Goal: Task Accomplishment & Management: Complete application form

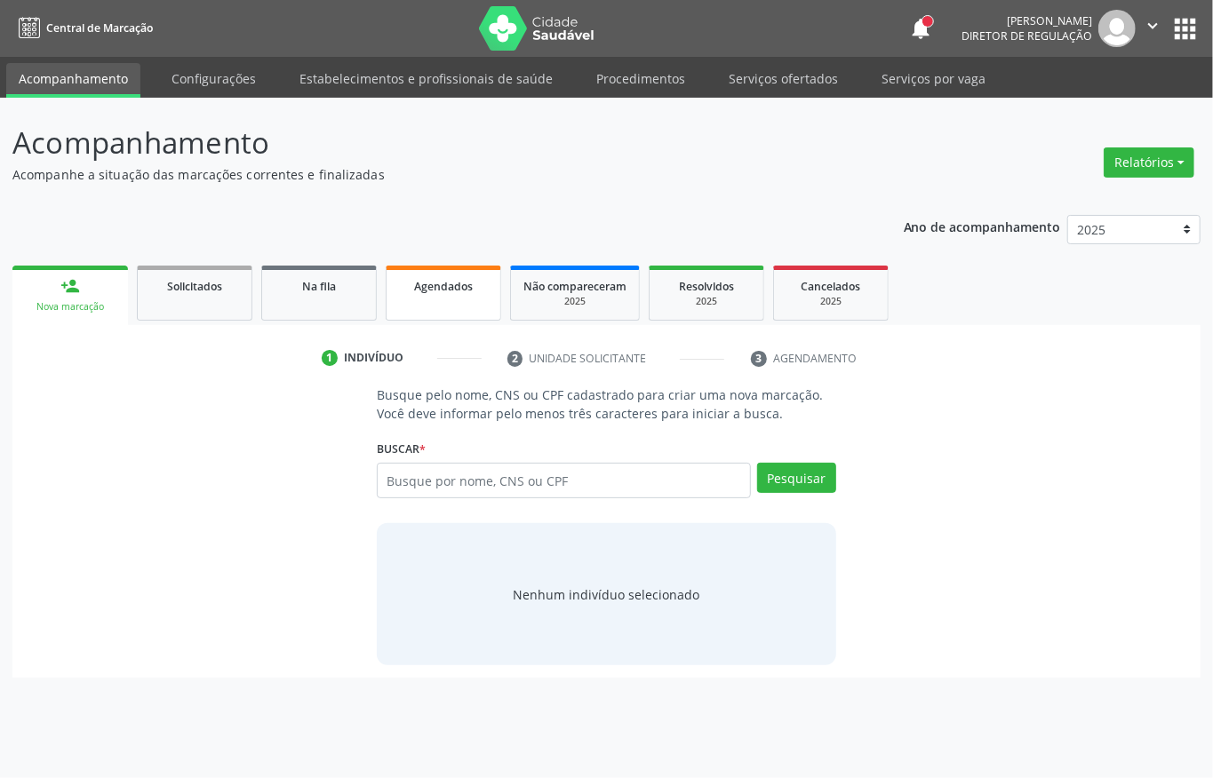
click at [470, 291] on span "Agendados" at bounding box center [443, 286] width 59 height 15
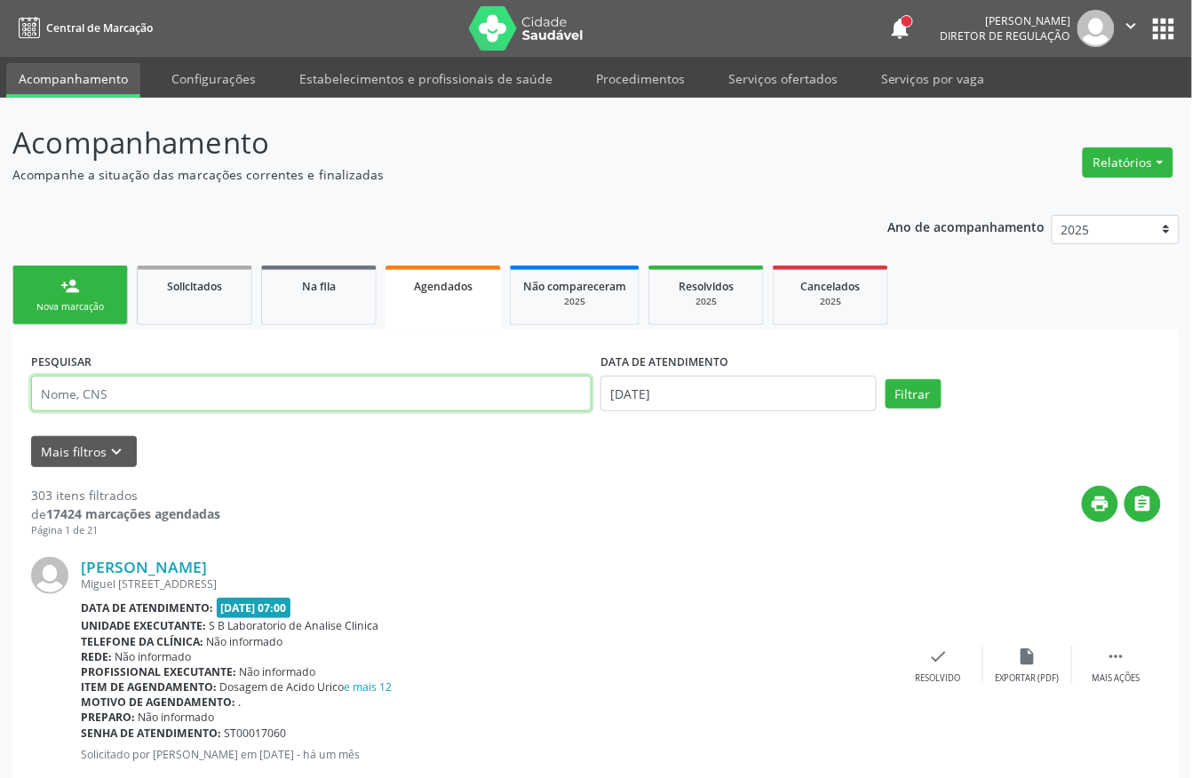
click at [172, 400] on input "text" at bounding box center [311, 394] width 561 height 36
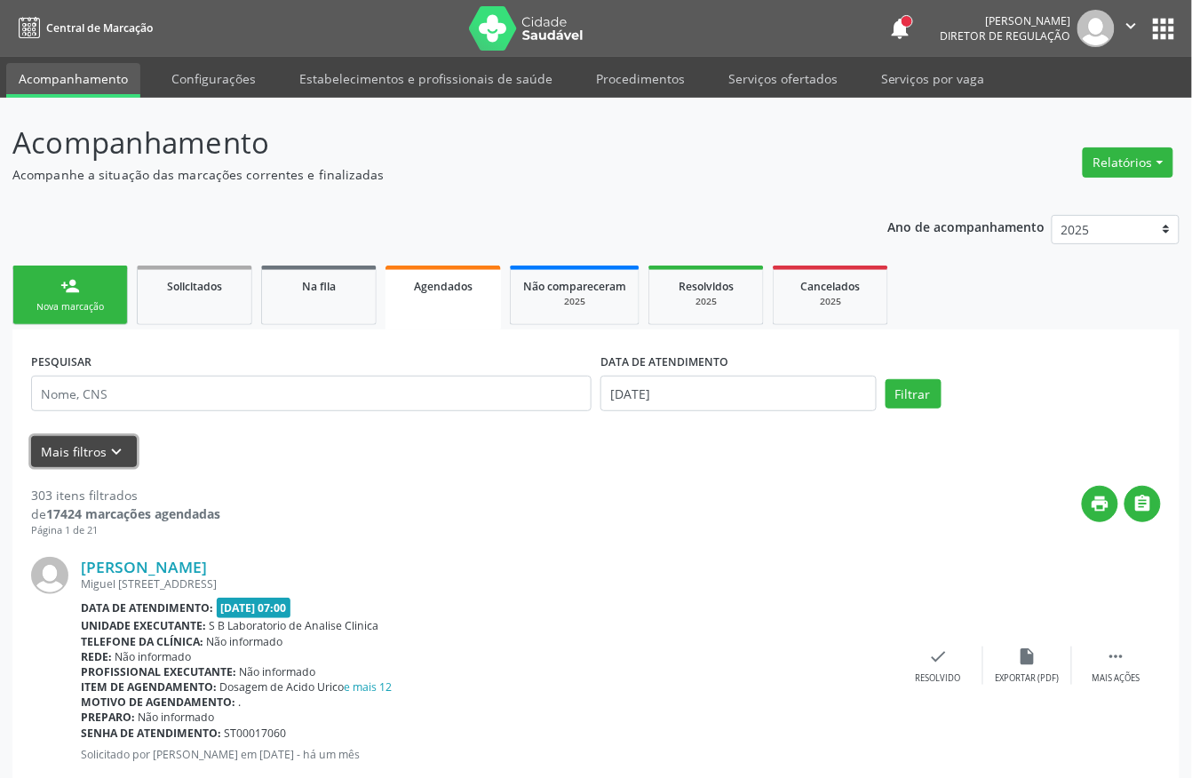
click at [121, 460] on icon "keyboard_arrow_down" at bounding box center [117, 452] width 20 height 20
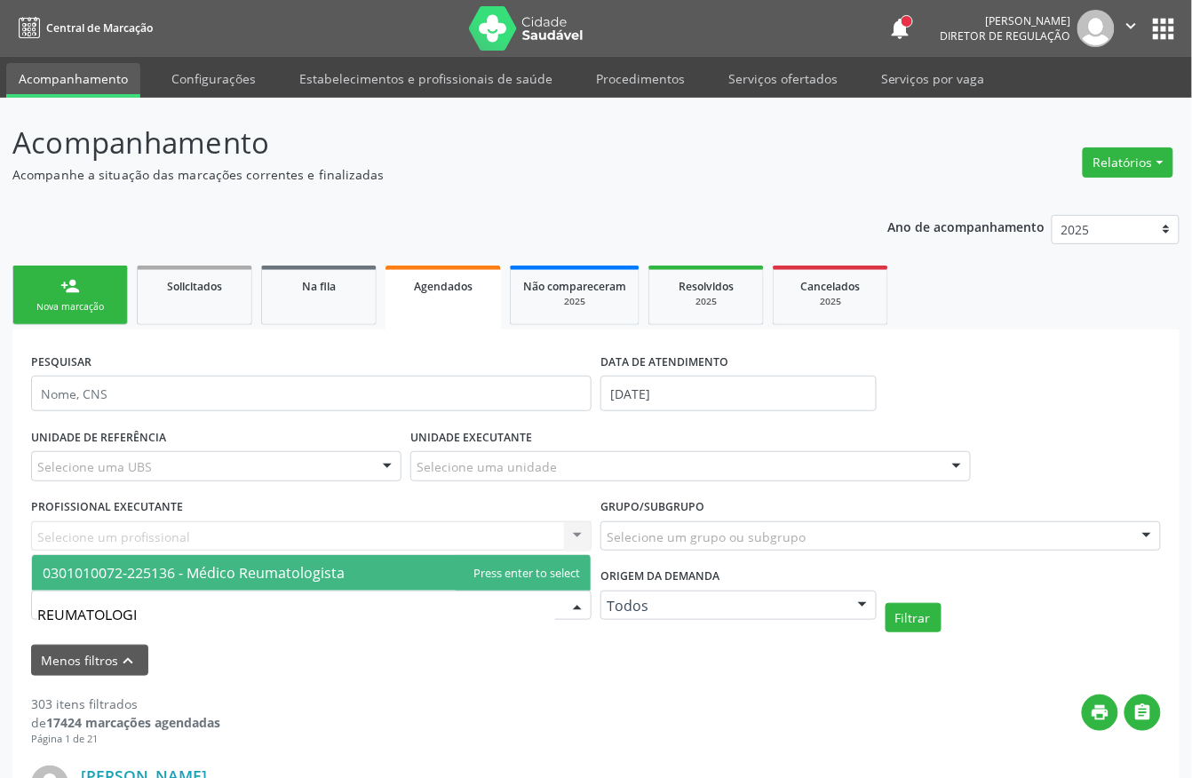
type input "REUMATOLOGIS"
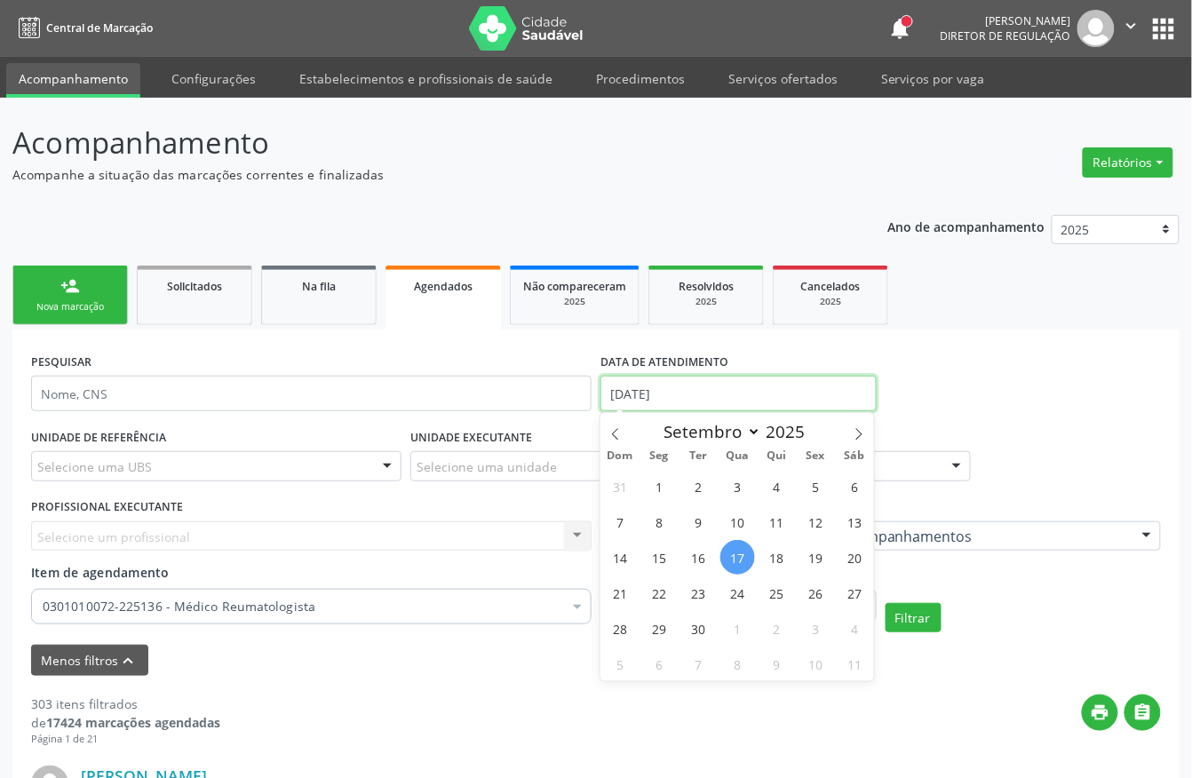
click at [689, 395] on input "17/09/2025" at bounding box center [739, 394] width 276 height 36
click at [663, 482] on span "1" at bounding box center [659, 486] width 35 height 35
type input "01/09/2025"
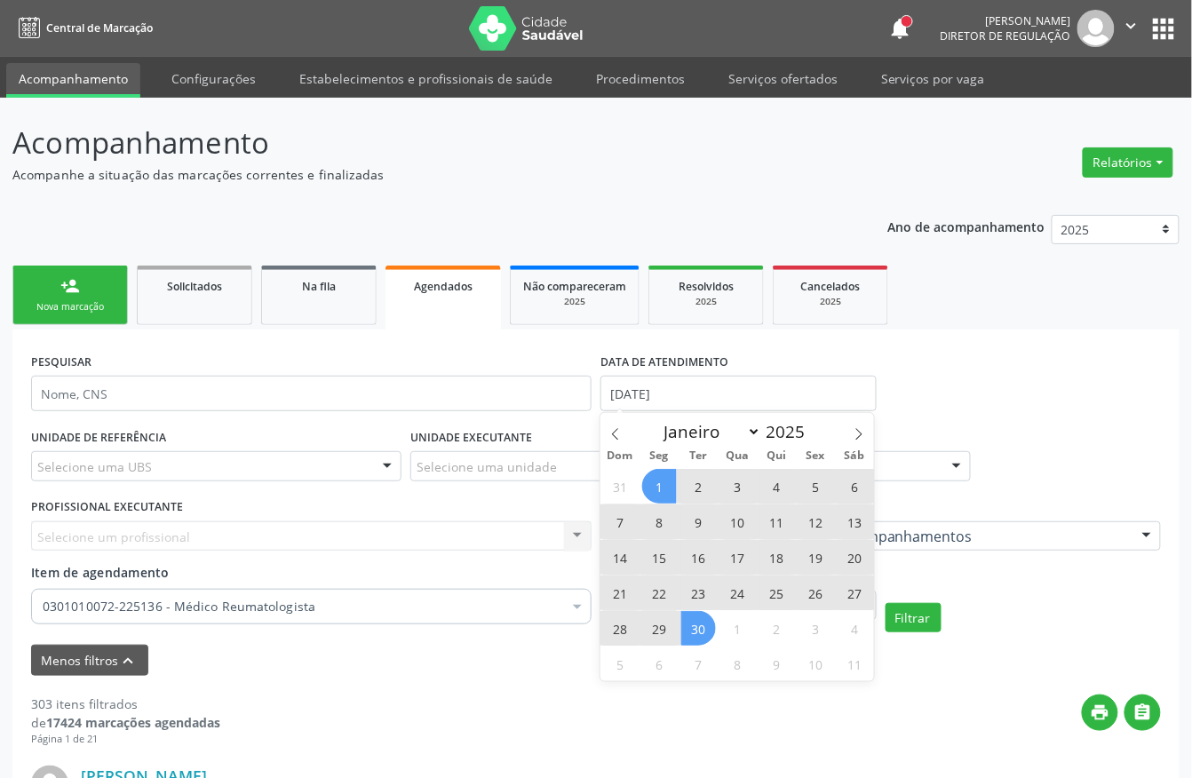
click at [687, 629] on span "30" at bounding box center [698, 628] width 35 height 35
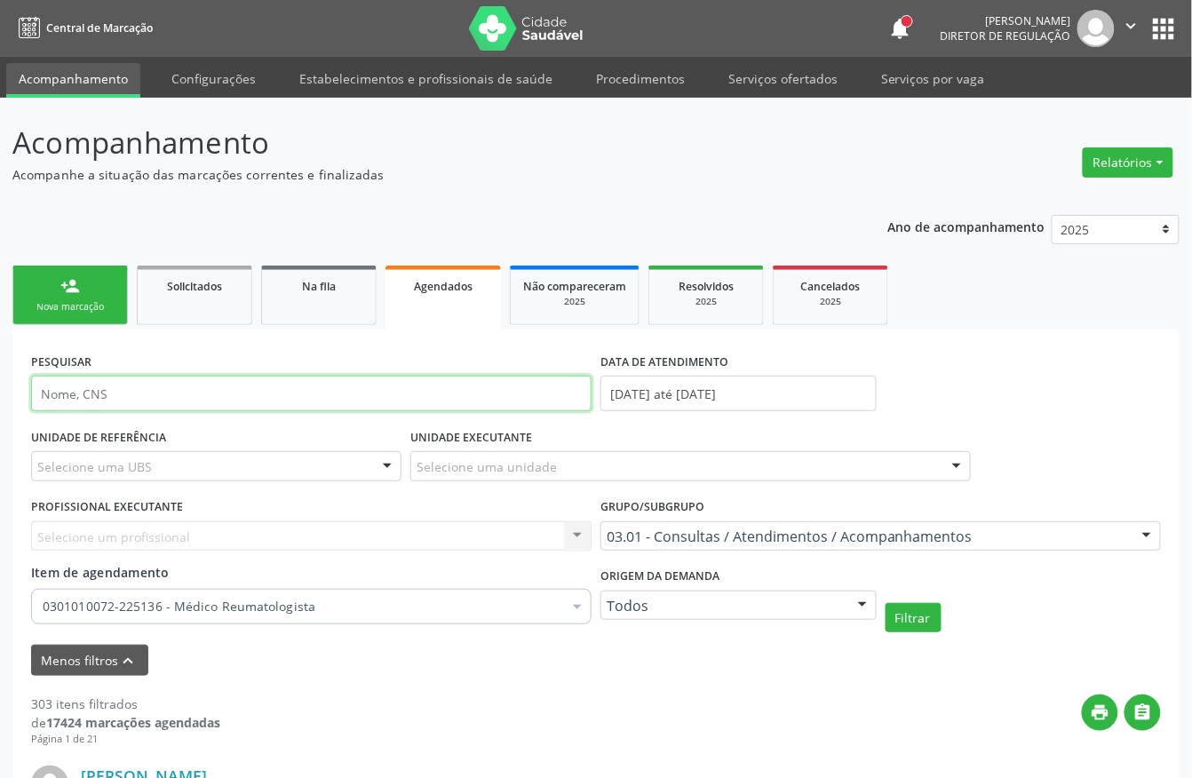
click at [261, 394] on input "text" at bounding box center [311, 394] width 561 height 36
click at [886, 603] on button "Filtrar" at bounding box center [914, 618] width 56 height 30
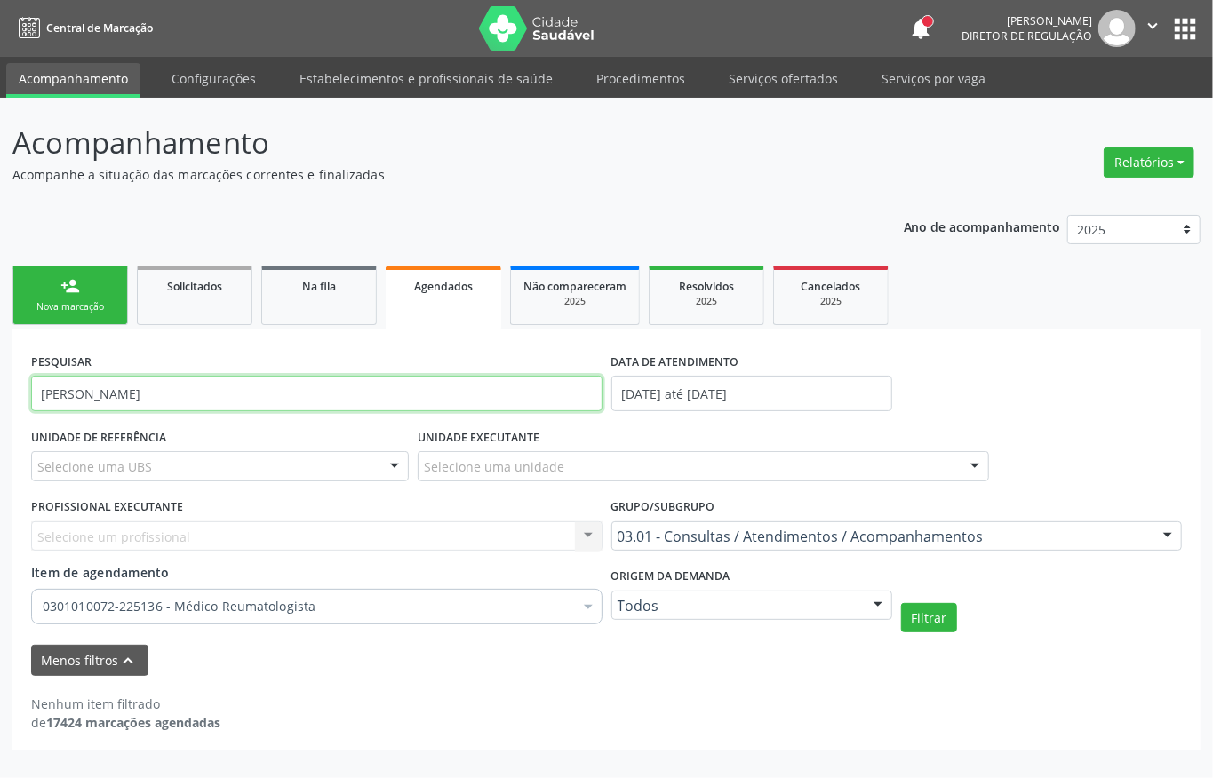
click at [211, 400] on input "MARIA LUIZA" at bounding box center [316, 394] width 571 height 36
type input "MARIA LUZIA"
click at [901, 603] on button "Filtrar" at bounding box center [929, 618] width 56 height 30
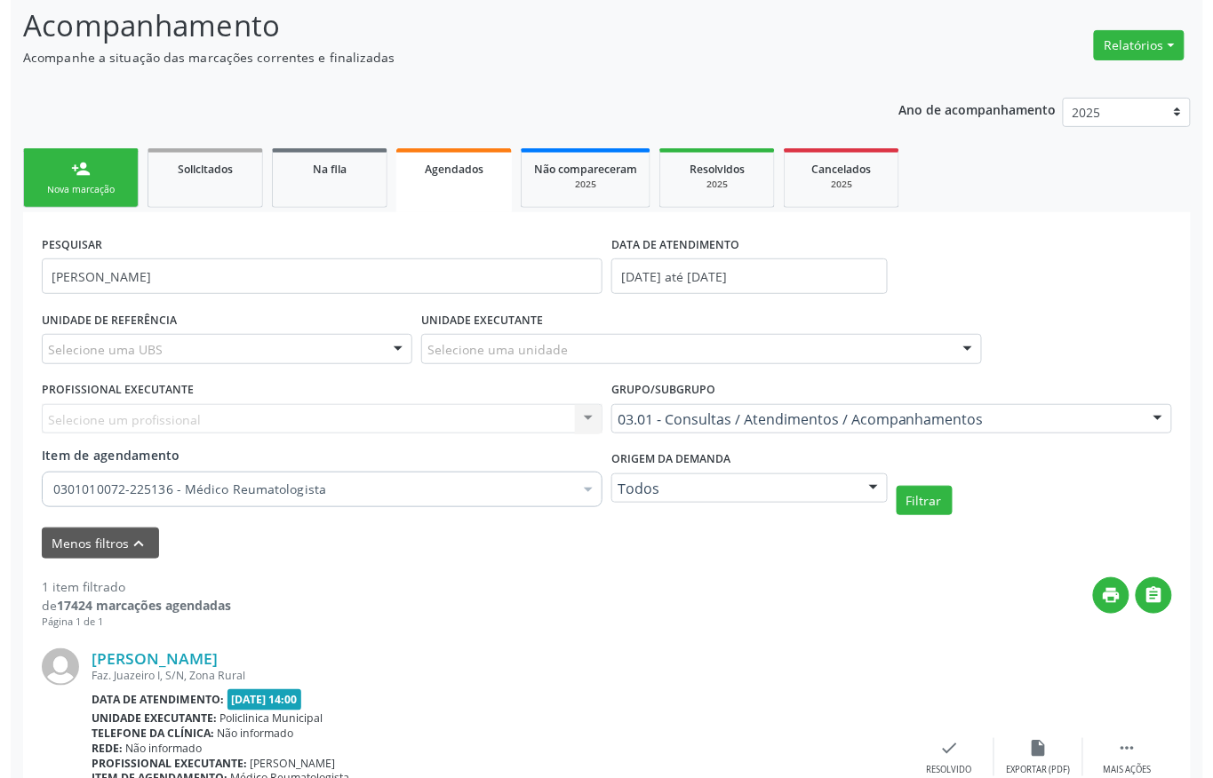
scroll to position [256, 0]
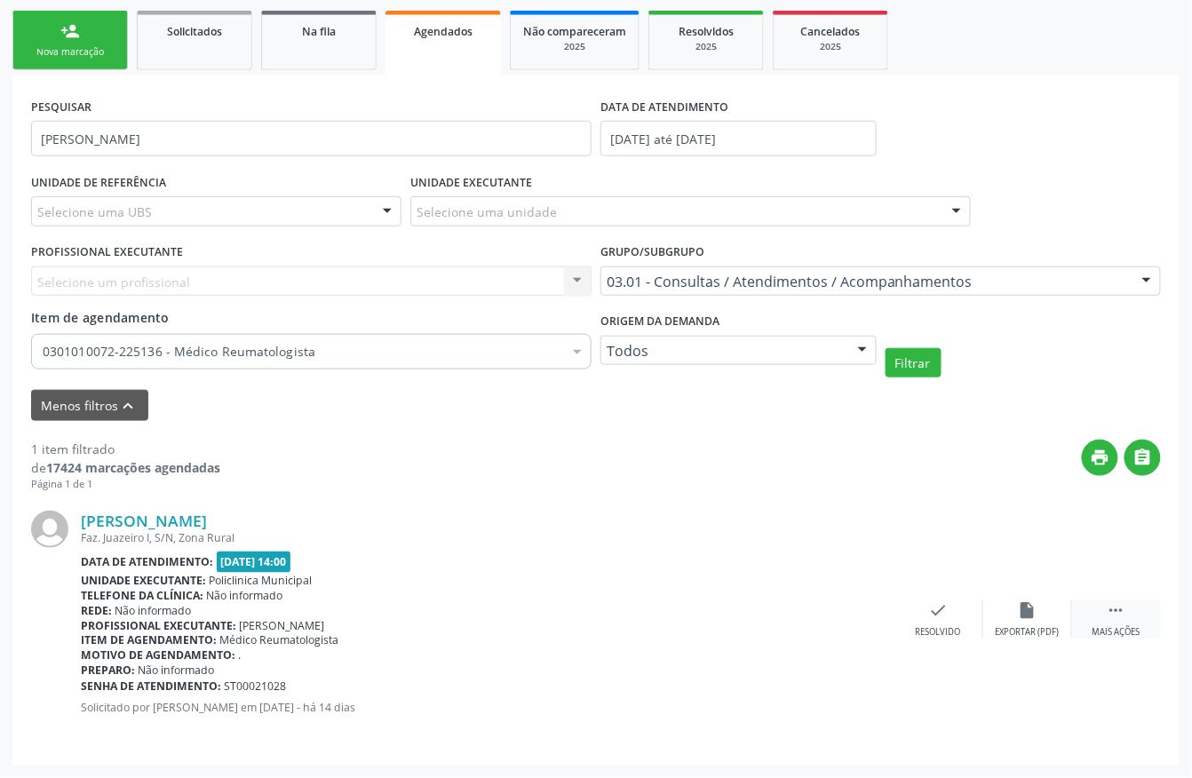
click at [1096, 620] on div " Mais ações" at bounding box center [1116, 620] width 89 height 38
click at [842, 602] on icon "cancel" at bounding box center [850, 611] width 20 height 20
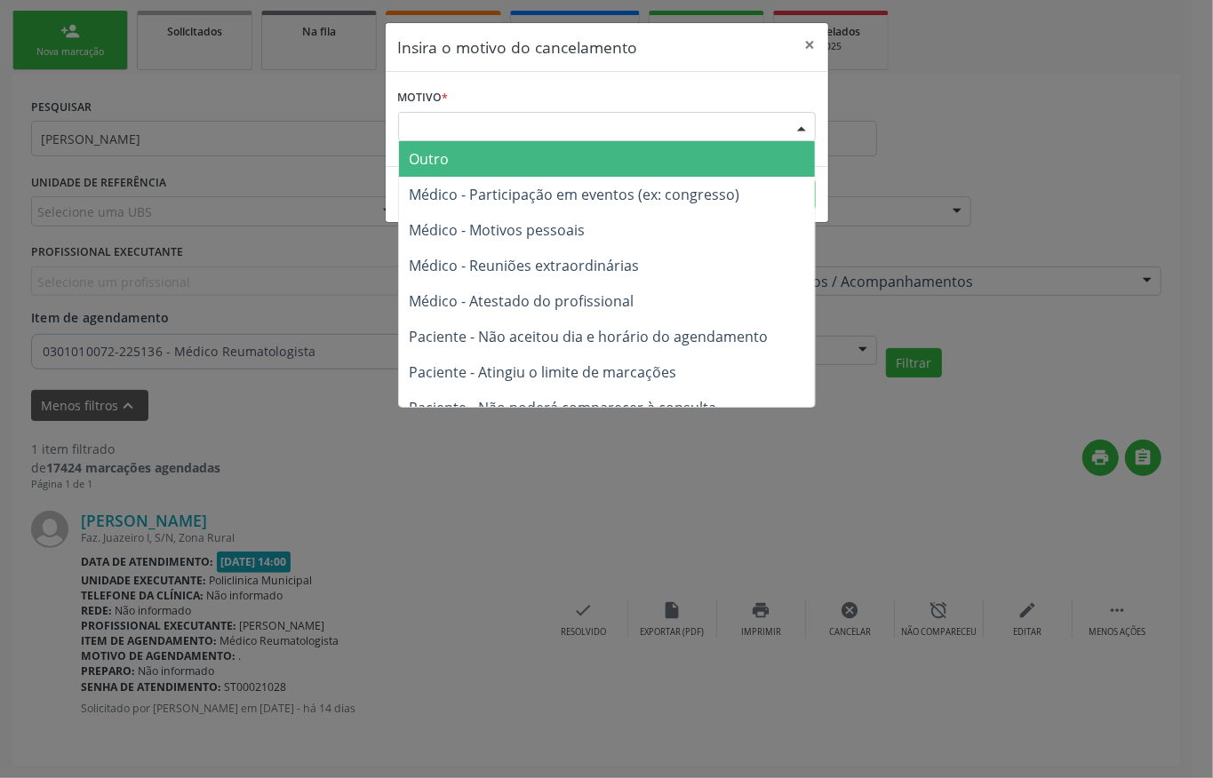
click at [512, 121] on div "Escolha o motivo" at bounding box center [607, 127] width 418 height 30
click at [439, 164] on span "Outro" at bounding box center [430, 159] width 40 height 20
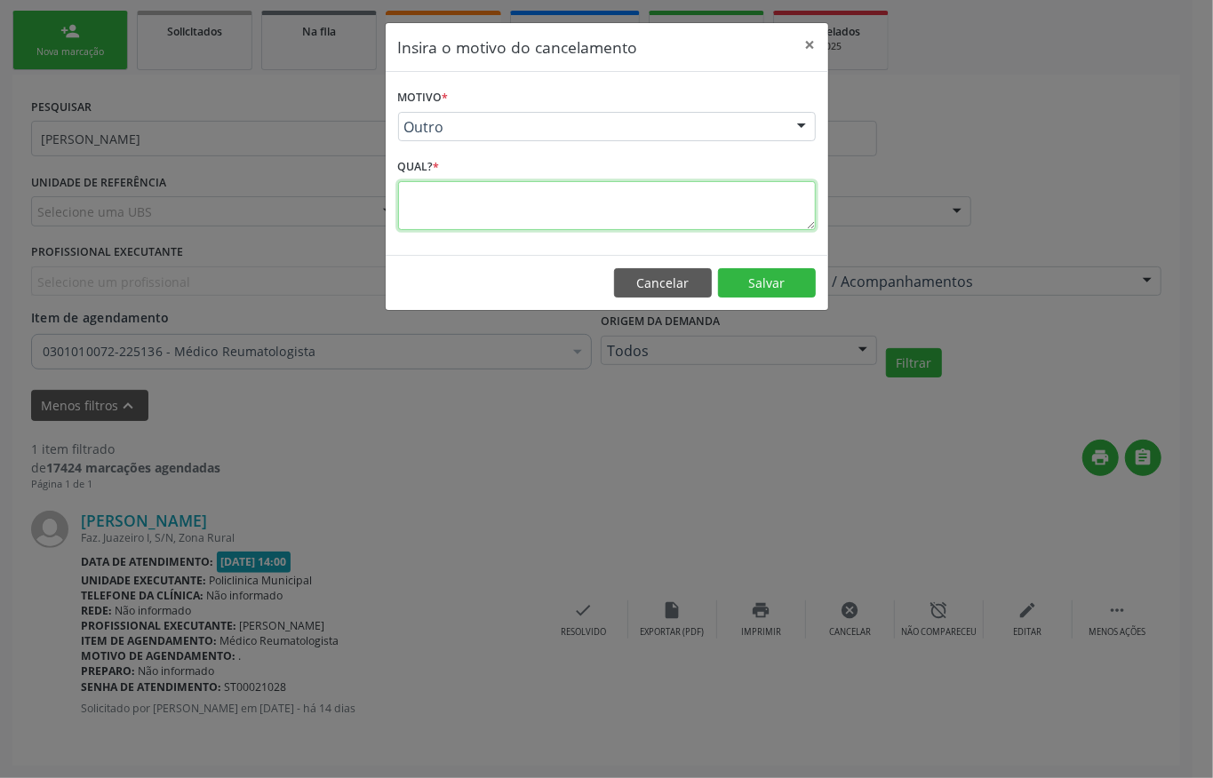
click at [431, 211] on textarea at bounding box center [607, 205] width 418 height 49
type textarea "X"
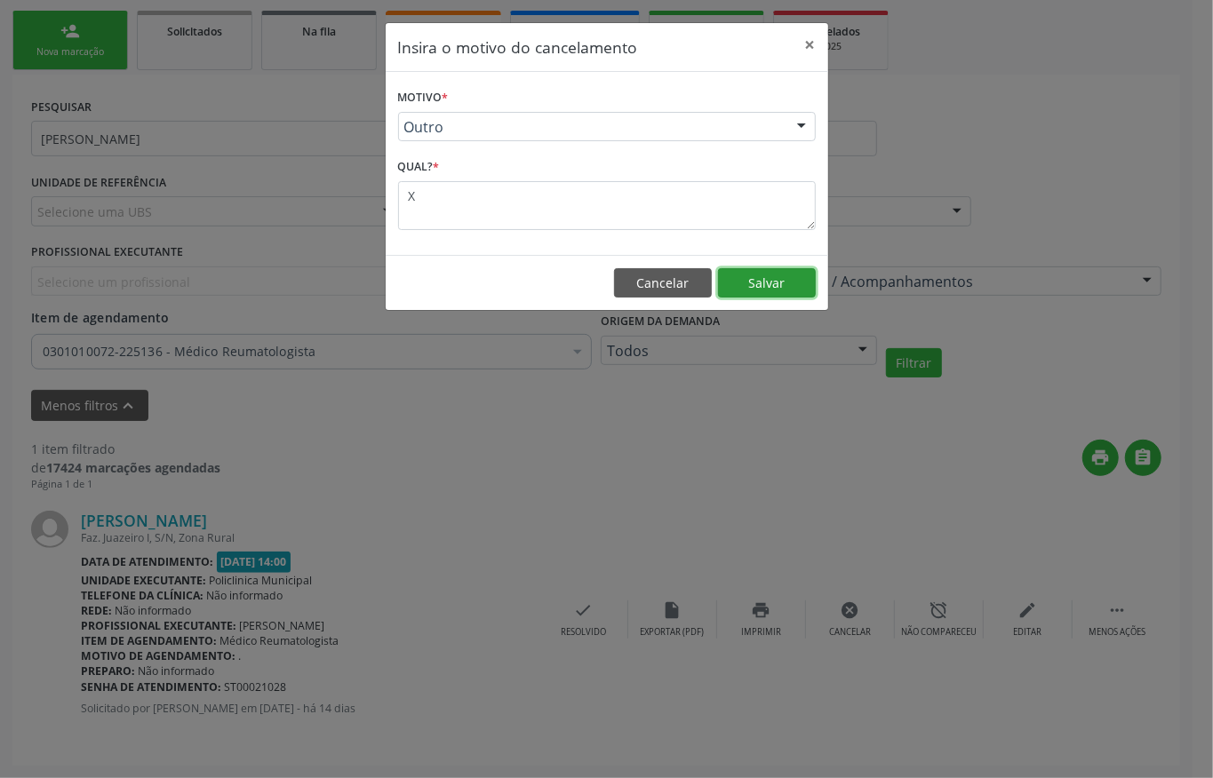
click at [736, 290] on button "Salvar" at bounding box center [767, 283] width 98 height 30
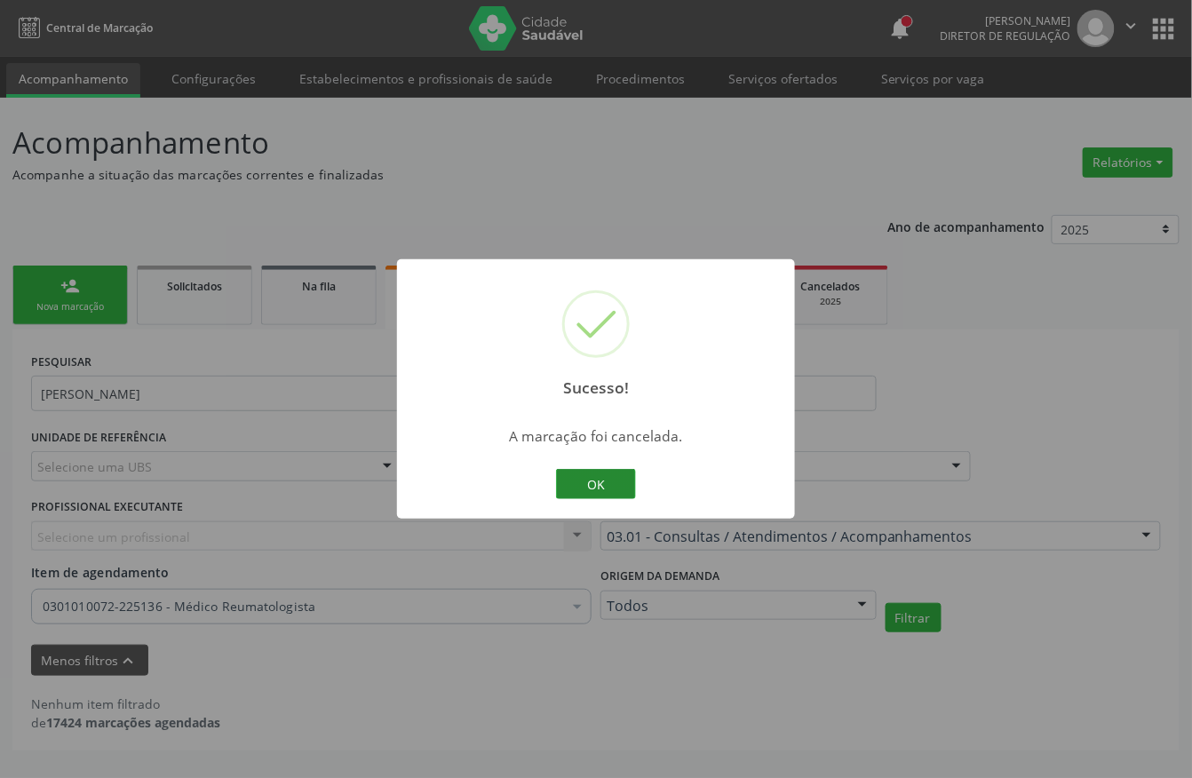
scroll to position [0, 0]
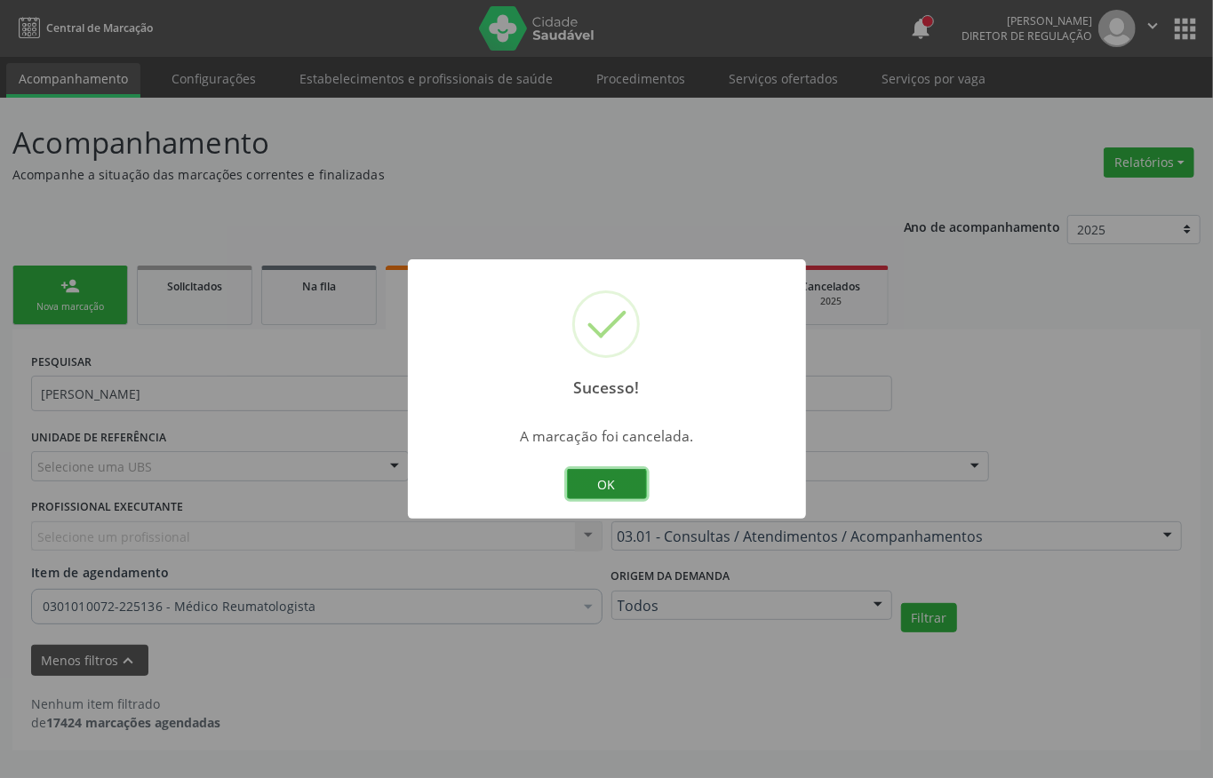
click at [611, 492] on button "OK" at bounding box center [607, 484] width 80 height 30
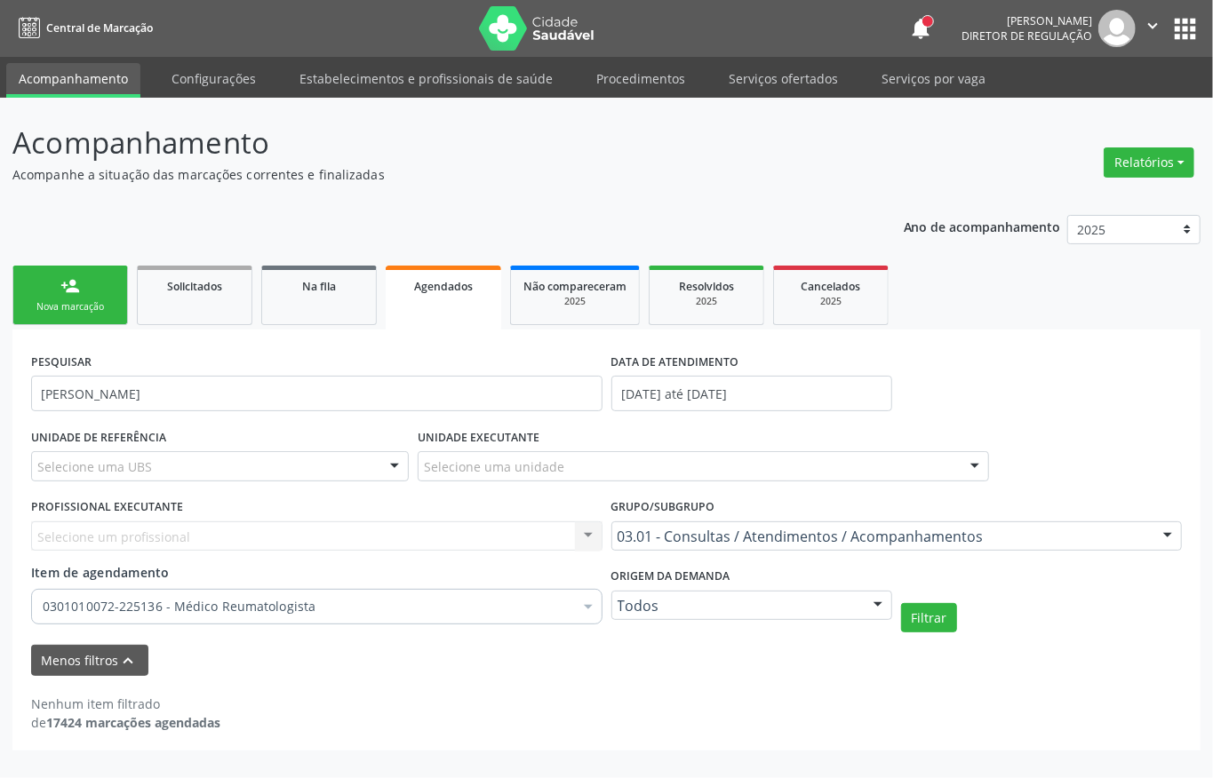
click at [93, 311] on div "Nova marcação" at bounding box center [70, 306] width 89 height 13
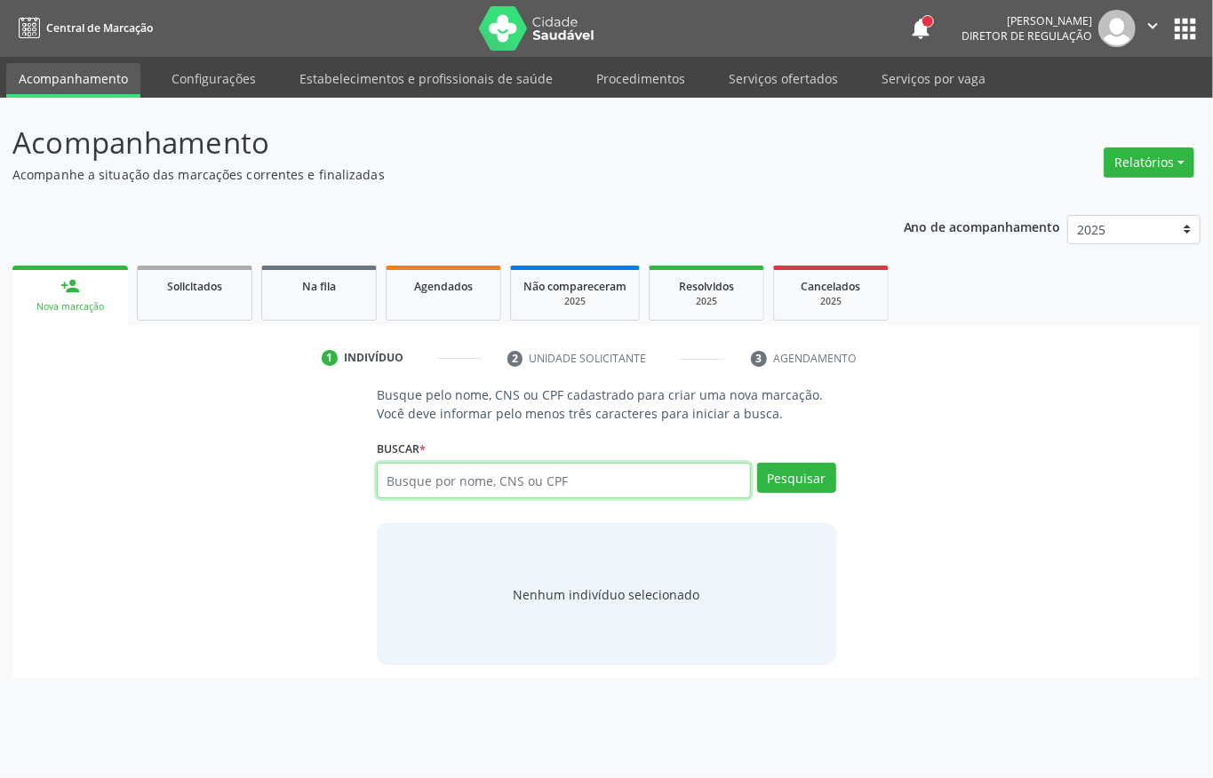
click at [513, 485] on input "text" at bounding box center [564, 481] width 374 height 36
type input "68190794434"
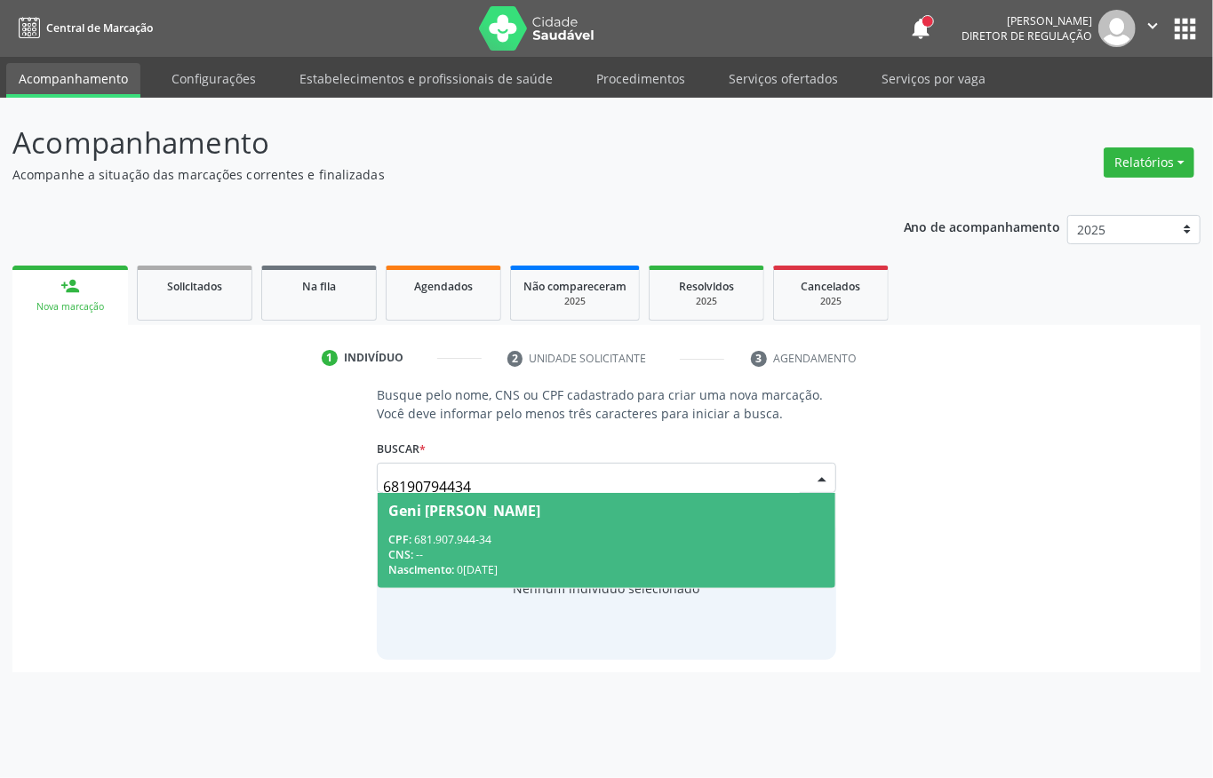
click at [517, 556] on div "CNS: --" at bounding box center [606, 554] width 436 height 15
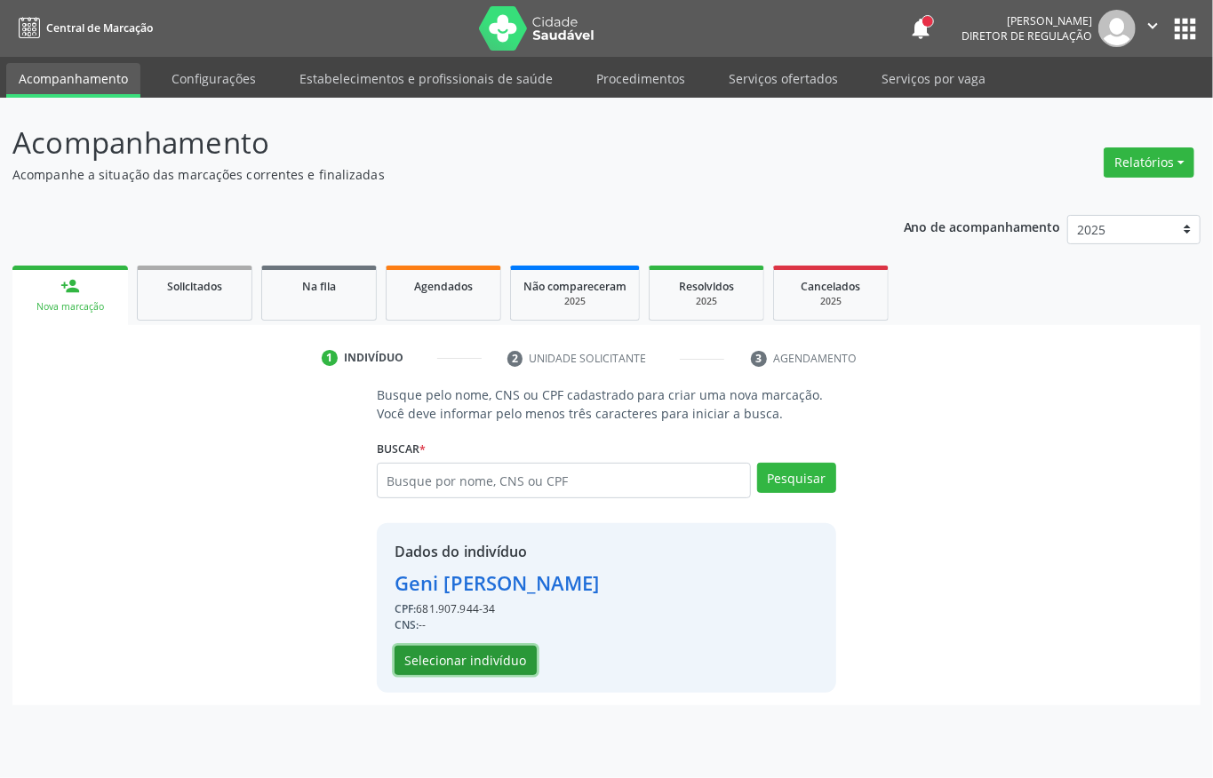
click at [476, 666] on button "Selecionar indivíduo" at bounding box center [465, 661] width 142 height 30
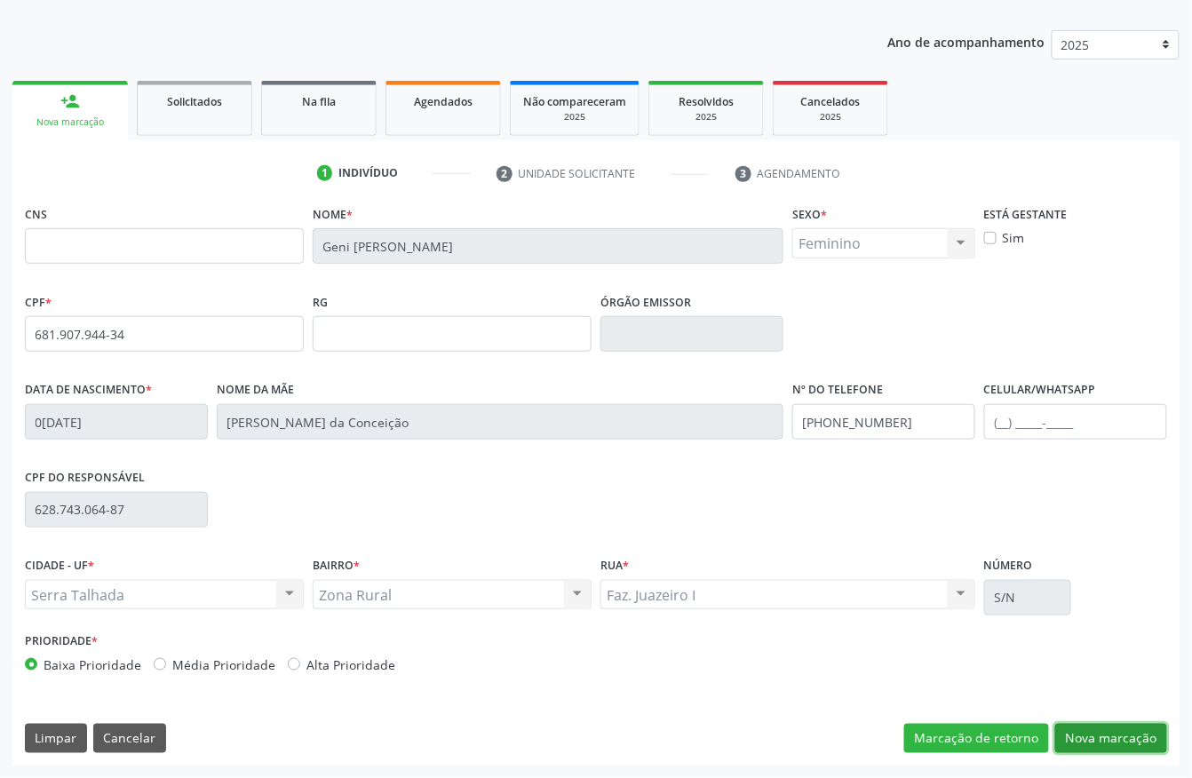
click at [1098, 746] on button "Nova marcação" at bounding box center [1111, 739] width 112 height 30
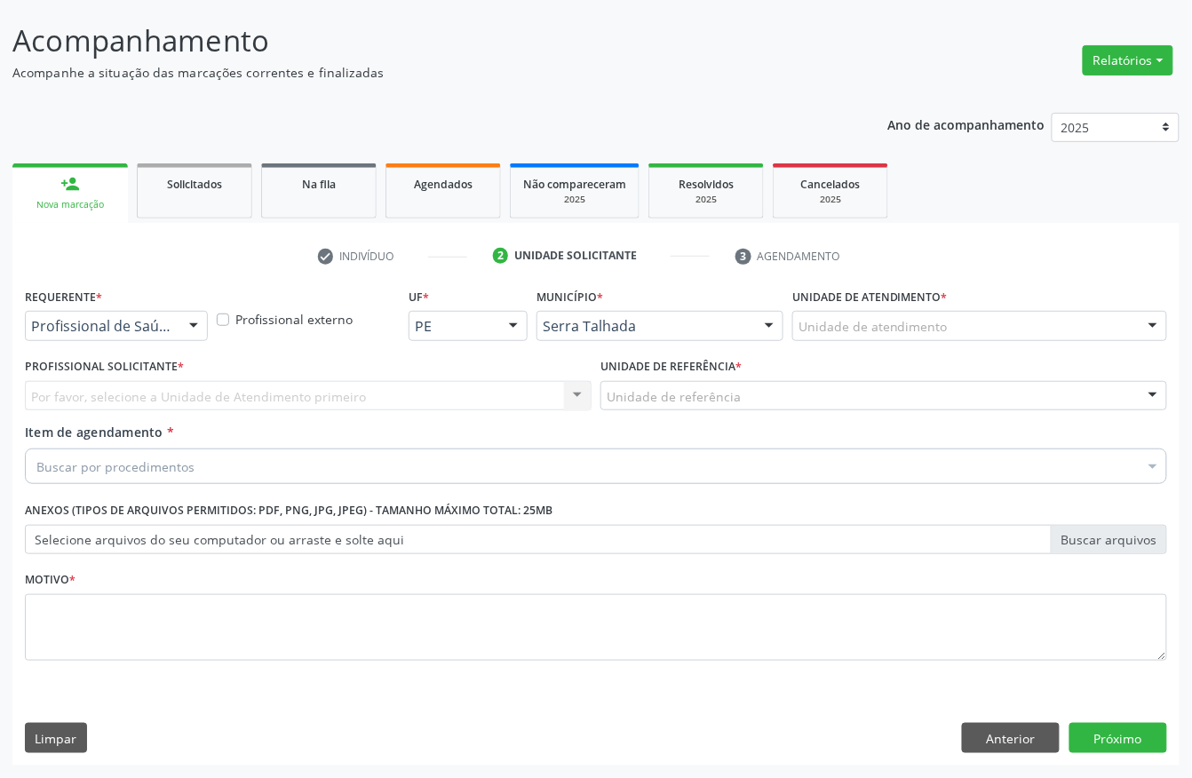
scroll to position [104, 0]
click at [114, 338] on div at bounding box center [116, 326] width 183 height 30
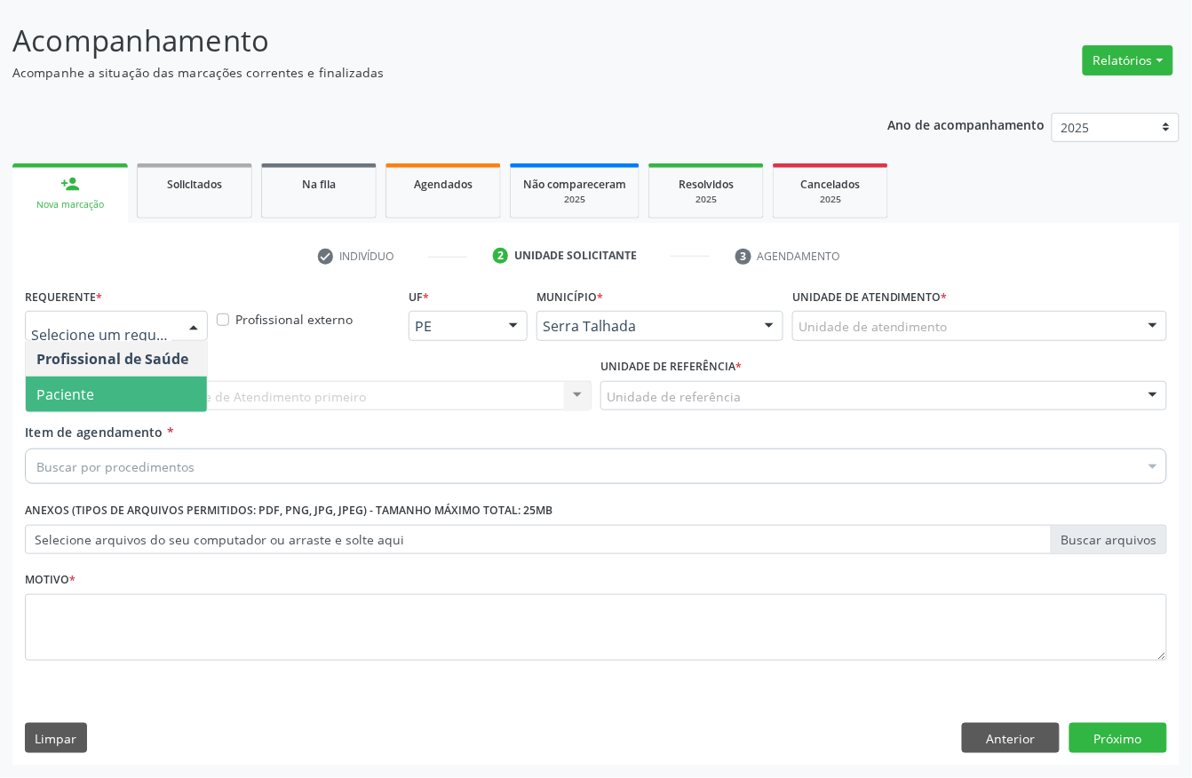
click at [104, 389] on span "Paciente" at bounding box center [116, 395] width 181 height 36
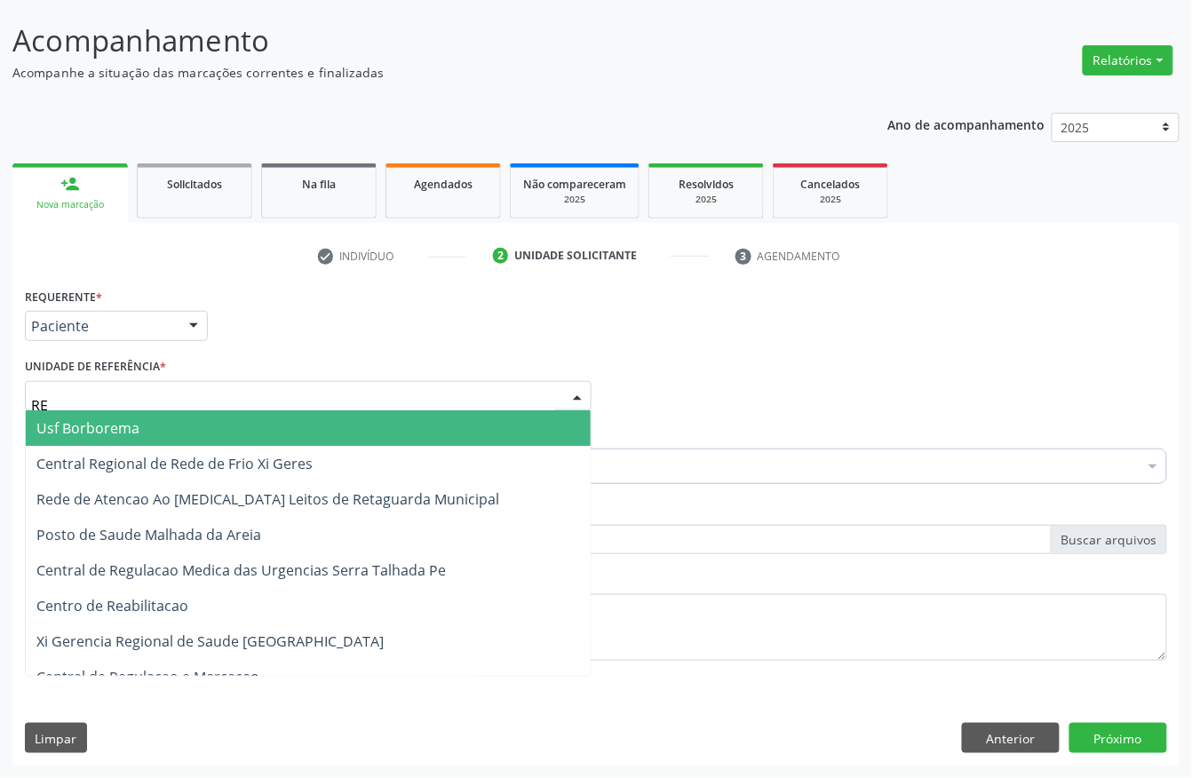
type input "REA"
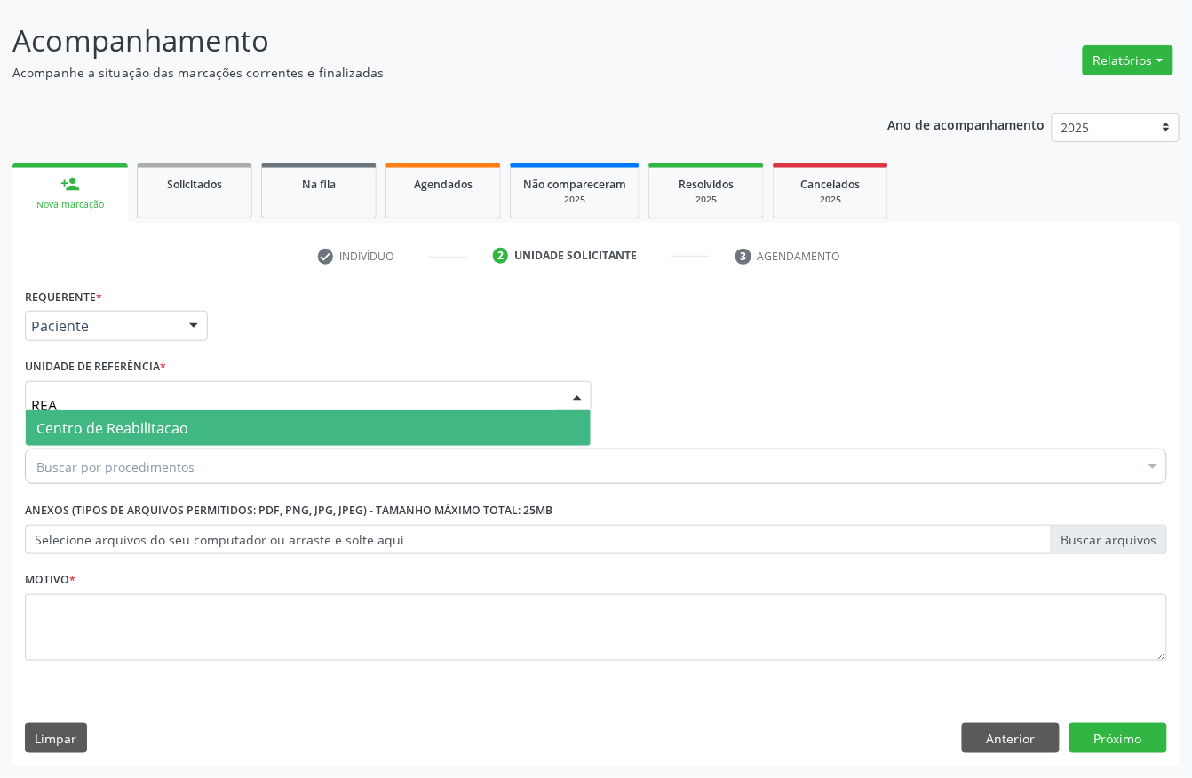
click at [93, 427] on span "Centro de Reabilitacao" at bounding box center [112, 428] width 152 height 20
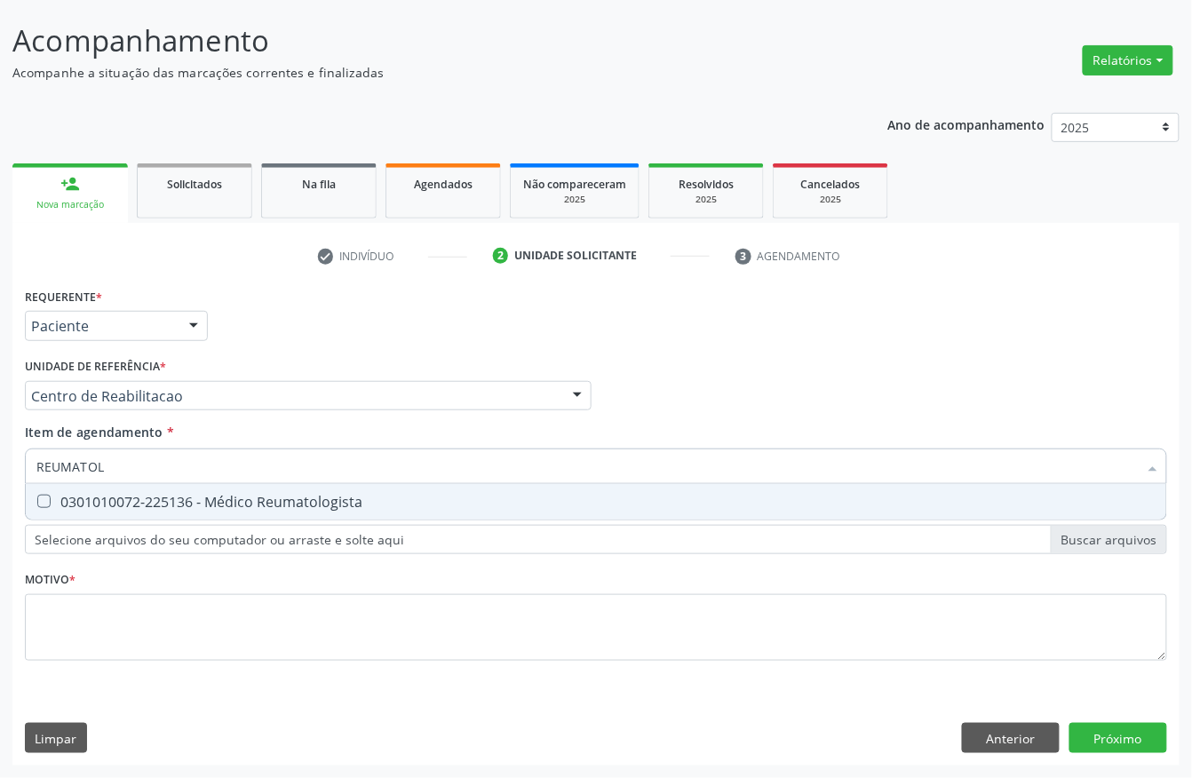
type input "REUMATOLO"
click at [135, 496] on div "0301010072-225136 - Médico Reumatologista" at bounding box center [595, 502] width 1119 height 14
checkbox Reumatologista "true"
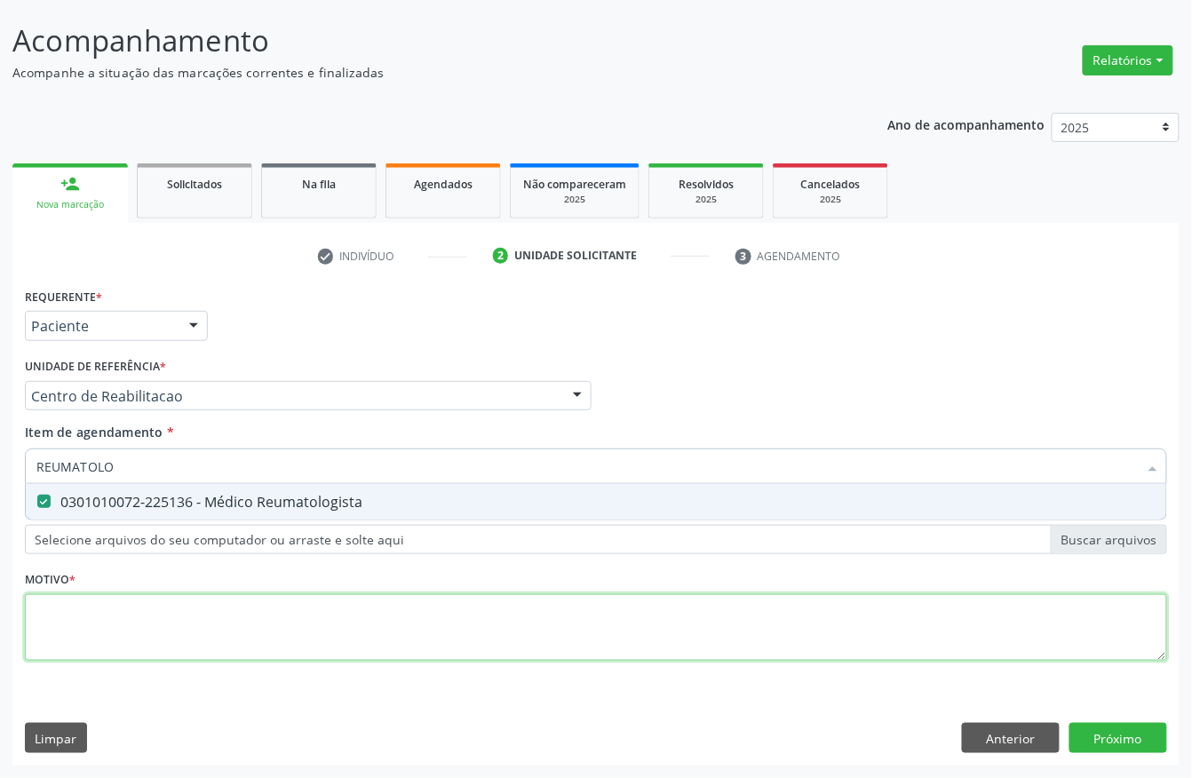
click at [132, 604] on div "Requerente * Paciente Profissional de Saúde Paciente Nenhum resultado encontrad…" at bounding box center [596, 484] width 1142 height 402
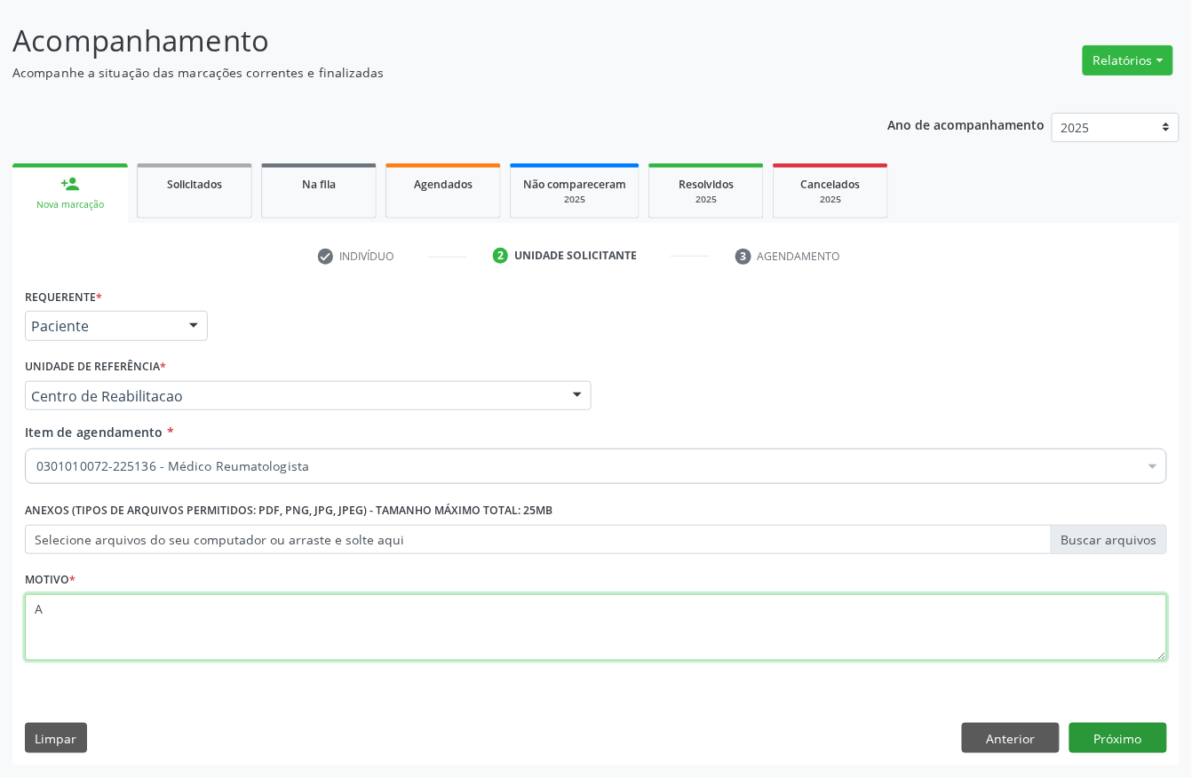
type textarea "A"
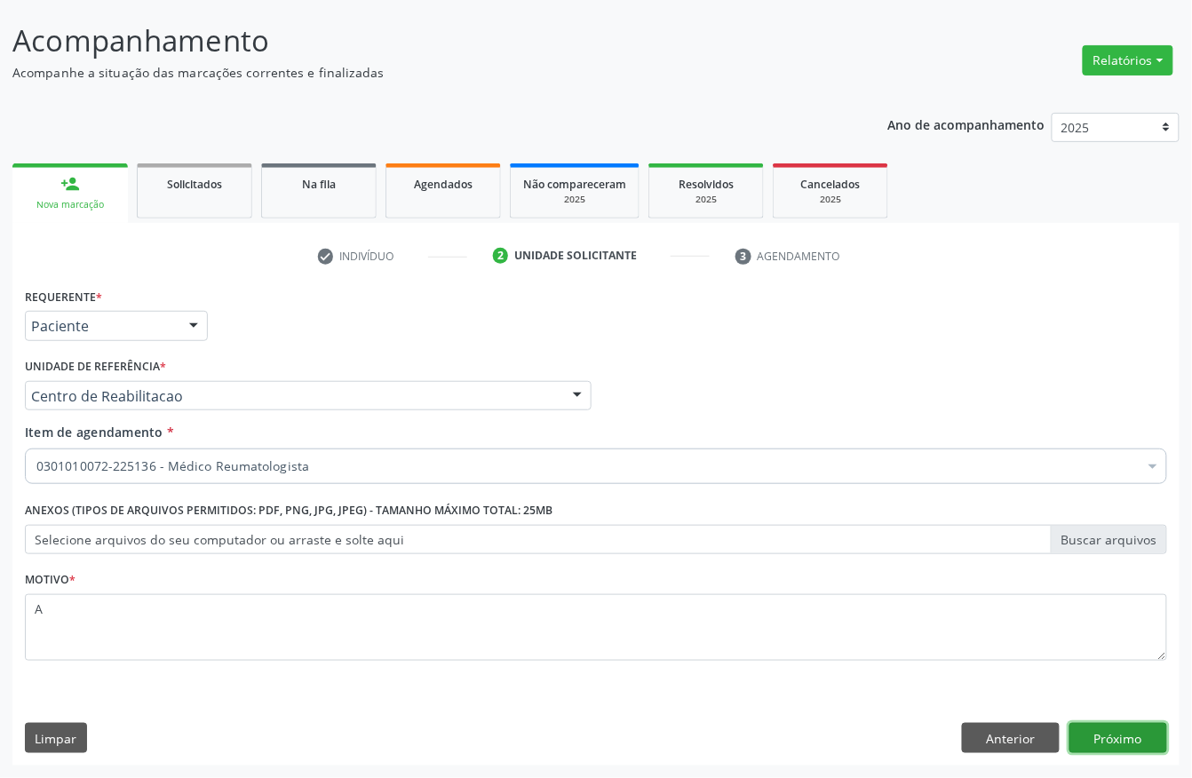
click at [1134, 736] on button "Próximo" at bounding box center [1119, 738] width 98 height 30
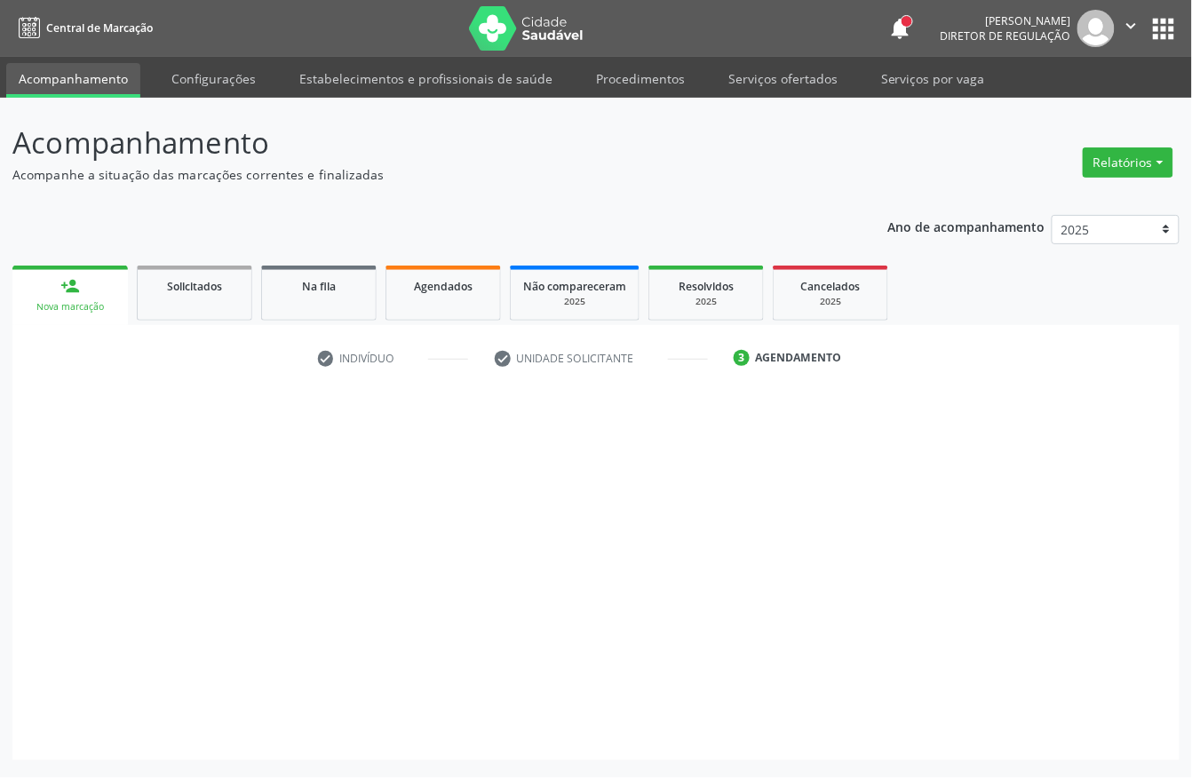
scroll to position [0, 0]
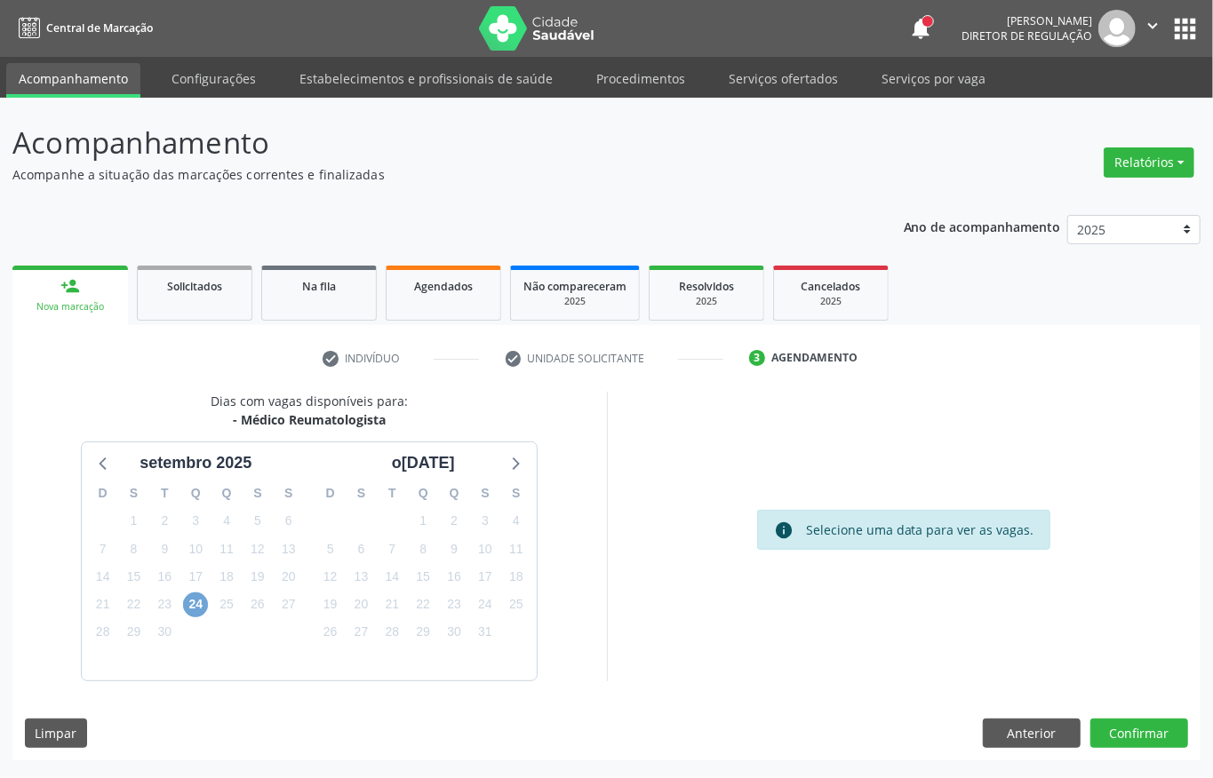
click at [192, 611] on span "24" at bounding box center [195, 605] width 25 height 25
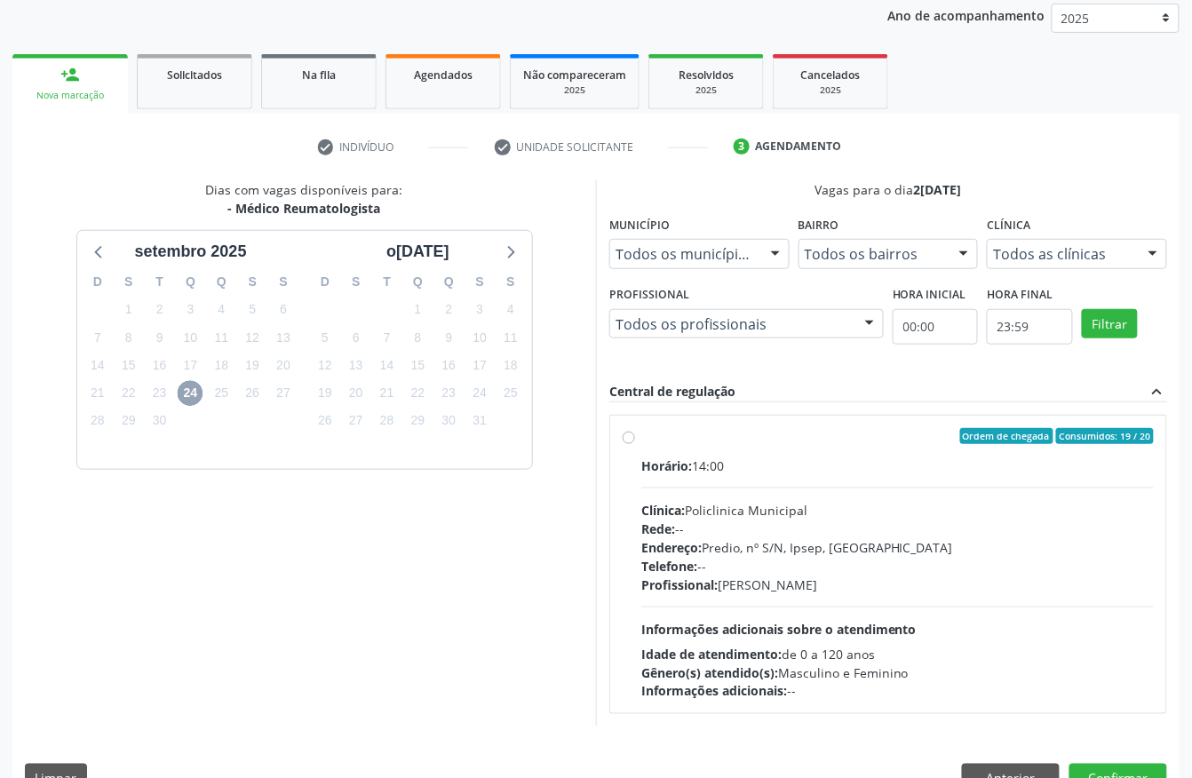
scroll to position [254, 0]
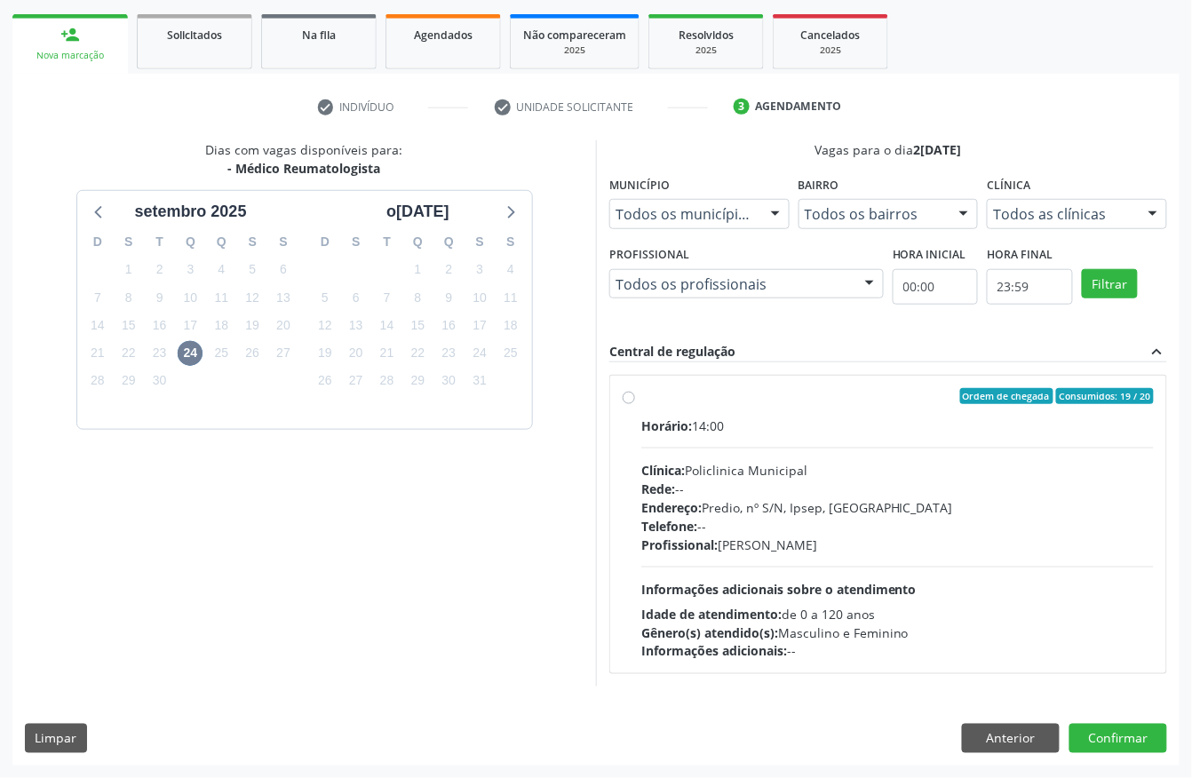
click at [801, 545] on div "Profissional: Felipe Pereira Guimaraes" at bounding box center [897, 545] width 513 height 19
click at [635, 404] on input "Ordem de chegada Consumidos: 19 / 20 Horário: 14:00 Clínica: Policlinica Munici…" at bounding box center [629, 396] width 12 height 16
radio input "true"
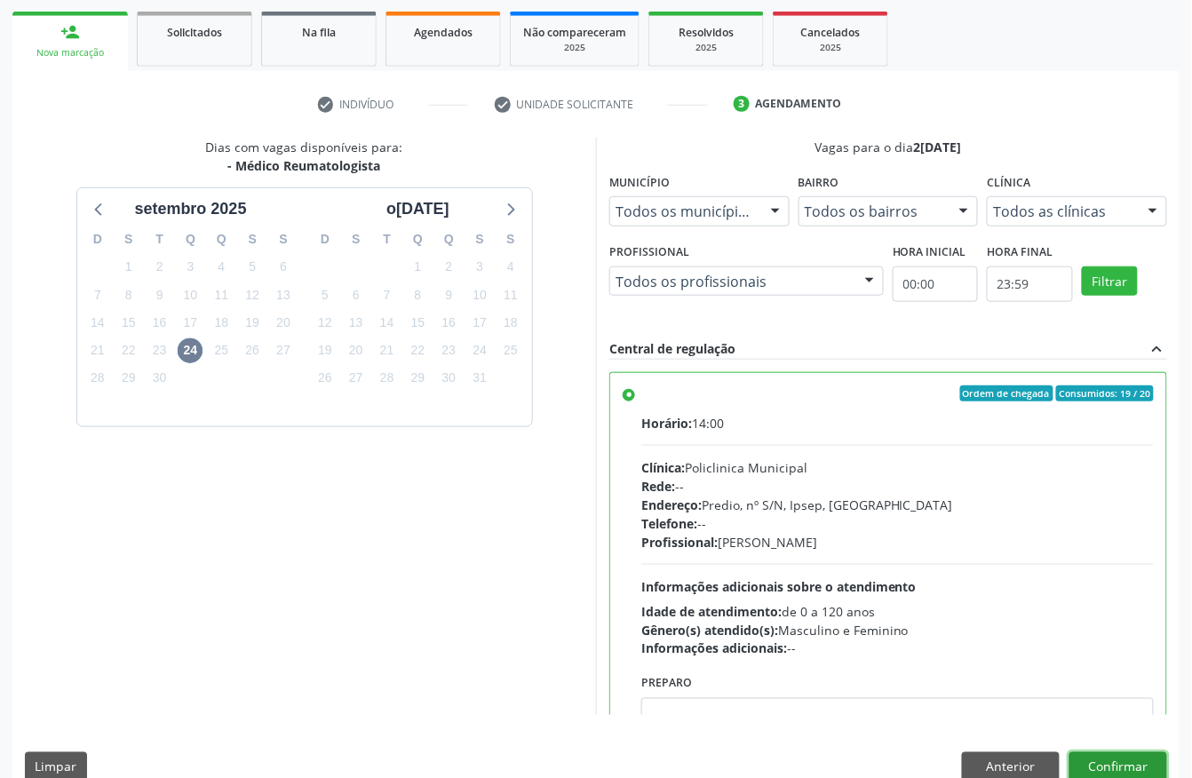
click at [1128, 757] on button "Confirmar" at bounding box center [1119, 767] width 98 height 30
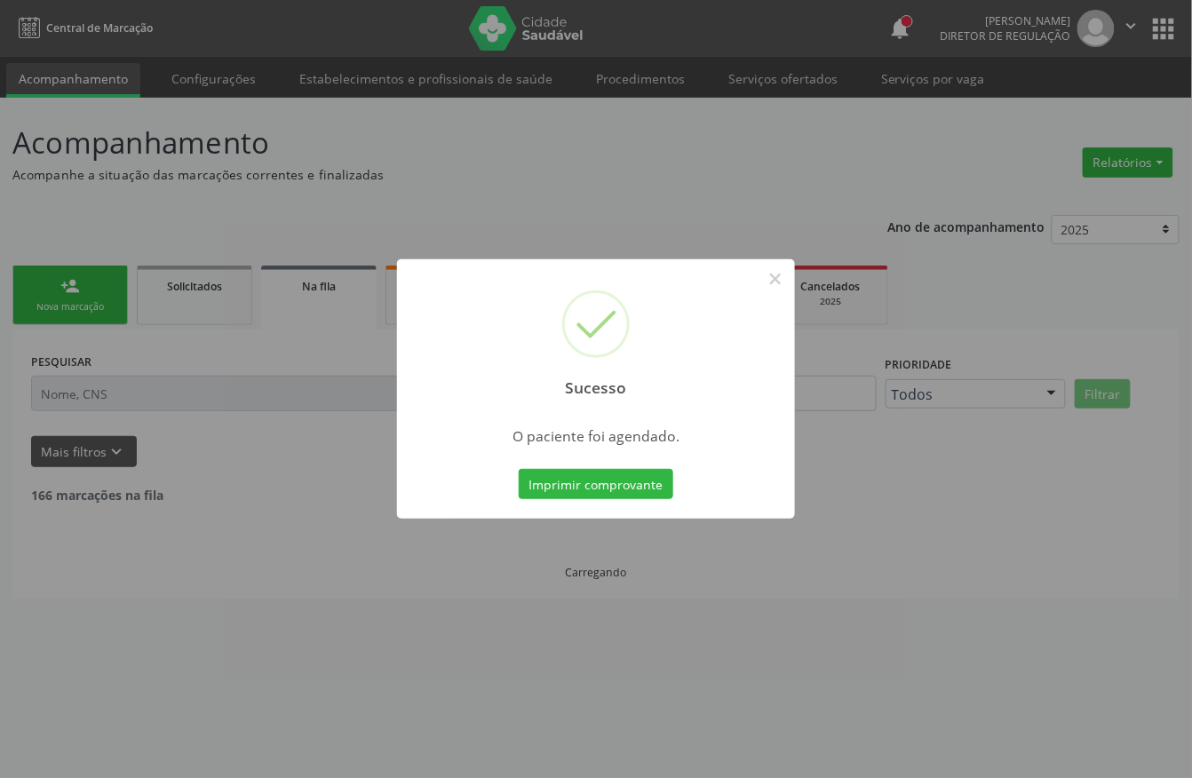
scroll to position [0, 0]
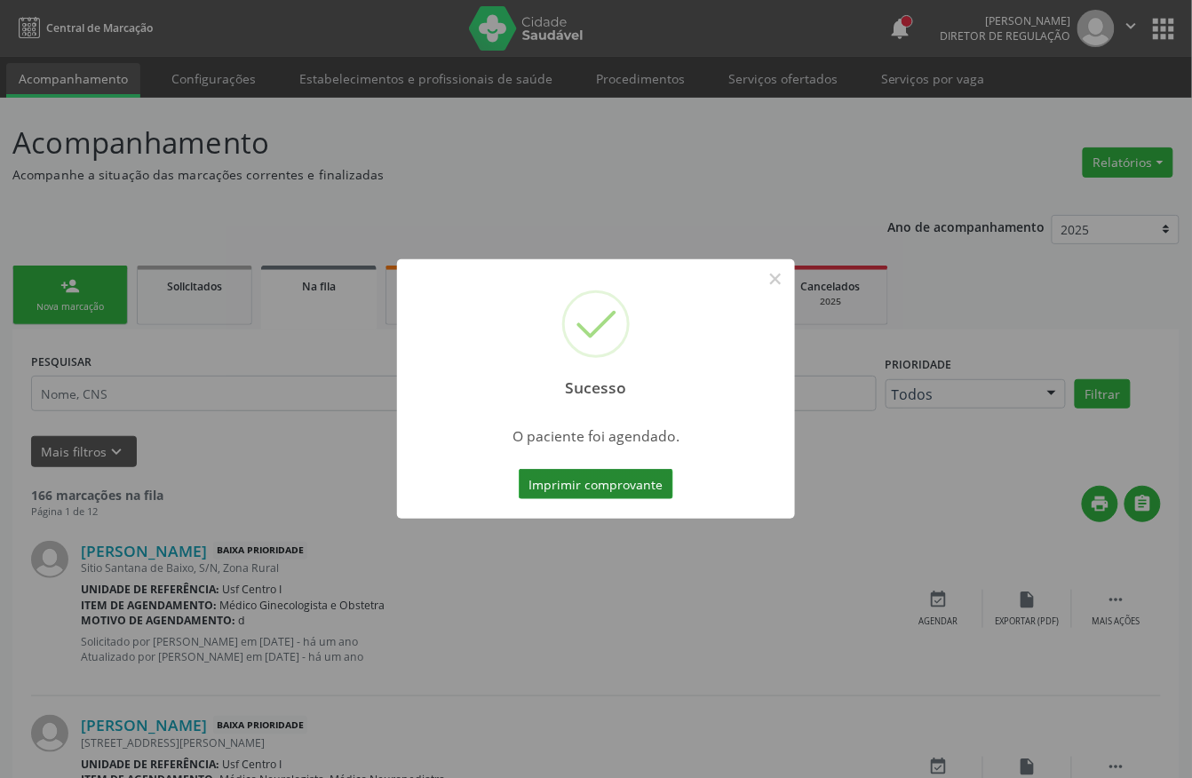
click at [584, 484] on button "Imprimir comprovante" at bounding box center [596, 484] width 155 height 30
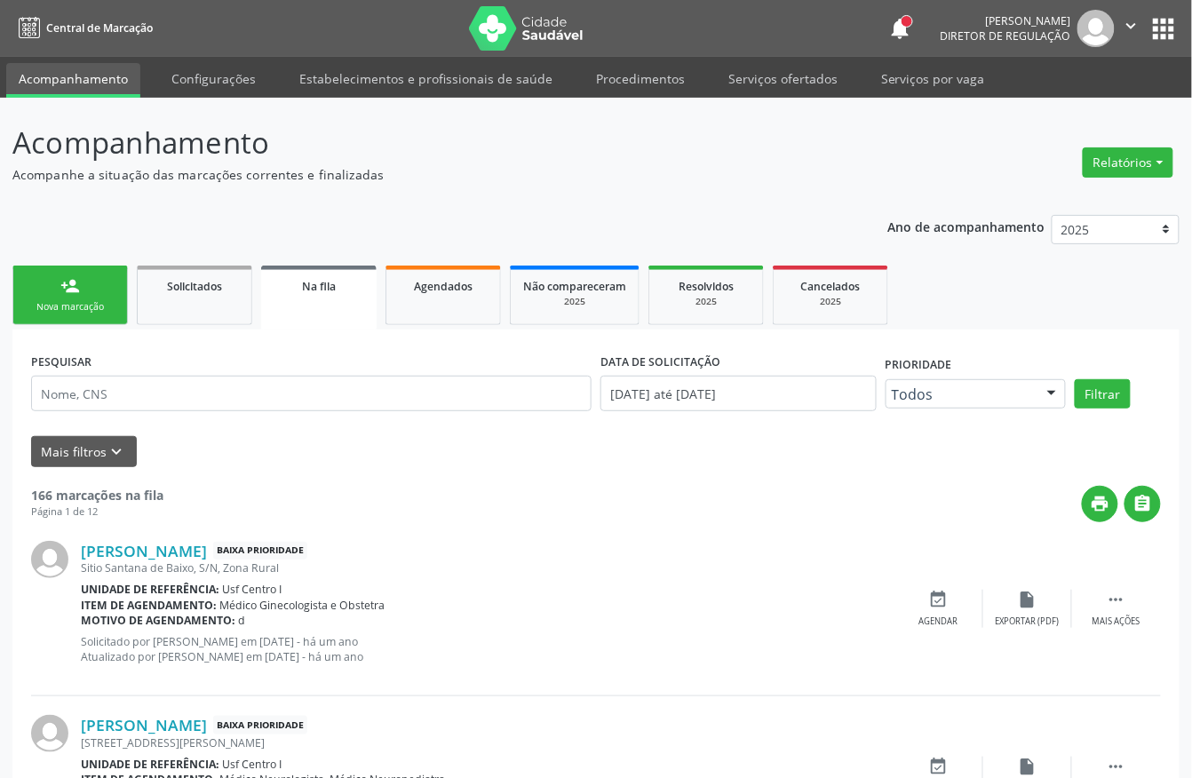
click at [96, 306] on div "Nova marcação" at bounding box center [70, 306] width 89 height 13
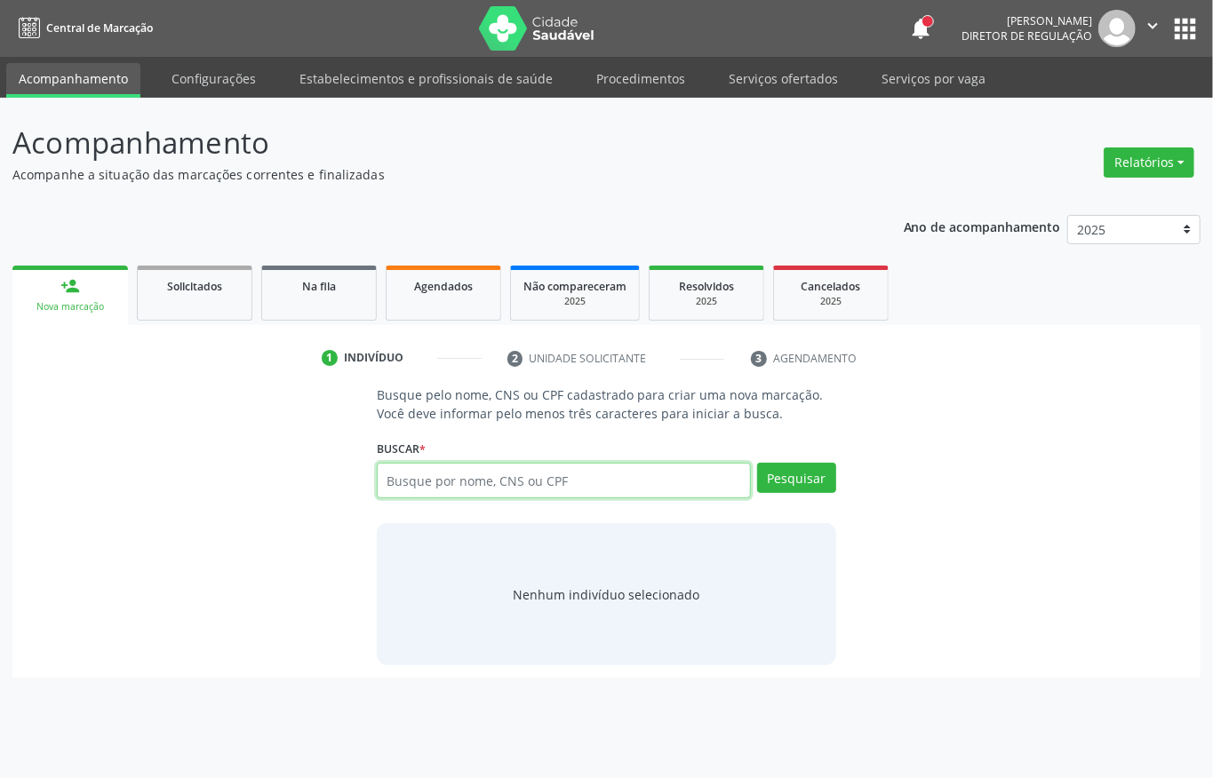
click at [505, 466] on input "text" at bounding box center [564, 481] width 374 height 36
click at [453, 279] on span "Agendados" at bounding box center [443, 286] width 59 height 15
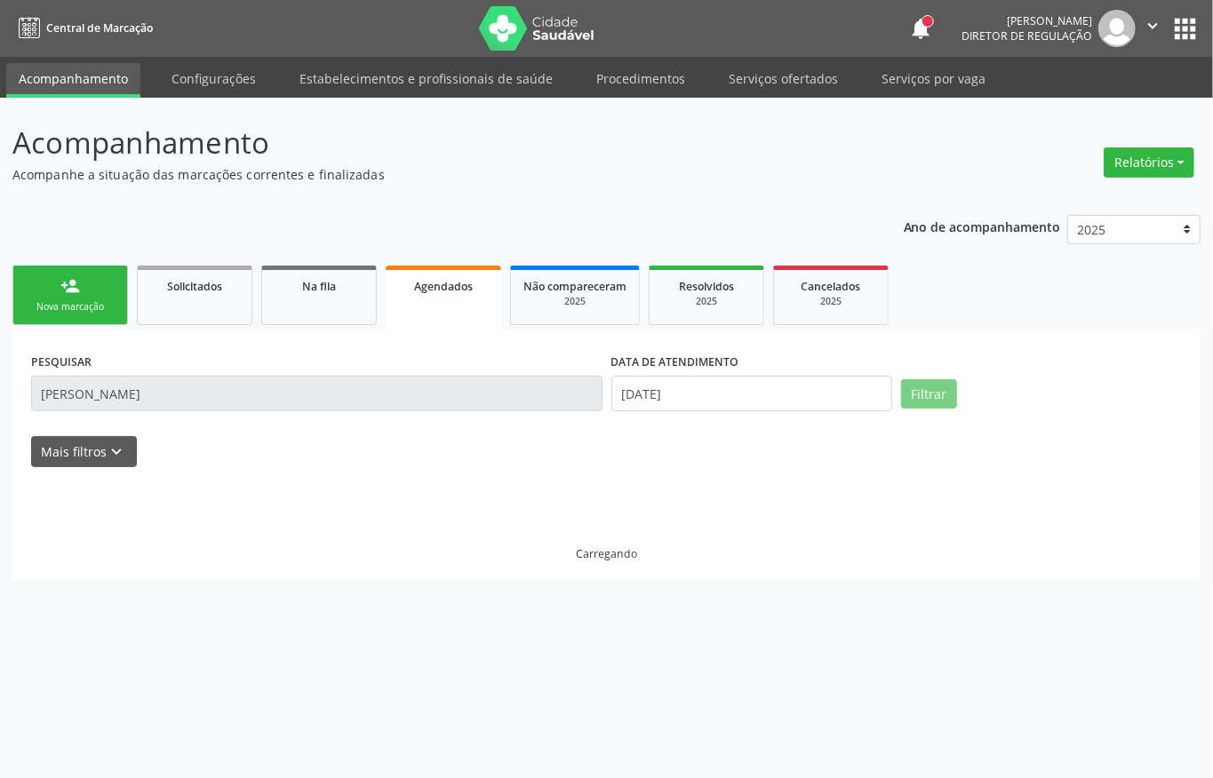
click at [104, 289] on link "person_add Nova marcação" at bounding box center [69, 296] width 115 height 60
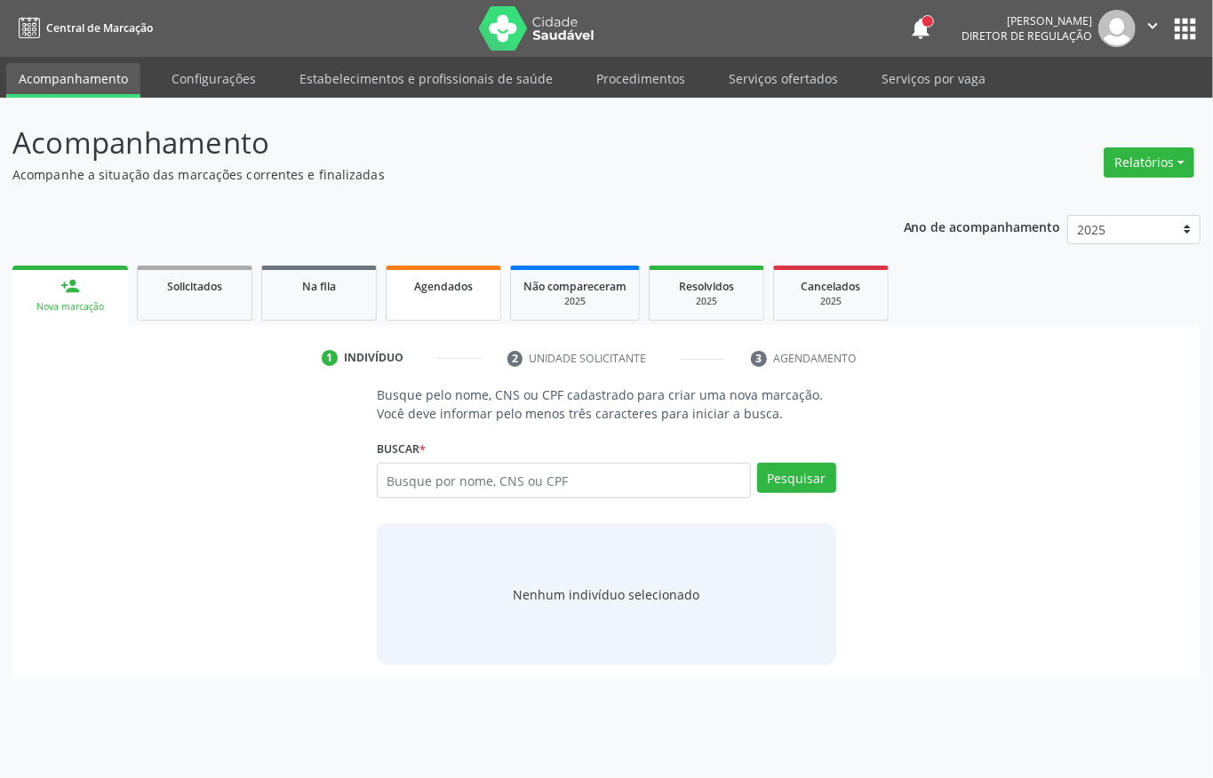
click at [446, 300] on link "Agendados" at bounding box center [443, 293] width 115 height 55
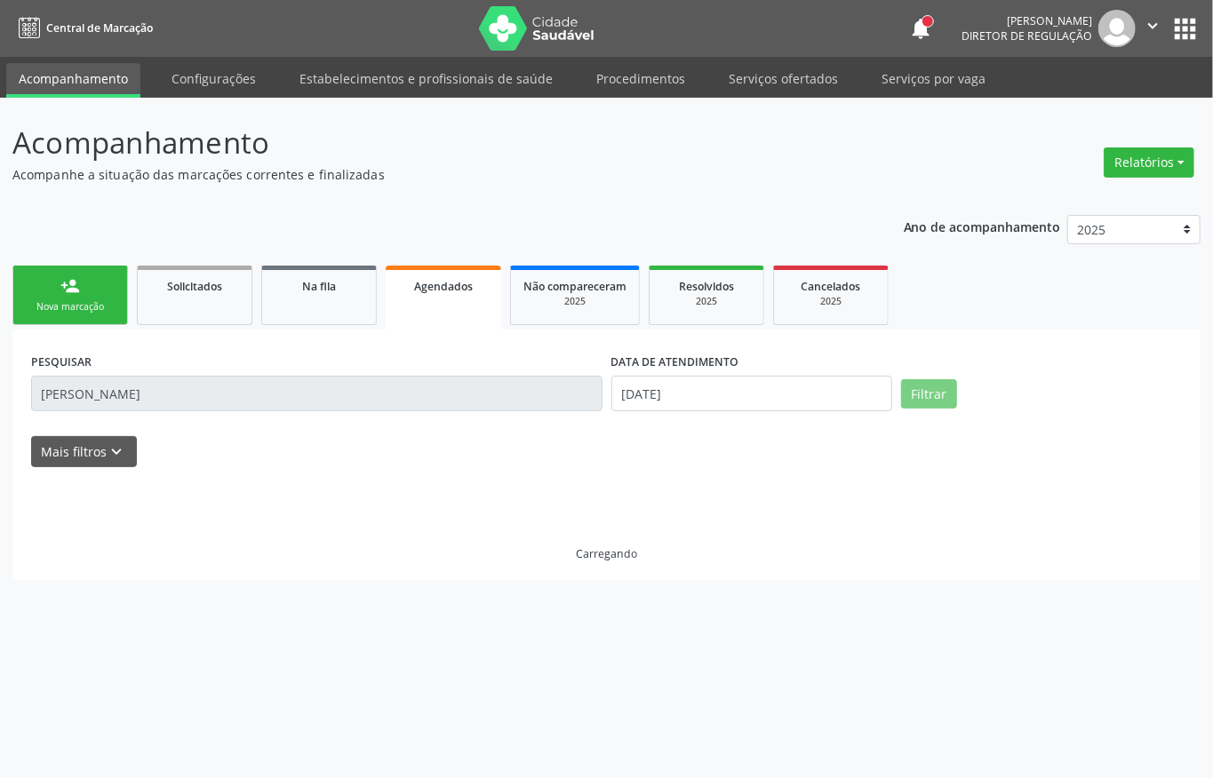
click at [167, 392] on input "MARIA LUZIA" at bounding box center [316, 394] width 571 height 36
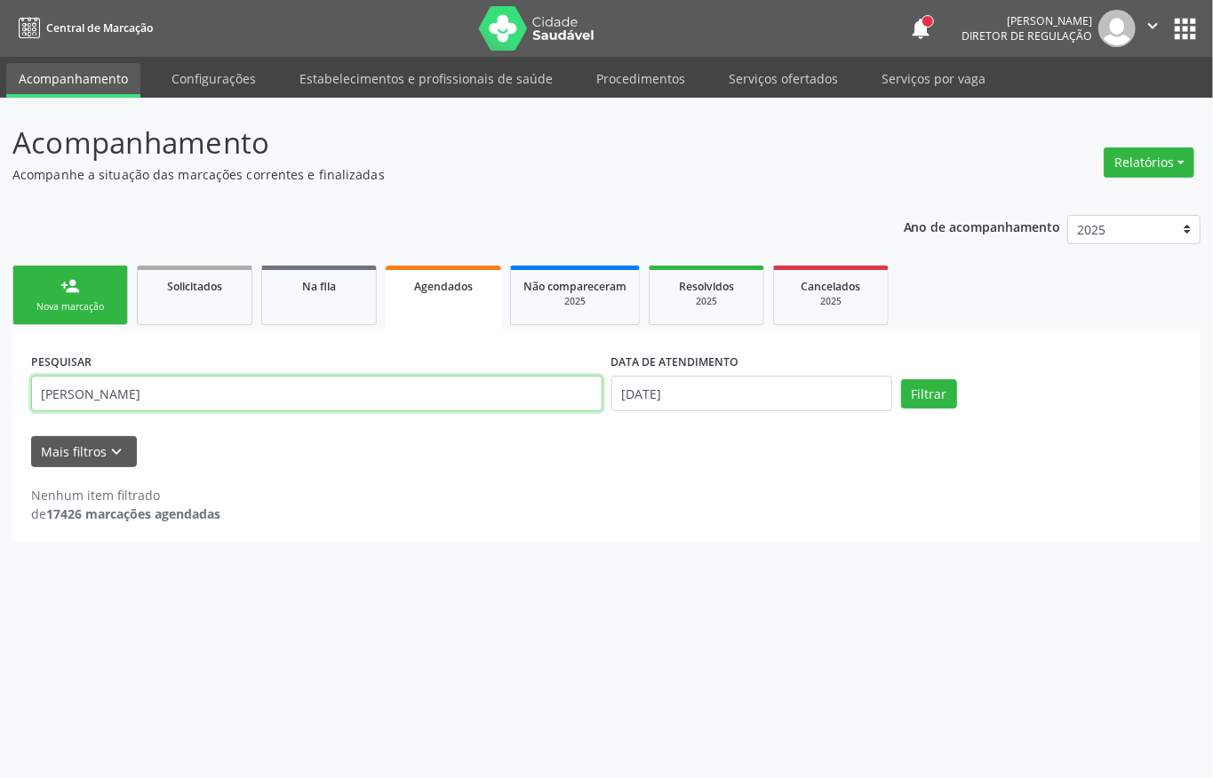
click at [167, 392] on input "MARIA LUZIA" at bounding box center [316, 394] width 571 height 36
paste input "700007437643604"
type input "700007437643604"
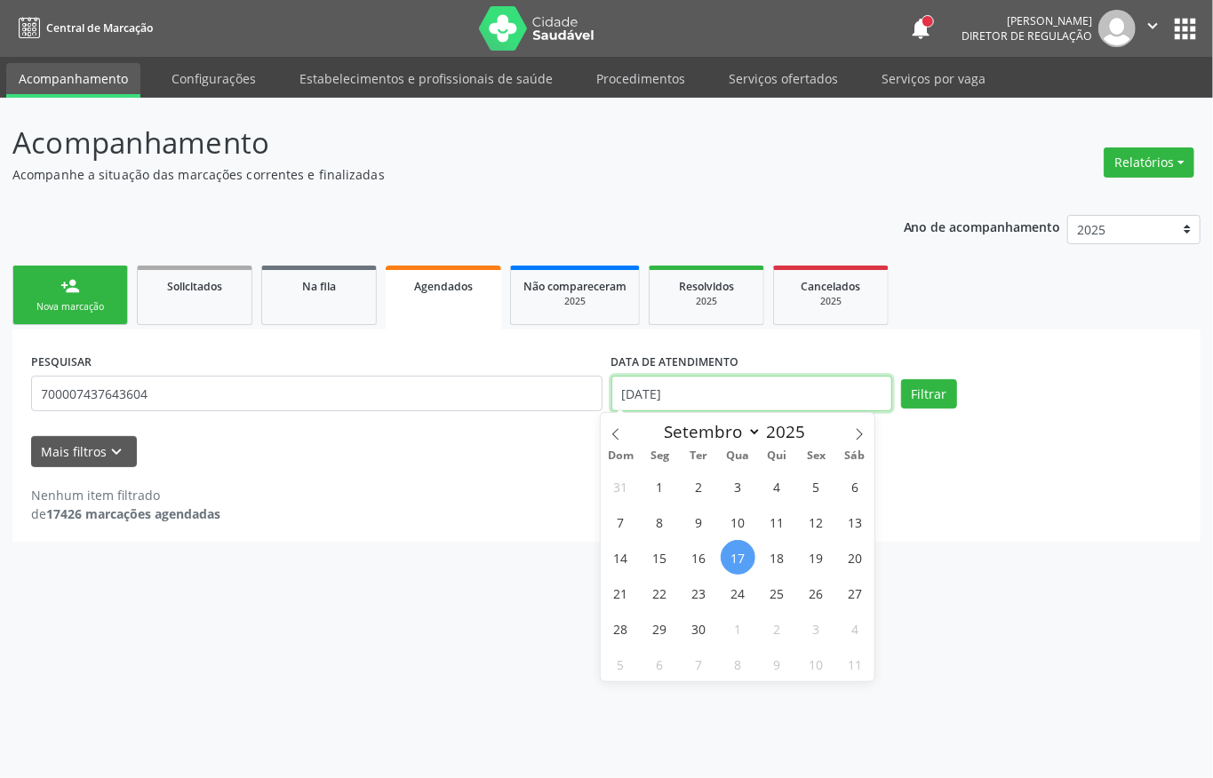
click at [748, 392] on input "17/09/2025" at bounding box center [751, 394] width 281 height 36
click at [654, 484] on span "1" at bounding box center [659, 486] width 35 height 35
type input "01/09/2025"
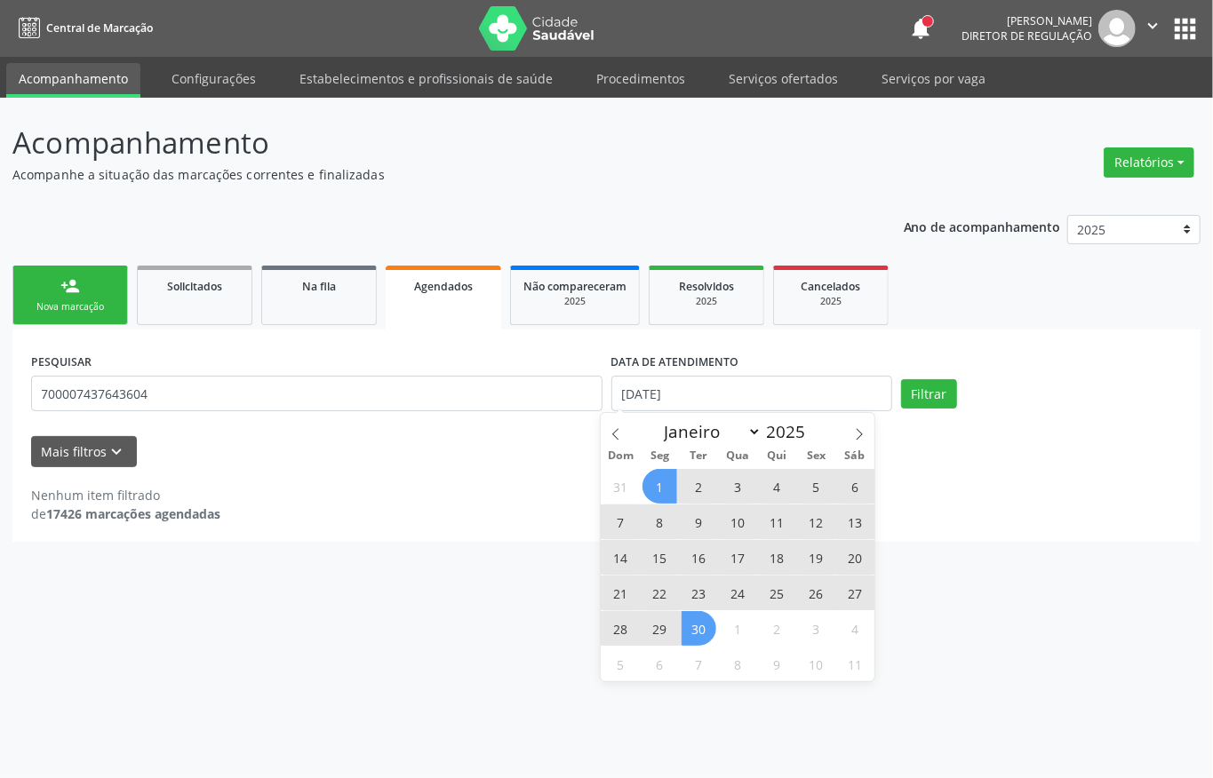
click at [690, 634] on span "30" at bounding box center [698, 628] width 35 height 35
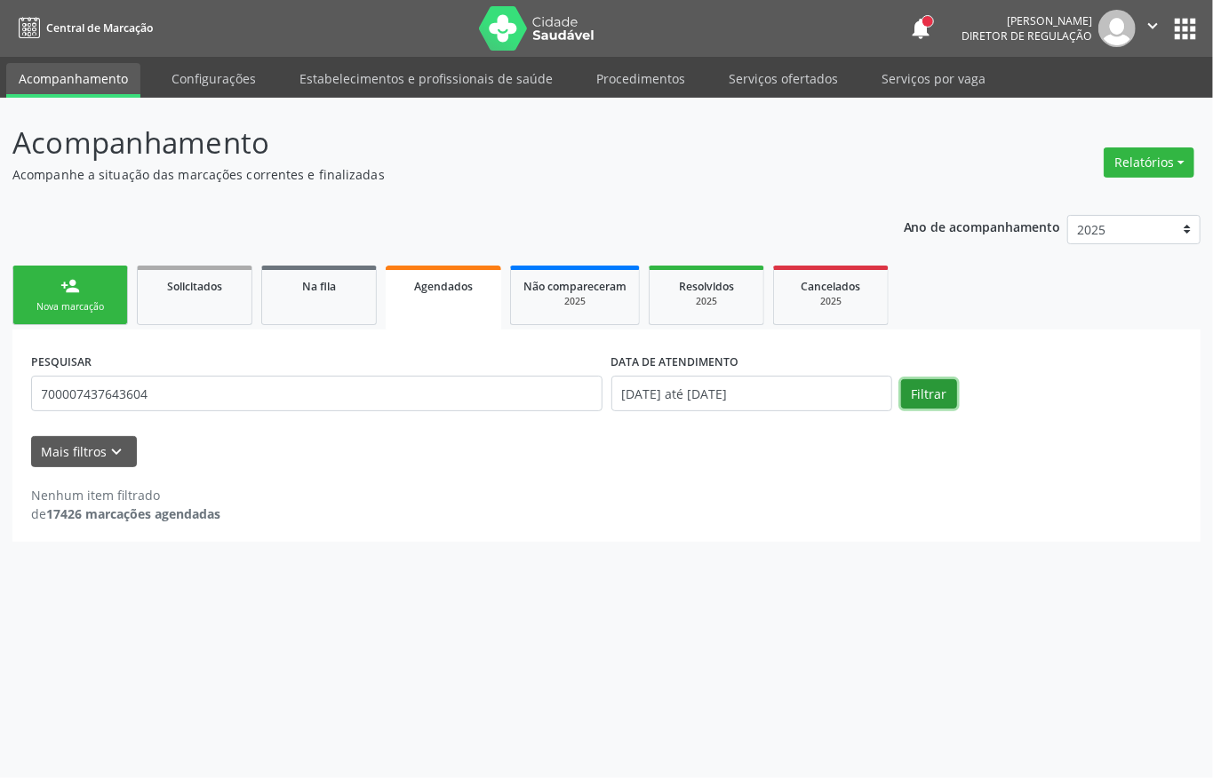
click at [919, 405] on button "Filtrar" at bounding box center [929, 394] width 56 height 30
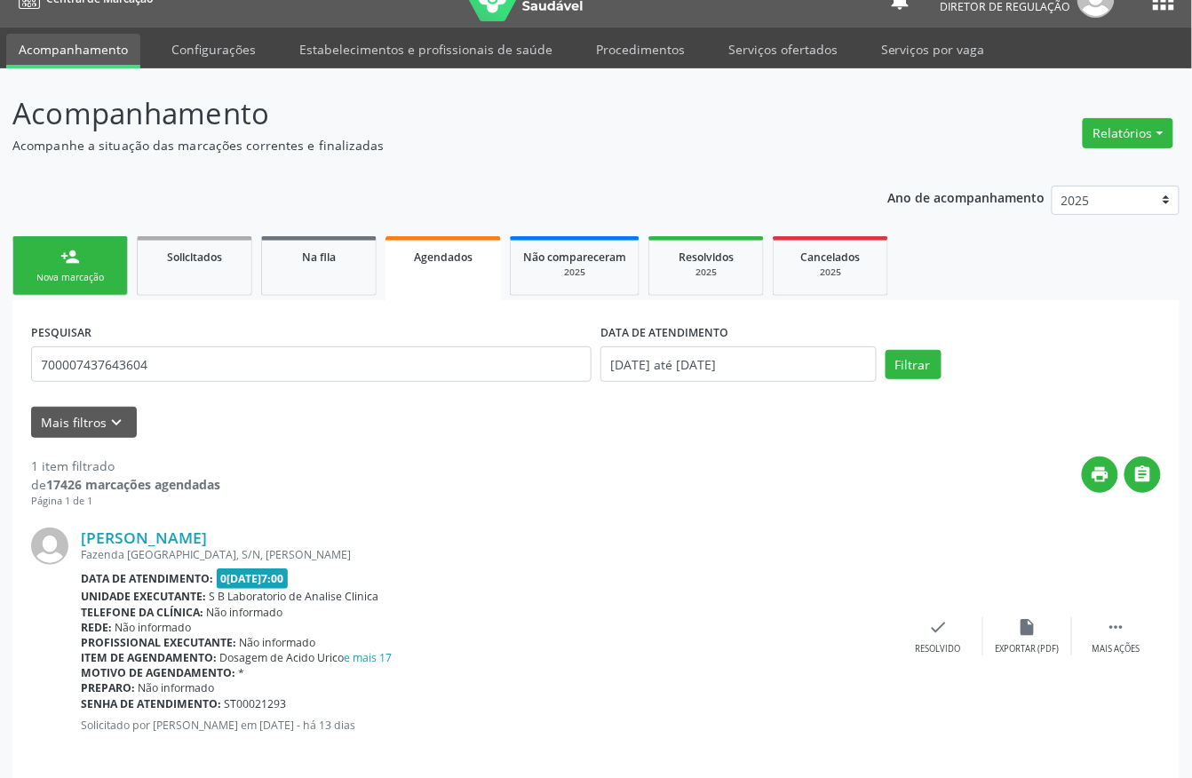
scroll to position [46, 0]
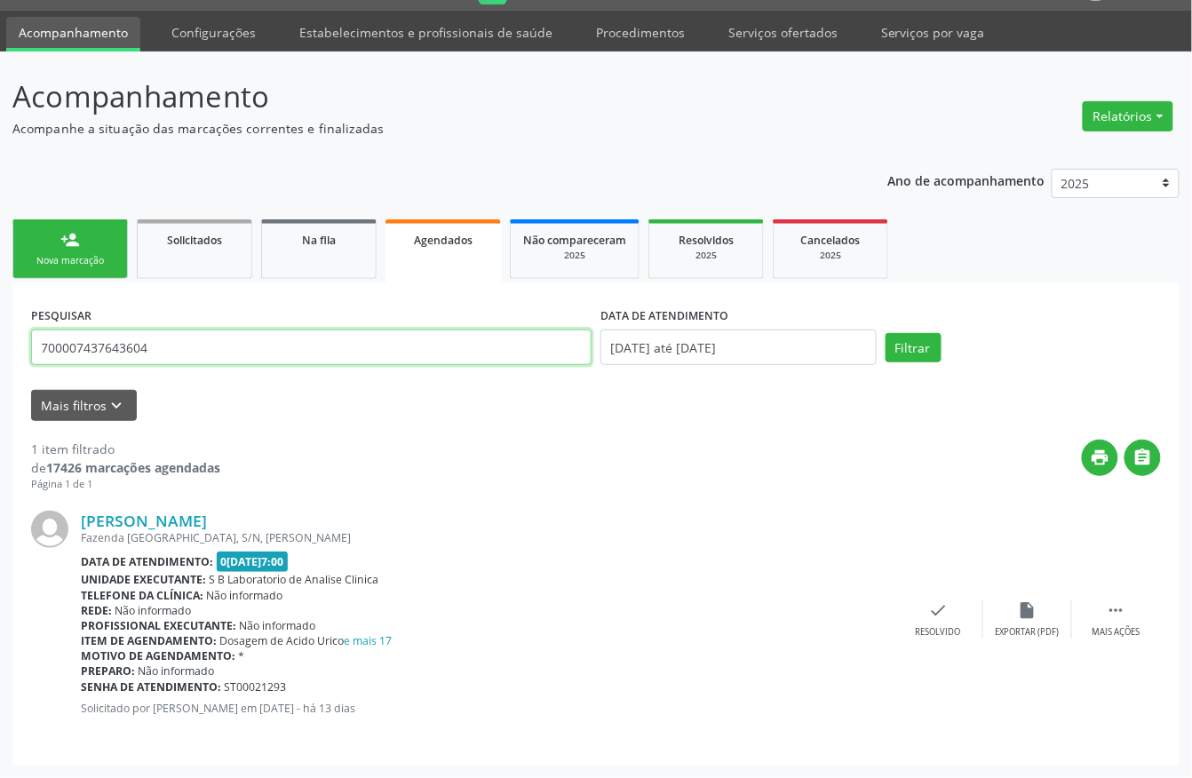
click at [192, 338] on input "700007437643604" at bounding box center [311, 348] width 561 height 36
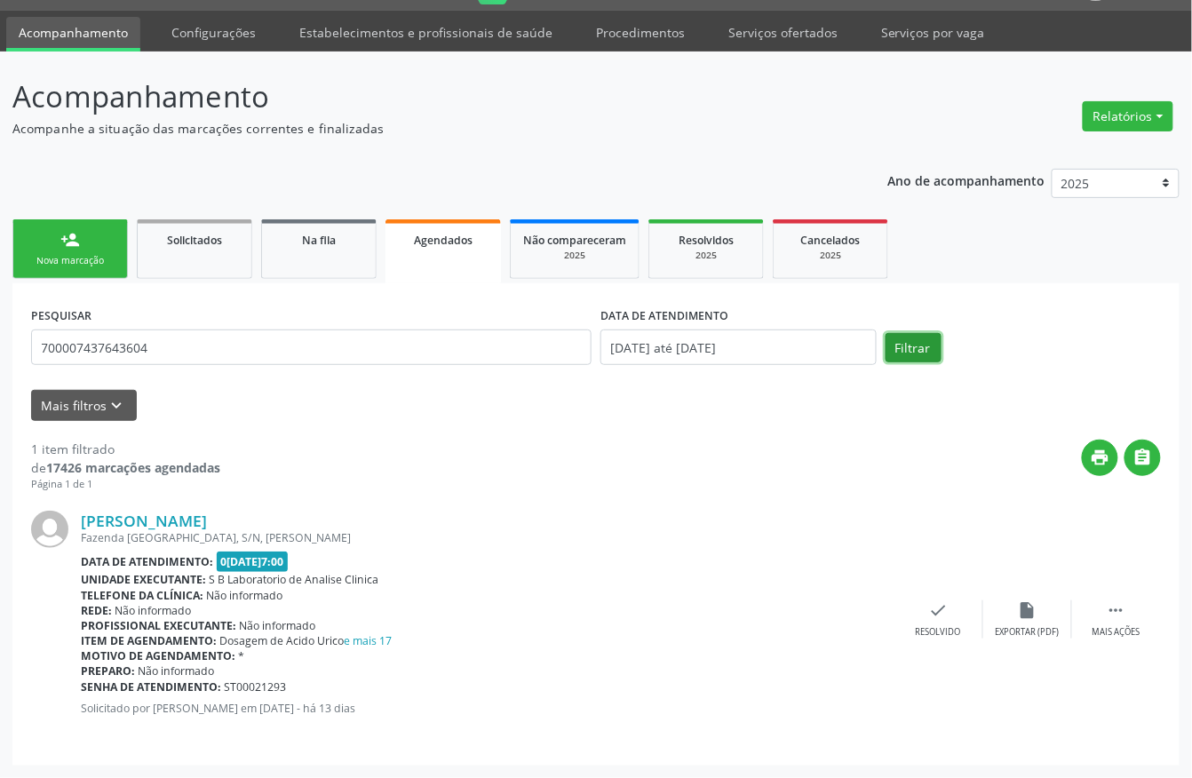
click at [924, 338] on button "Filtrar" at bounding box center [914, 348] width 56 height 30
click at [98, 247] on link "person_add Nova marcação" at bounding box center [69, 249] width 115 height 60
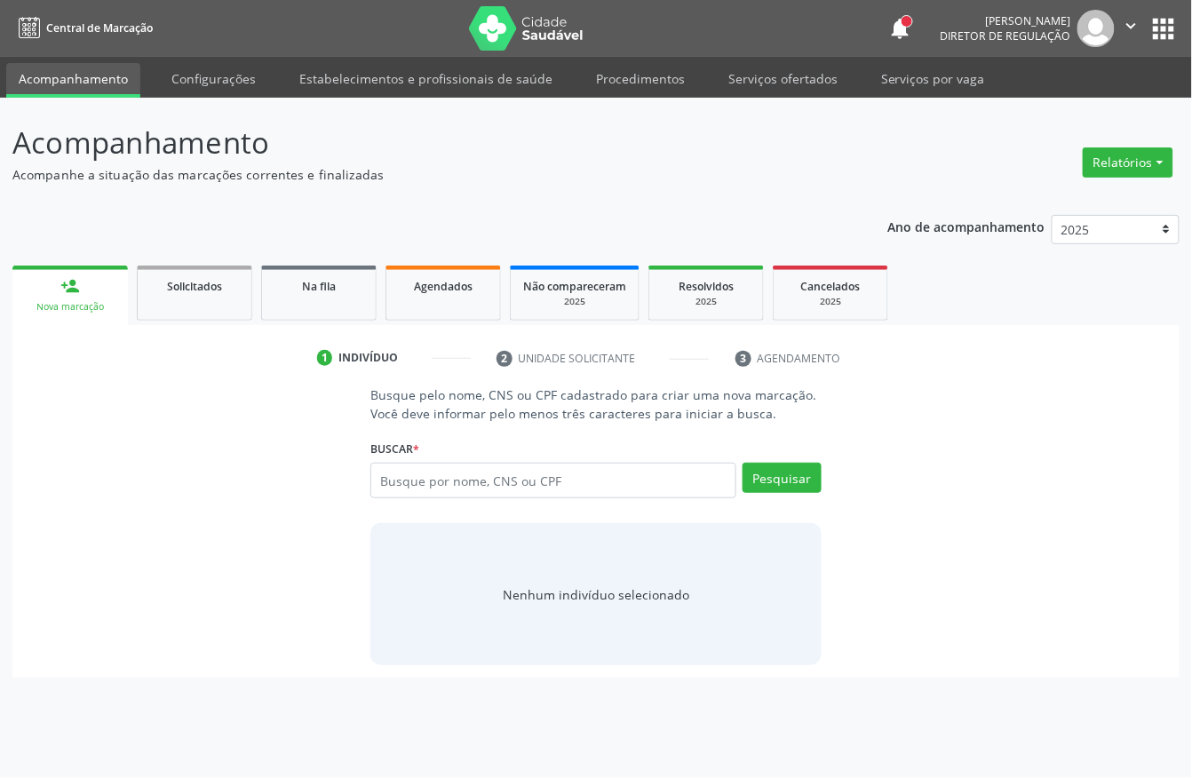
scroll to position [0, 0]
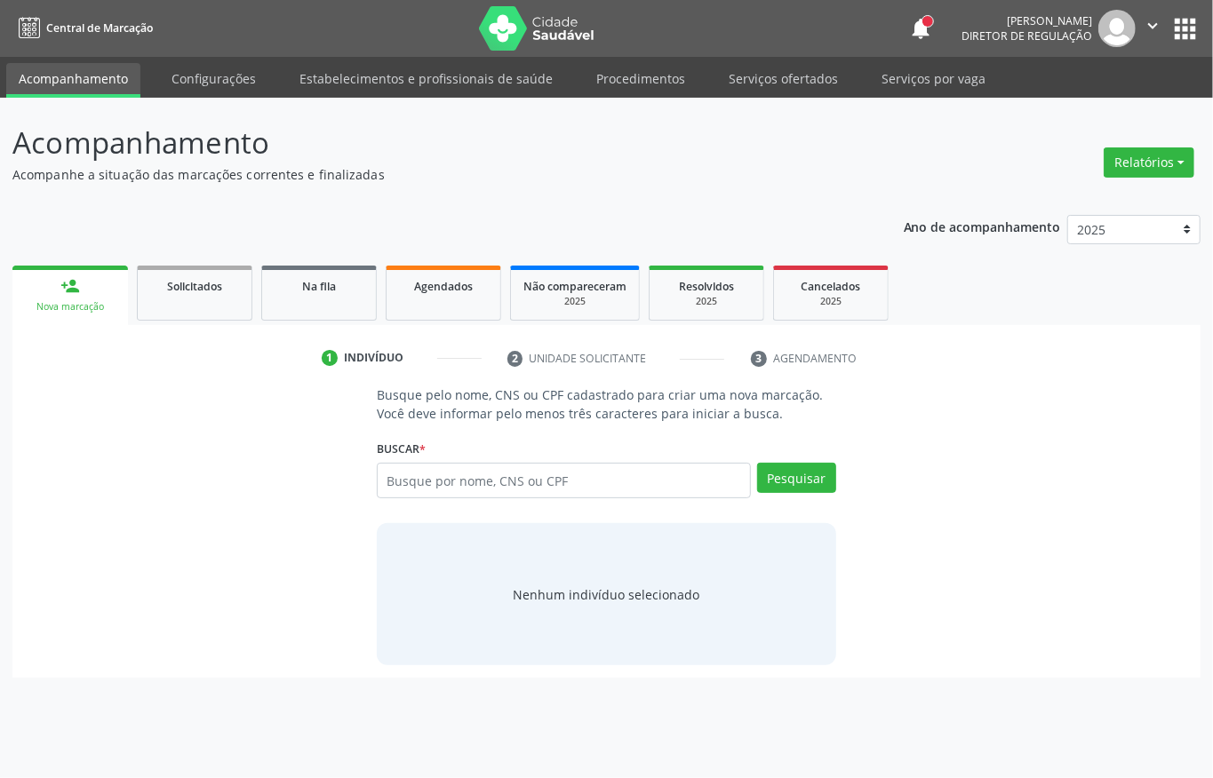
click at [86, 263] on ul "person_add Nova marcação Solicitados Na fila Agendados Não compareceram 2025 Re…" at bounding box center [606, 293] width 1188 height 64
click at [448, 478] on input "text" at bounding box center [564, 481] width 374 height 36
type input "[PERSON_NAME]"
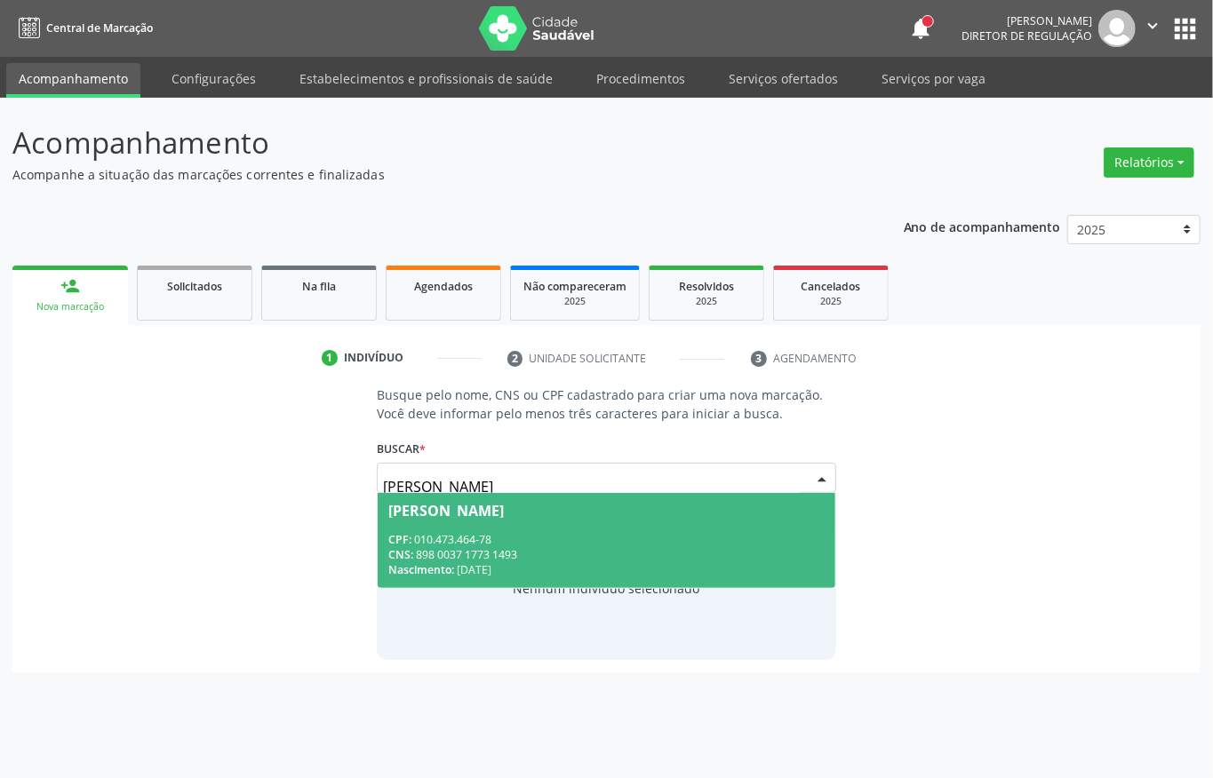
click at [604, 520] on span "Francisca Ozilma de Lima Moura CPF: 010.473.464-78 CNS: 898 0037 1773 1493 Nasc…" at bounding box center [607, 540] width 458 height 95
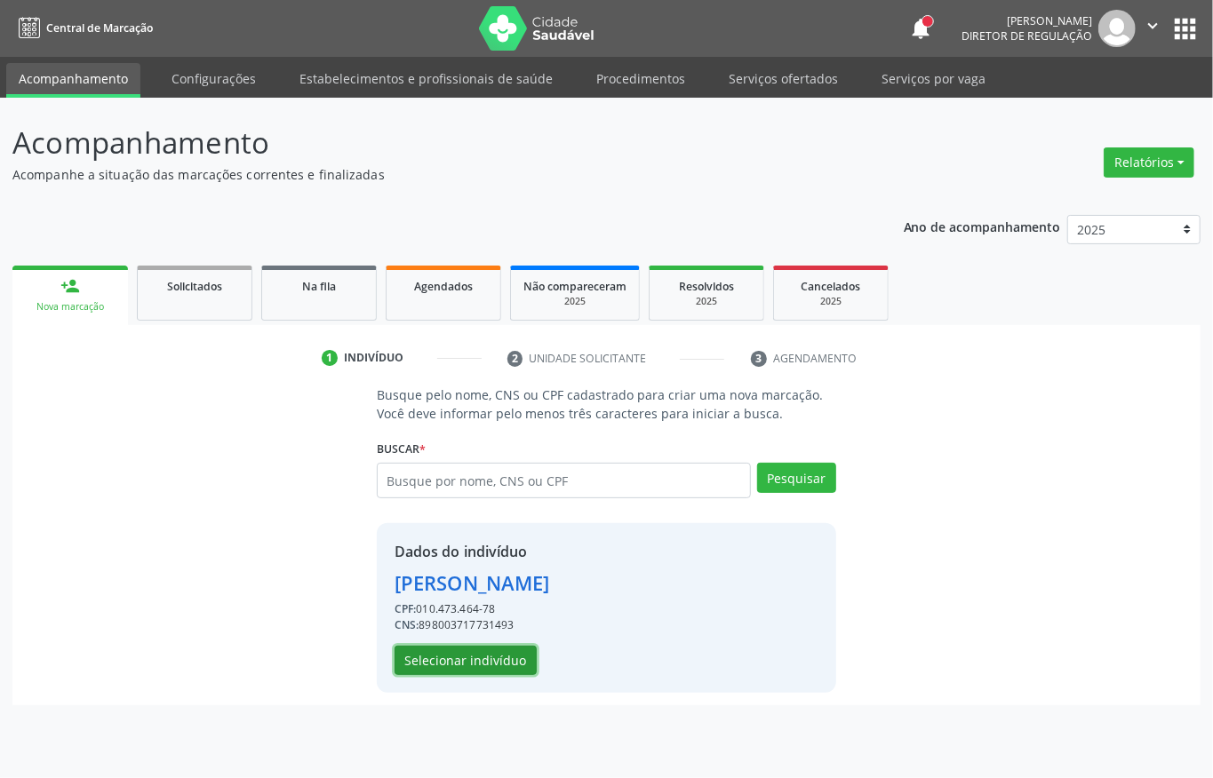
click at [473, 658] on button "Selecionar indivíduo" at bounding box center [465, 661] width 142 height 30
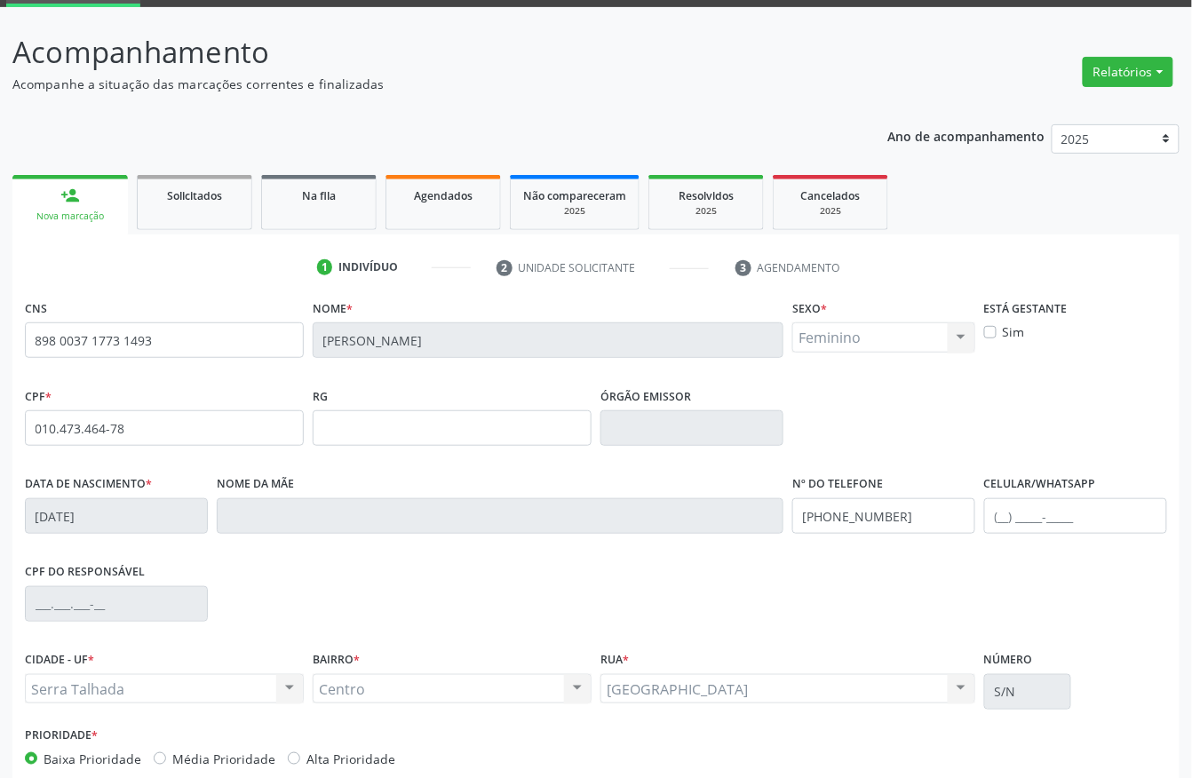
scroll to position [186, 0]
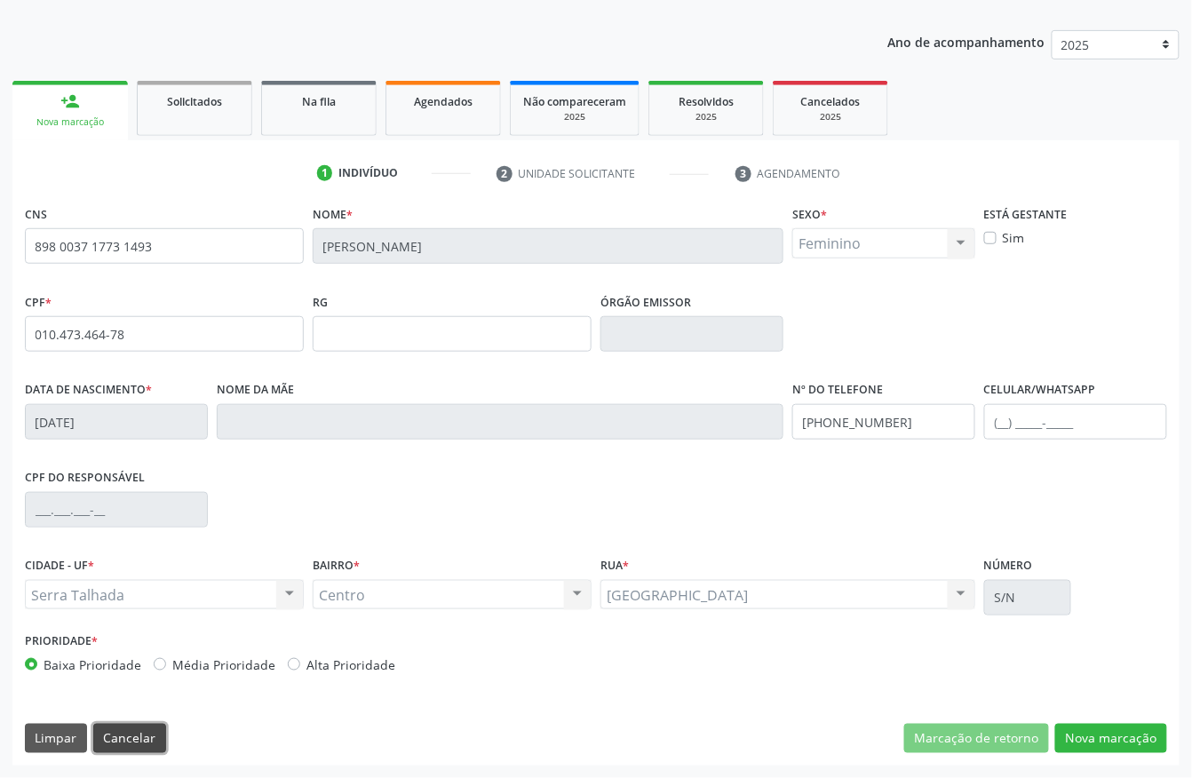
click at [114, 736] on button "Cancelar" at bounding box center [129, 739] width 73 height 30
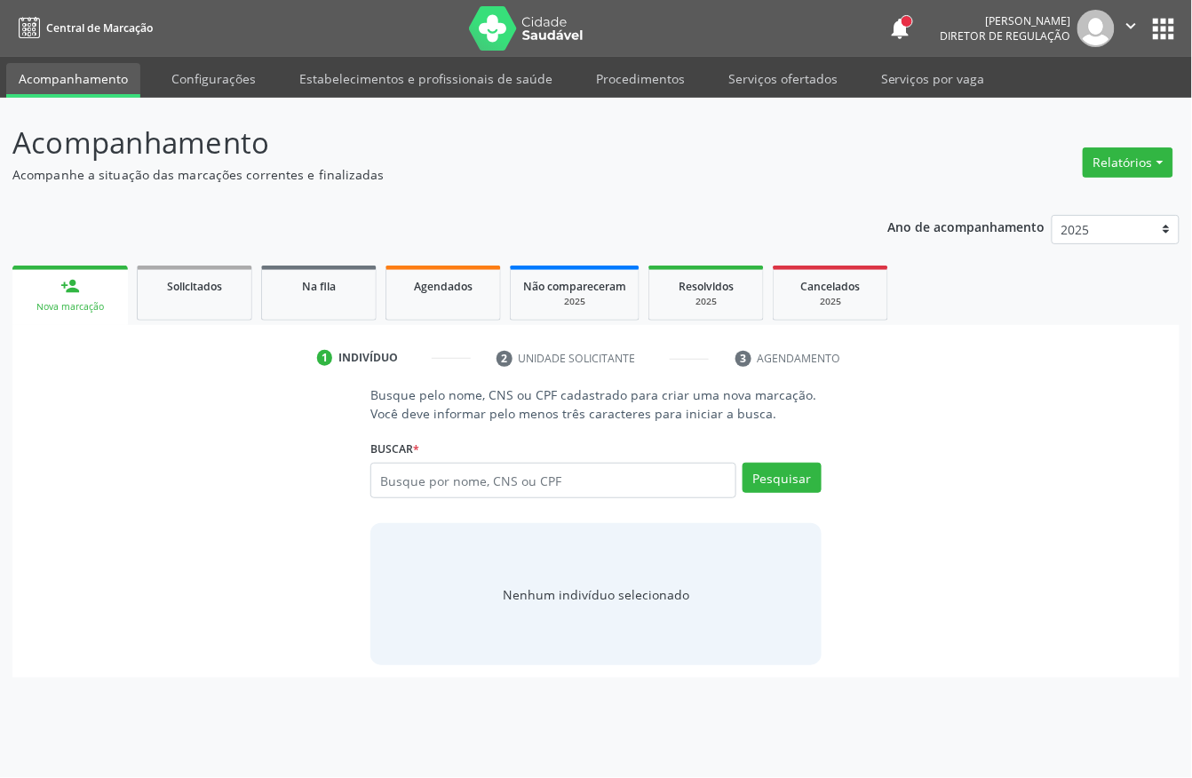
scroll to position [0, 0]
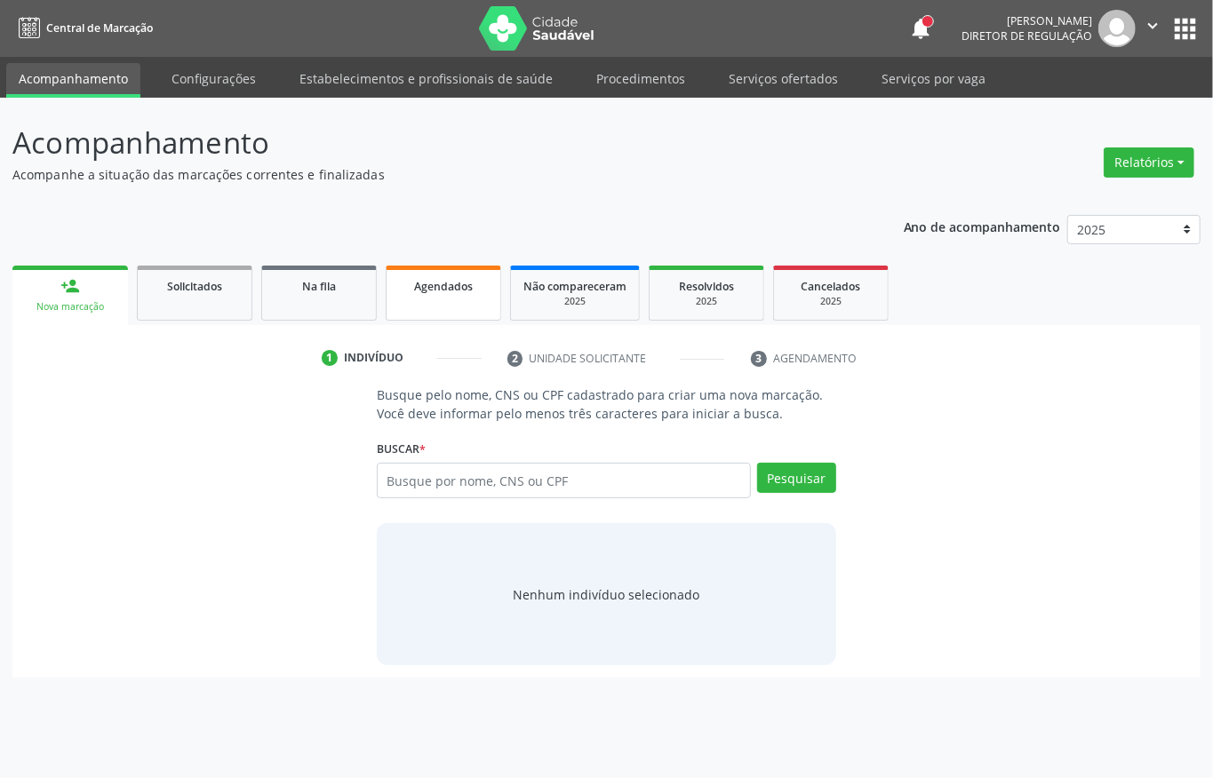
click at [442, 293] on div "Agendados" at bounding box center [443, 285] width 89 height 19
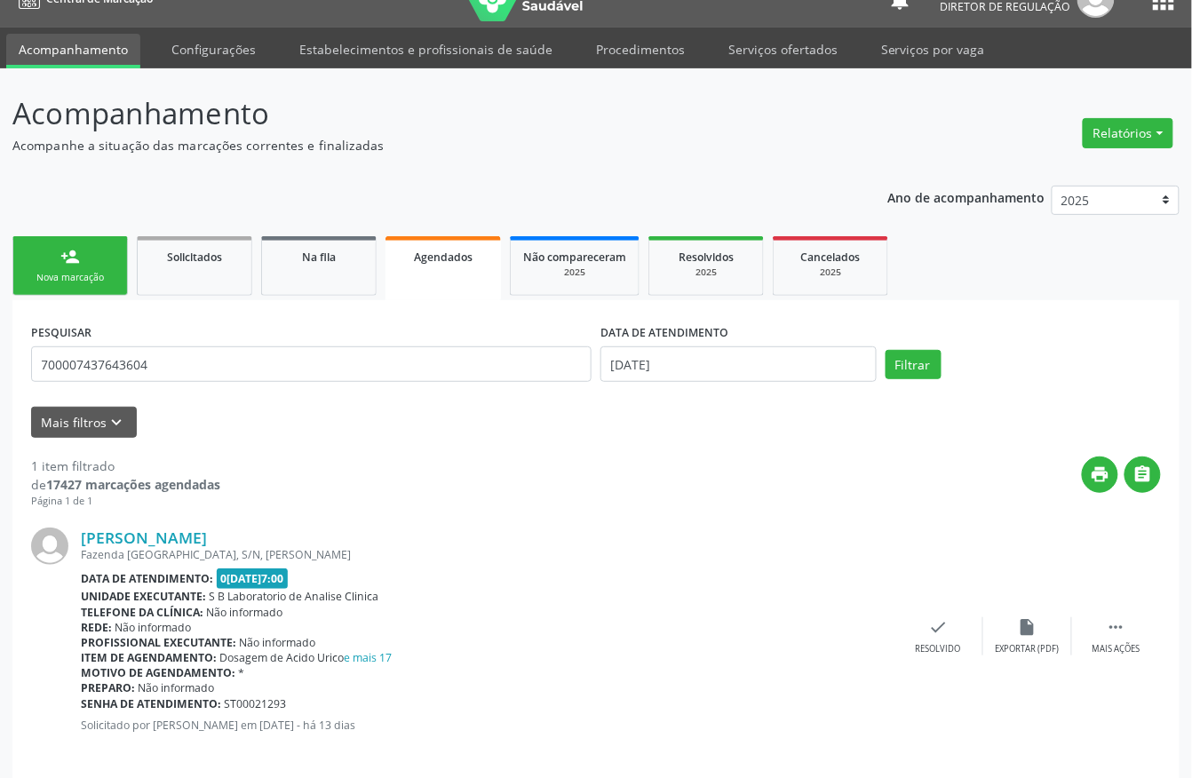
scroll to position [46, 0]
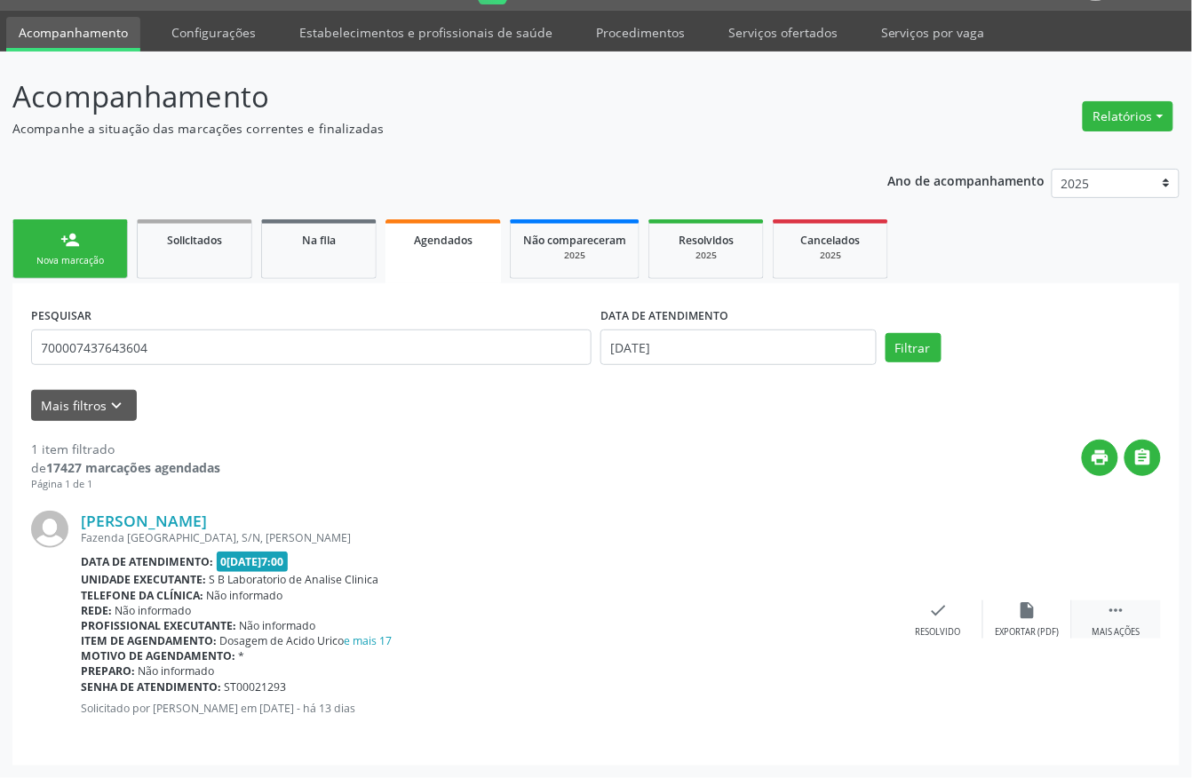
click at [1119, 615] on icon "" at bounding box center [1117, 611] width 20 height 20
click at [1032, 620] on div "edit Editar" at bounding box center [1027, 620] width 89 height 38
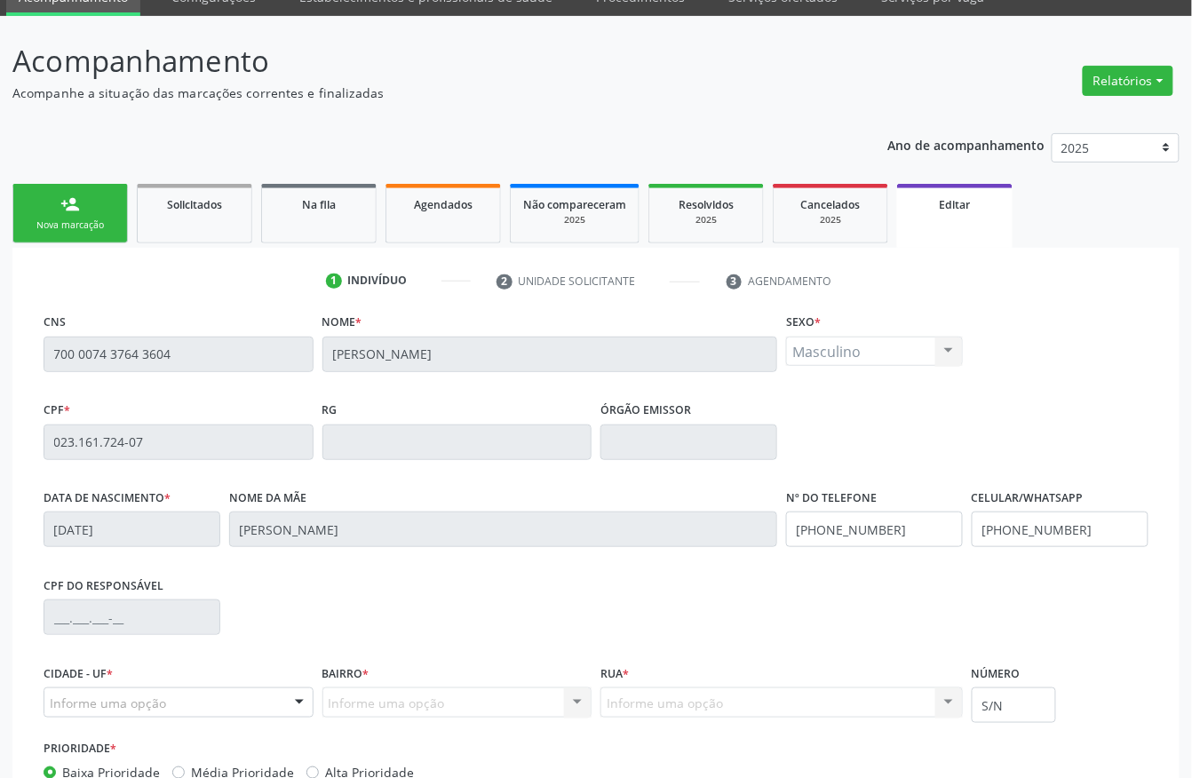
scroll to position [210, 0]
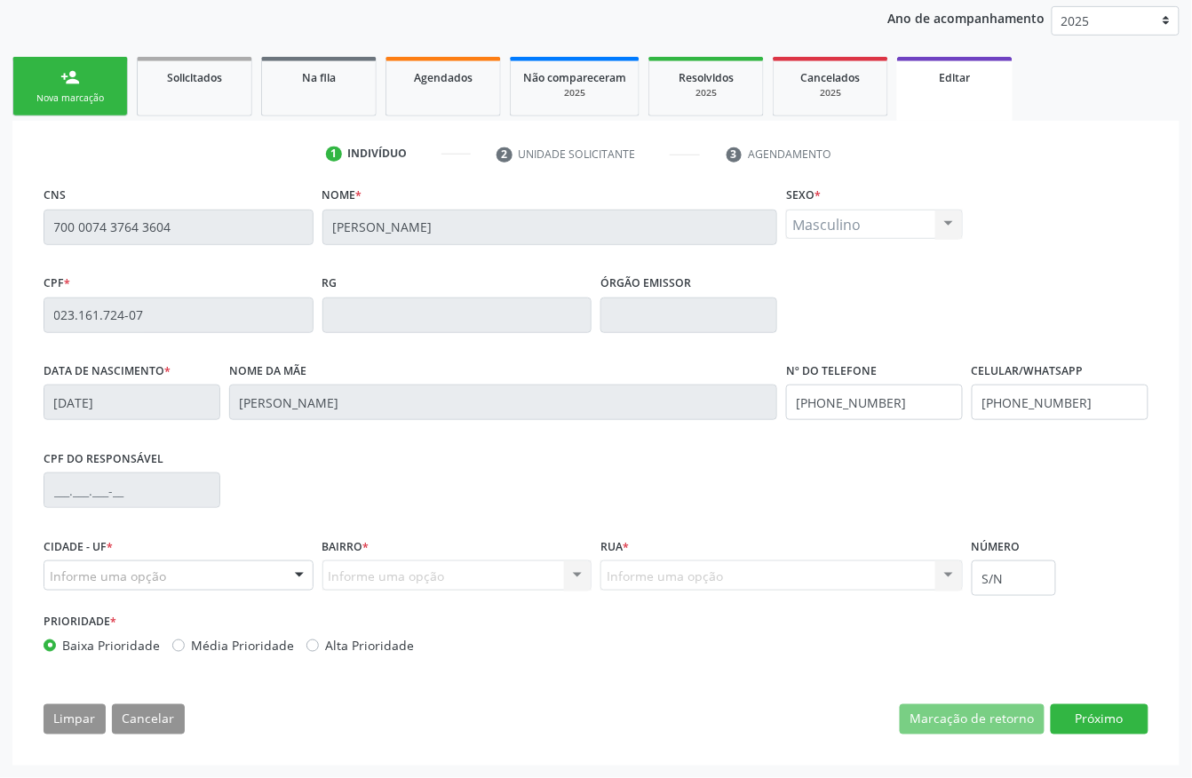
click at [484, 235] on input "Joao Batista Lopes da Silva" at bounding box center [550, 228] width 456 height 36
click at [174, 231] on input "700 0074 3764 3604" at bounding box center [179, 228] width 270 height 36
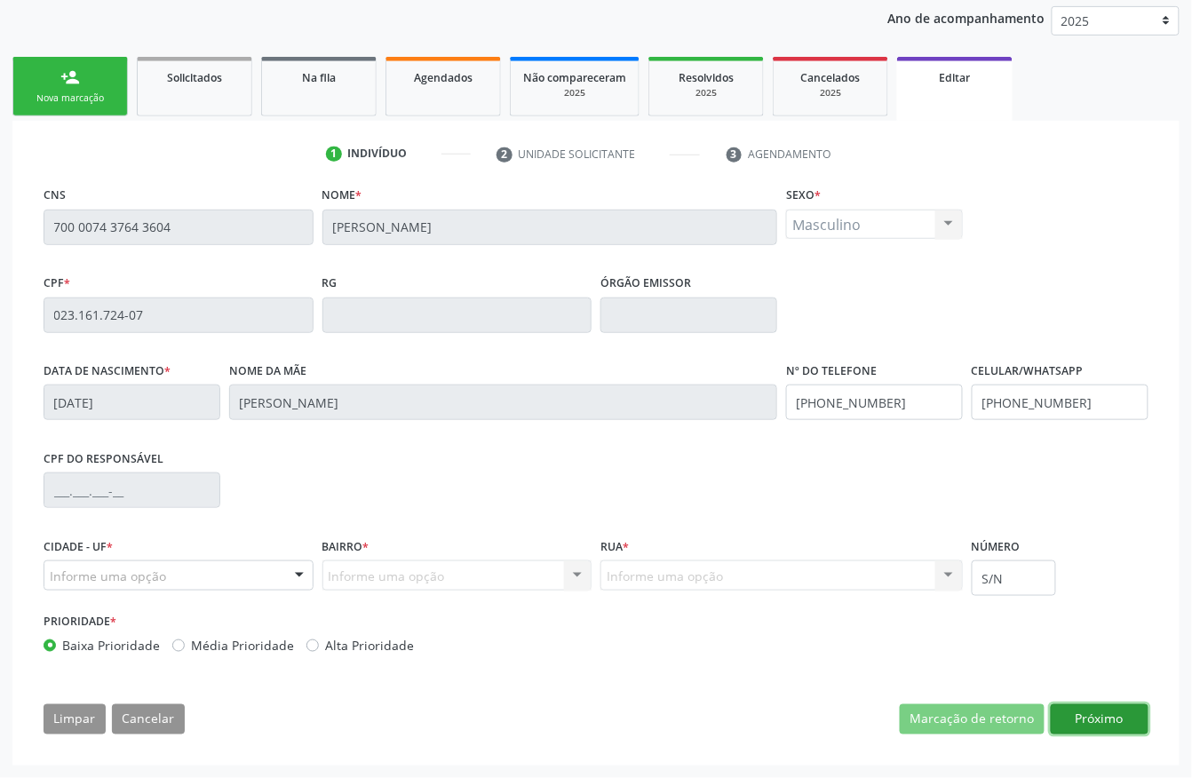
click at [1086, 732] on button "Próximo" at bounding box center [1100, 719] width 98 height 30
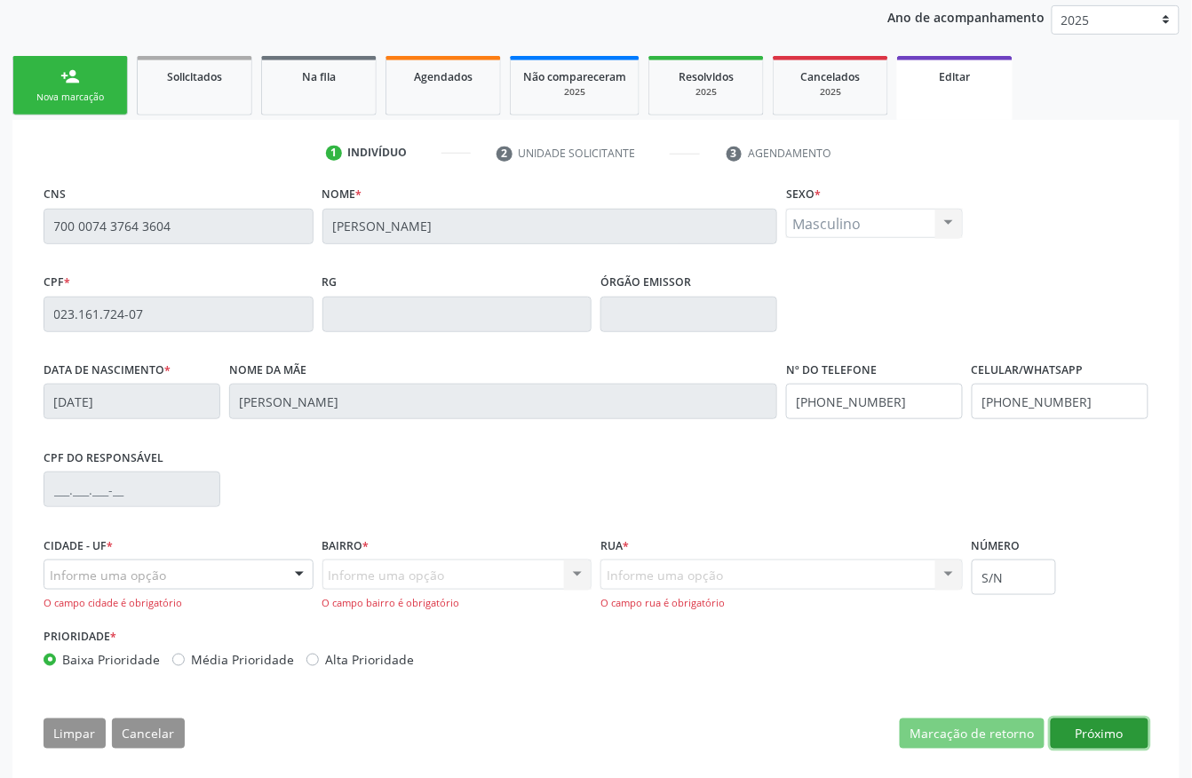
click at [1106, 723] on button "Próximo" at bounding box center [1100, 734] width 98 height 30
click at [1102, 743] on button "Próximo" at bounding box center [1100, 734] width 98 height 30
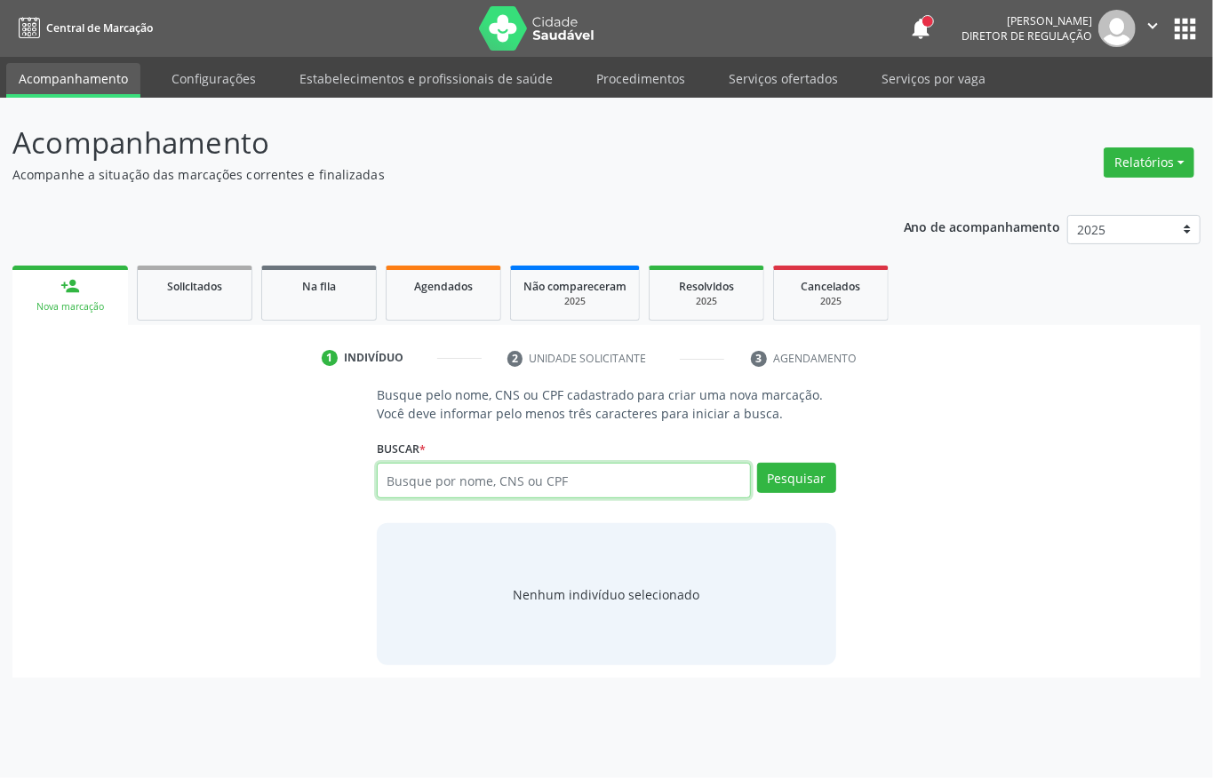
click at [430, 470] on input "text" at bounding box center [564, 481] width 374 height 36
type input "[PERSON_NAME] de lima mo"
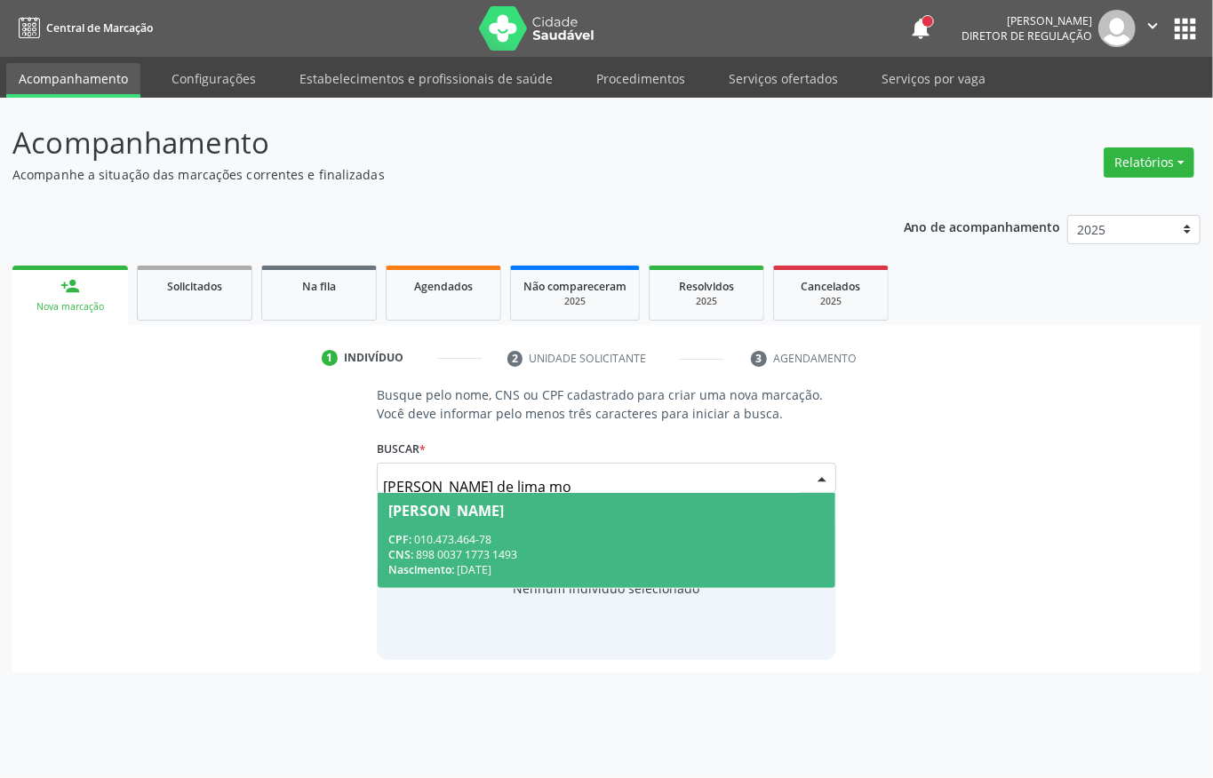
click at [616, 549] on div "CNS: 898 0037 1773 1493" at bounding box center [606, 554] width 436 height 15
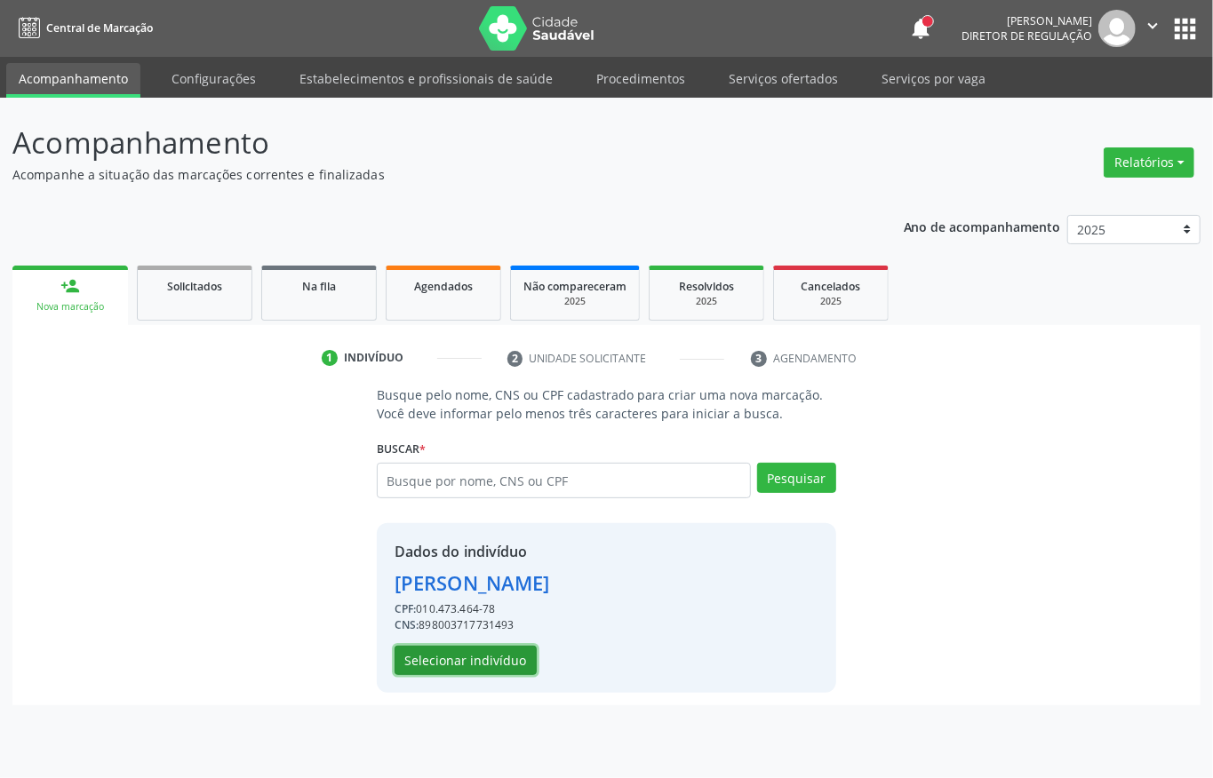
click at [469, 668] on button "Selecionar indivíduo" at bounding box center [465, 661] width 142 height 30
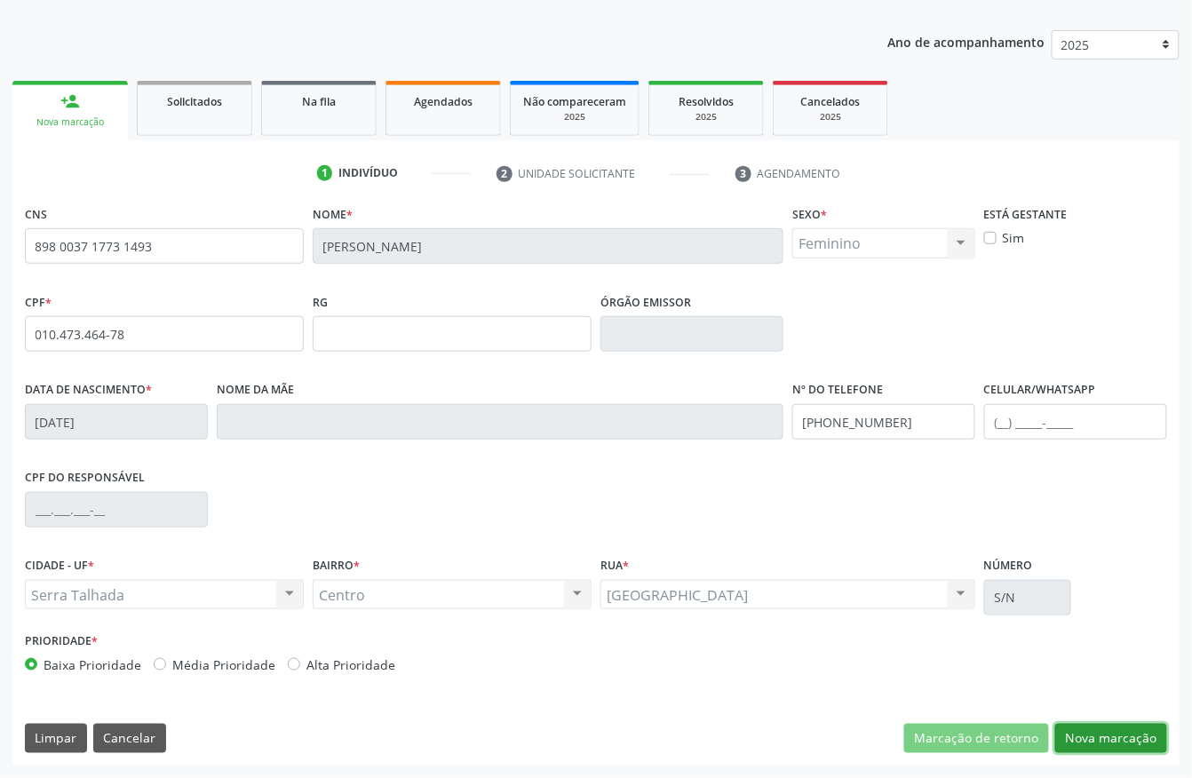
click at [1106, 740] on button "Nova marcação" at bounding box center [1111, 739] width 112 height 30
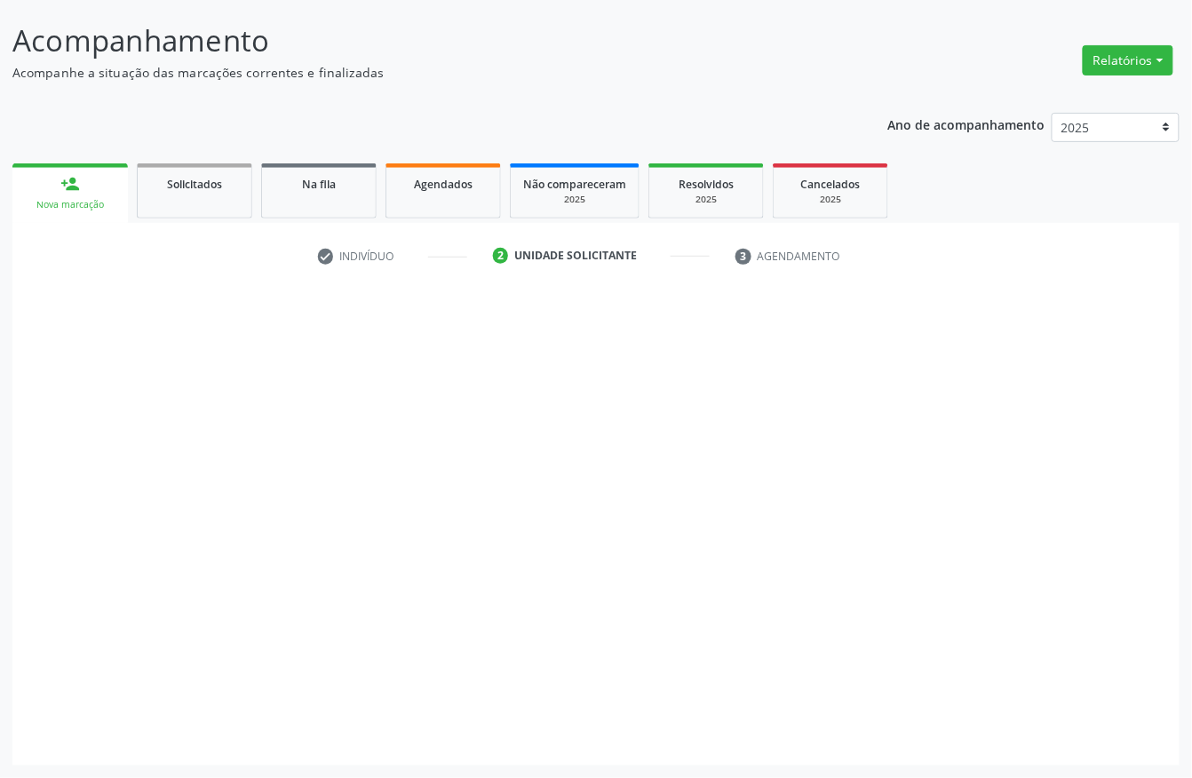
scroll to position [104, 0]
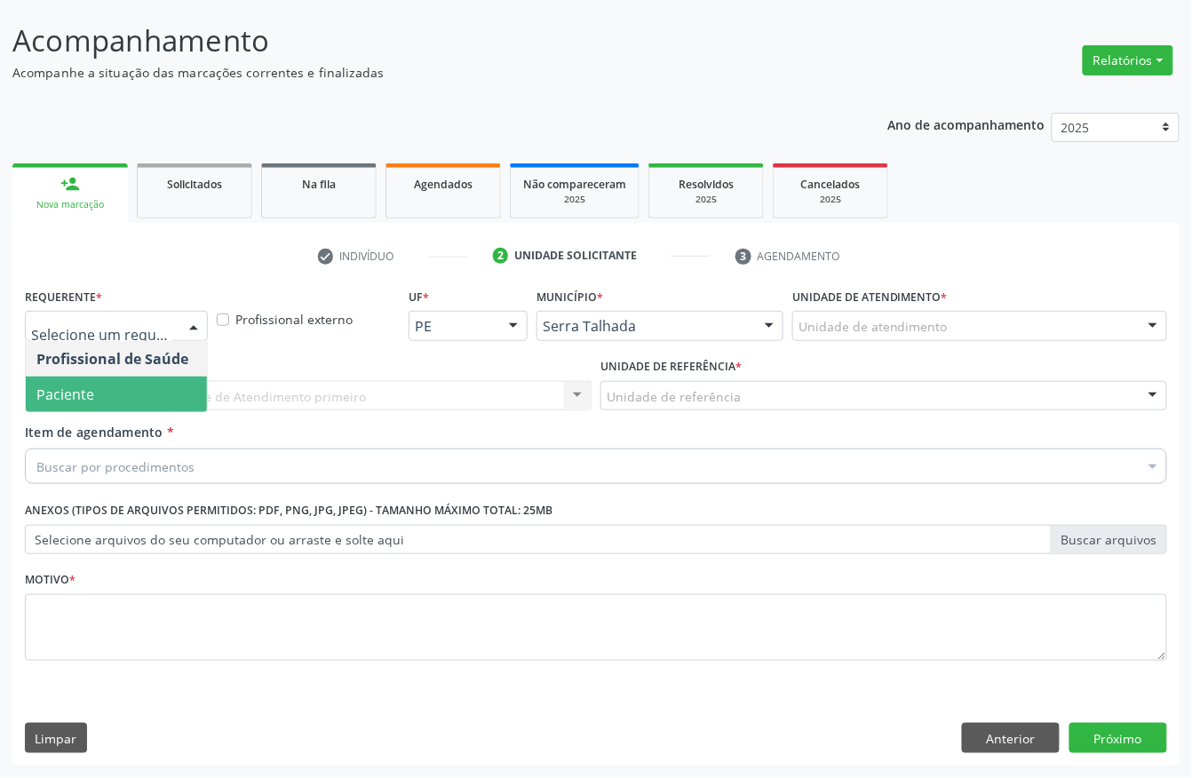
click at [131, 402] on span "Paciente" at bounding box center [116, 395] width 181 height 36
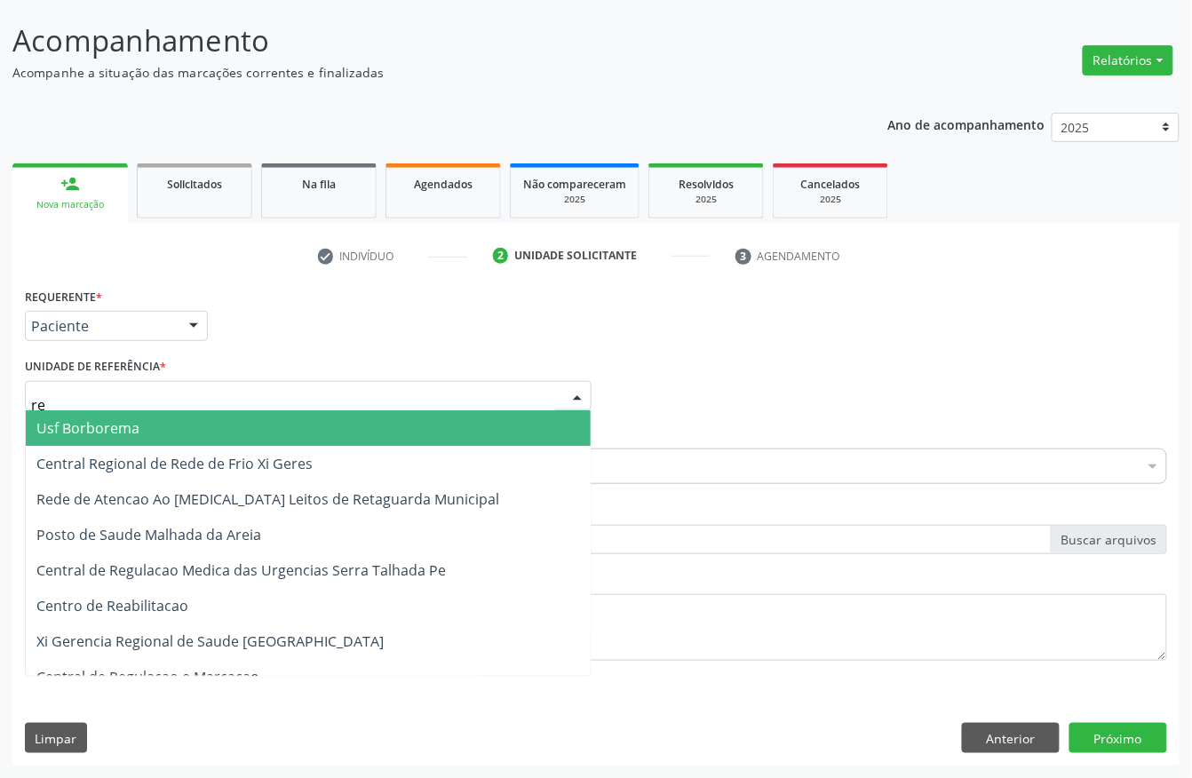
type input "rea"
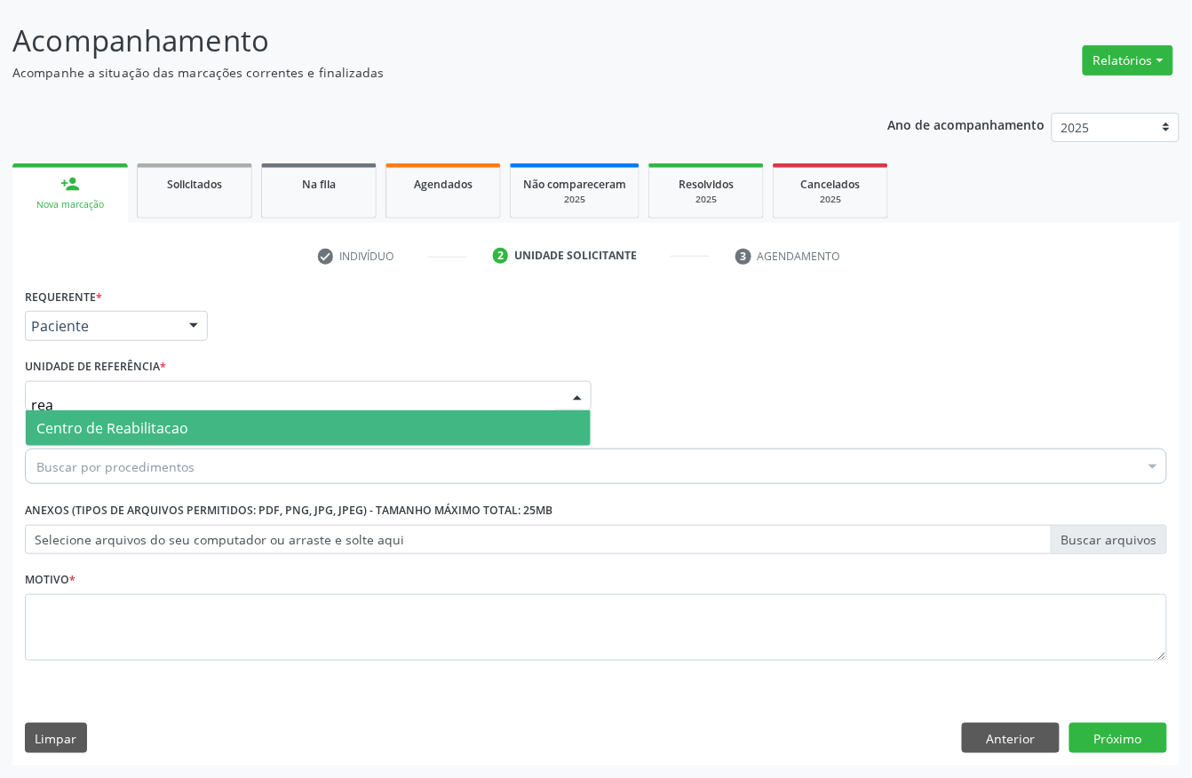
click at [125, 418] on span "Centro de Reabilitacao" at bounding box center [112, 428] width 152 height 20
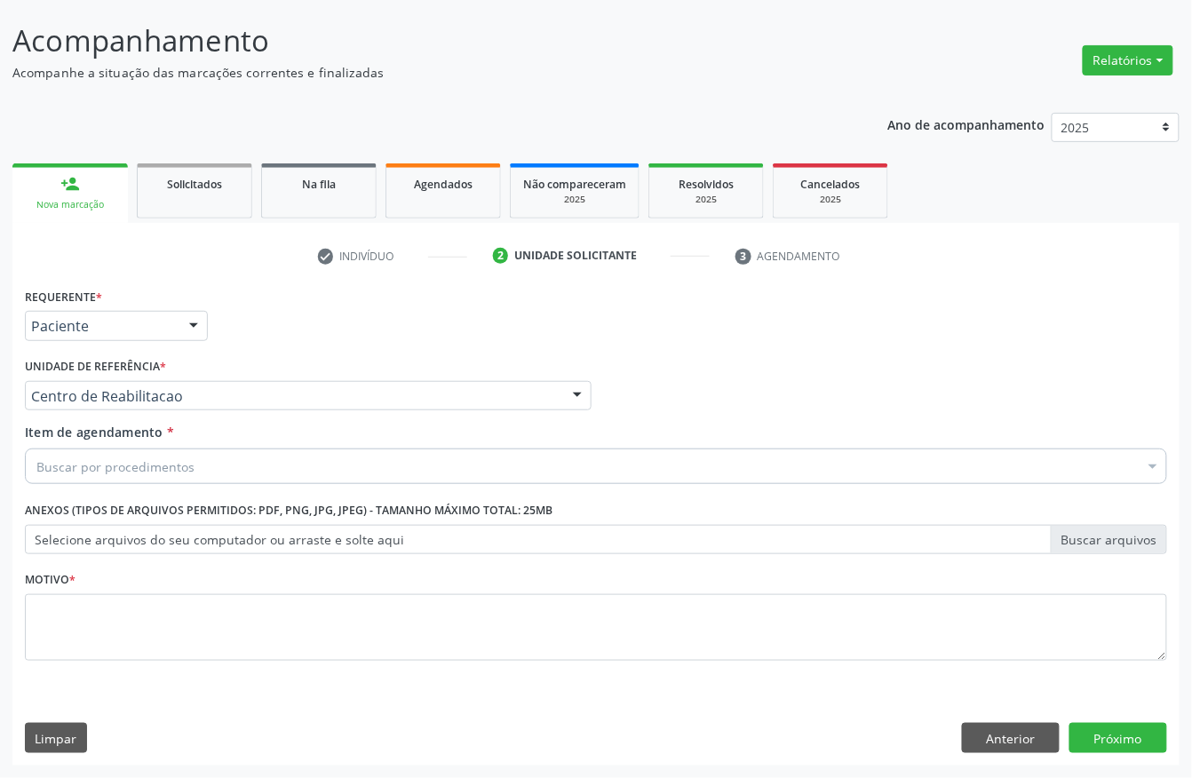
click at [215, 463] on div "Buscar por procedimentos" at bounding box center [596, 467] width 1142 height 36
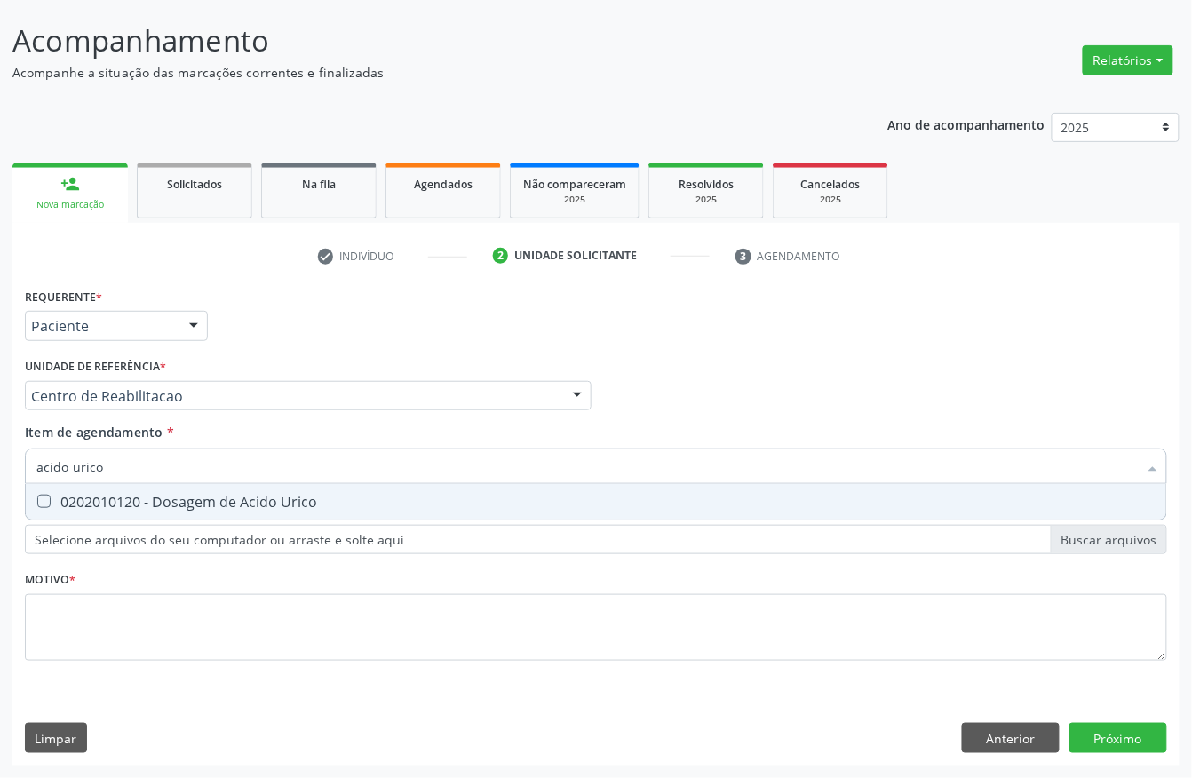
type input "acido urico"
click at [348, 512] on span "0202010120 - Dosagem de Acido Urico" at bounding box center [596, 502] width 1141 height 36
checkbox Urico "true"
click at [219, 474] on input "acido urico" at bounding box center [587, 467] width 1102 height 36
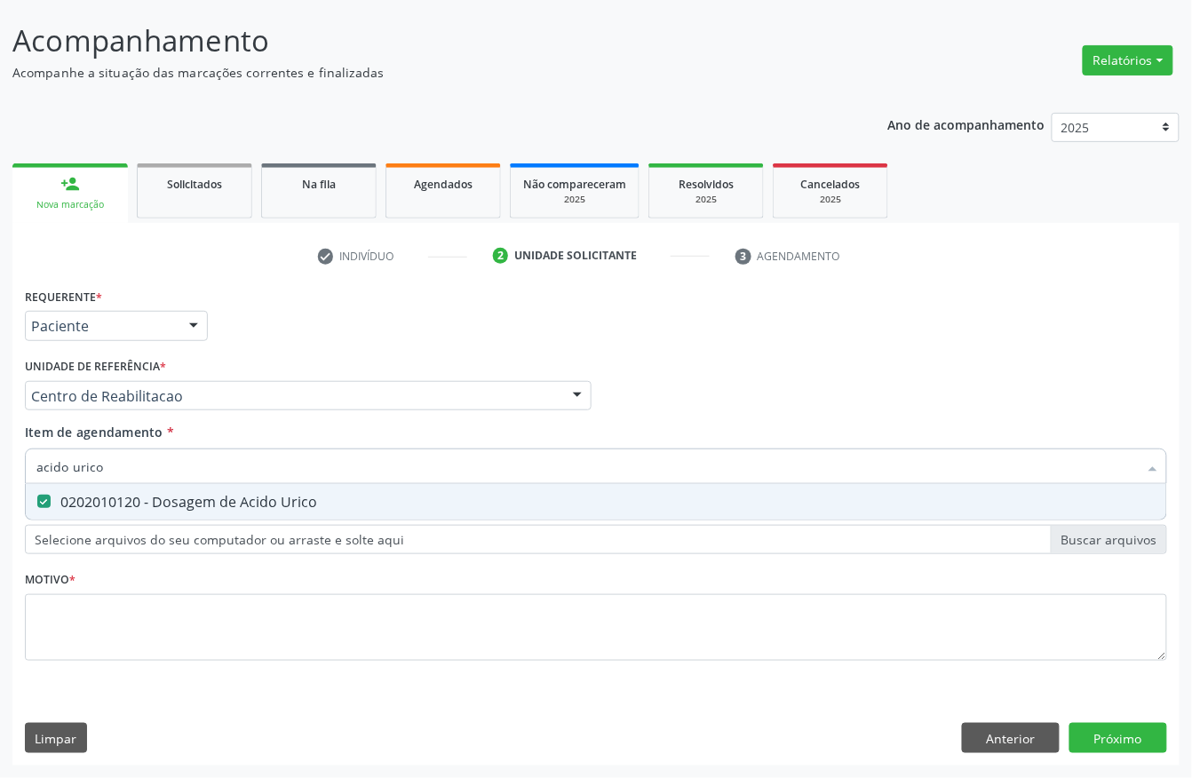
click at [218, 474] on input "acido urico" at bounding box center [587, 467] width 1102 height 36
type input "bil"
checkbox Urico "false"
type input "bilirru"
click at [284, 506] on div "0202010201 - Dosagem de Bilirrubina Total e Fracoes" at bounding box center [595, 502] width 1119 height 14
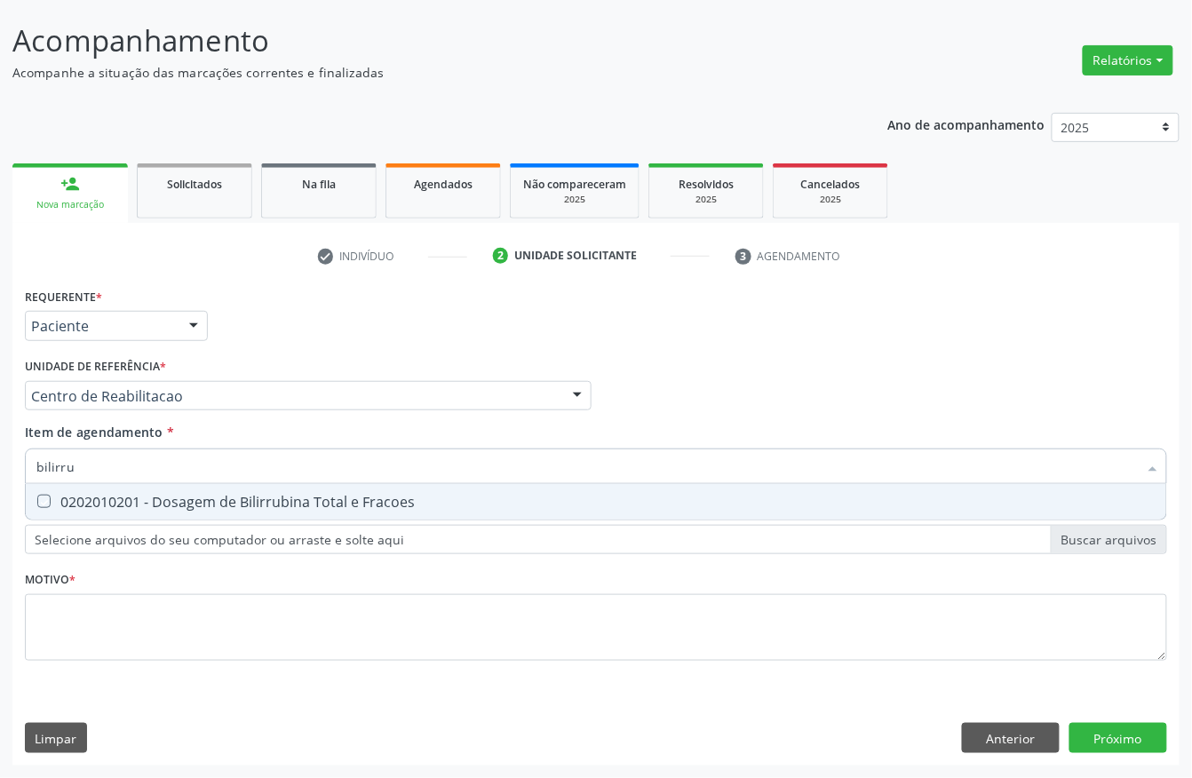
checkbox Fracoes "true"
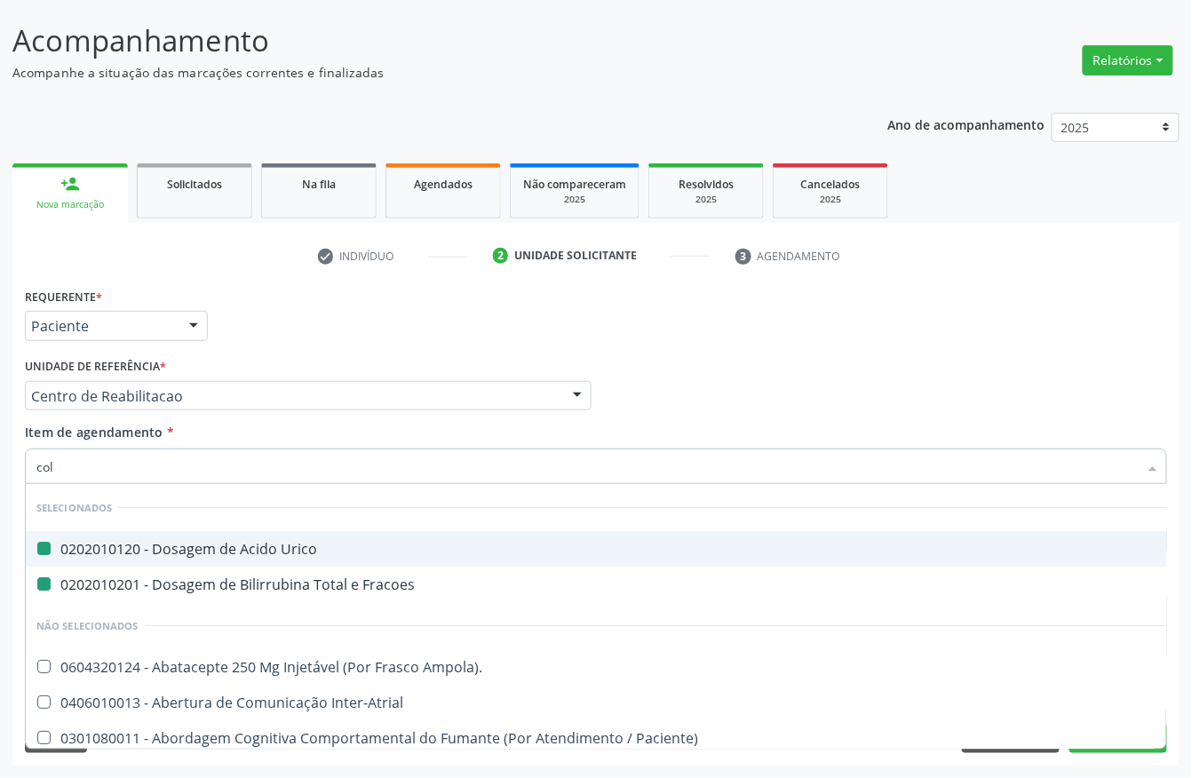
type input "cole"
checkbox Urico "false"
checkbox Fracoes "false"
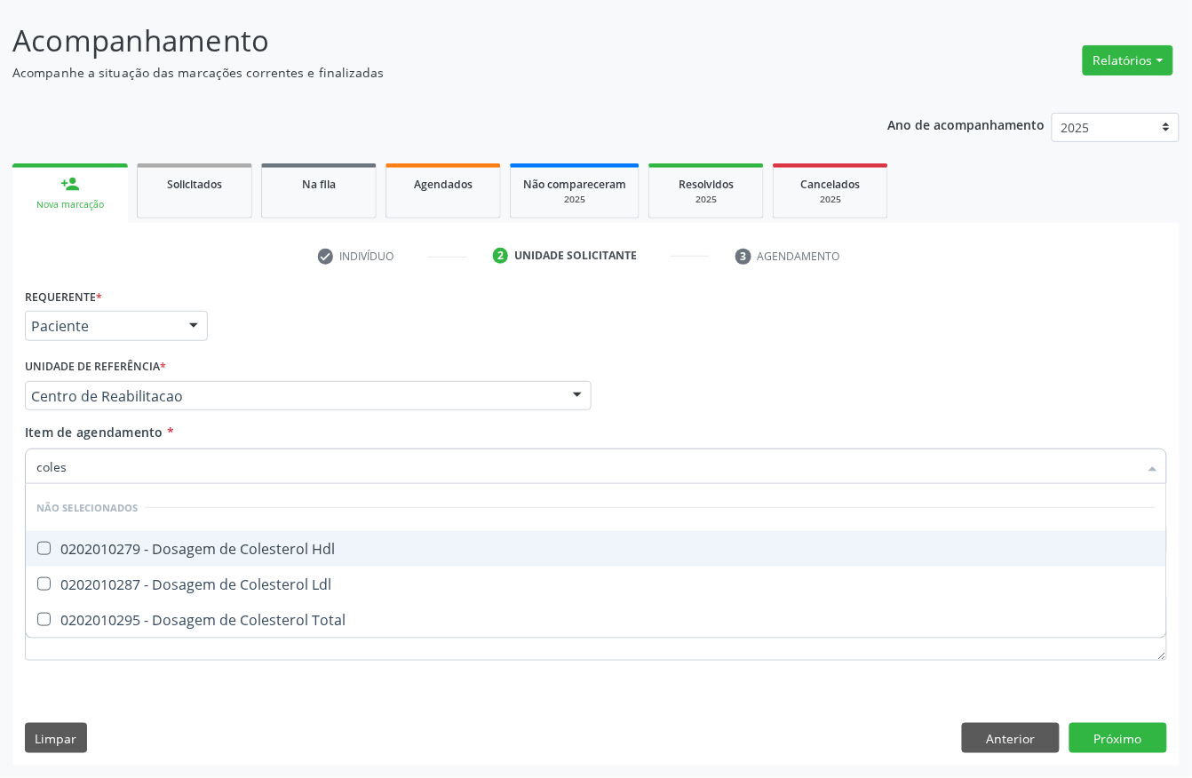
type input "colest"
click at [125, 549] on div "0202010279 - Dosagem de Colesterol Hdl" at bounding box center [595, 549] width 1119 height 14
checkbox Hdl "true"
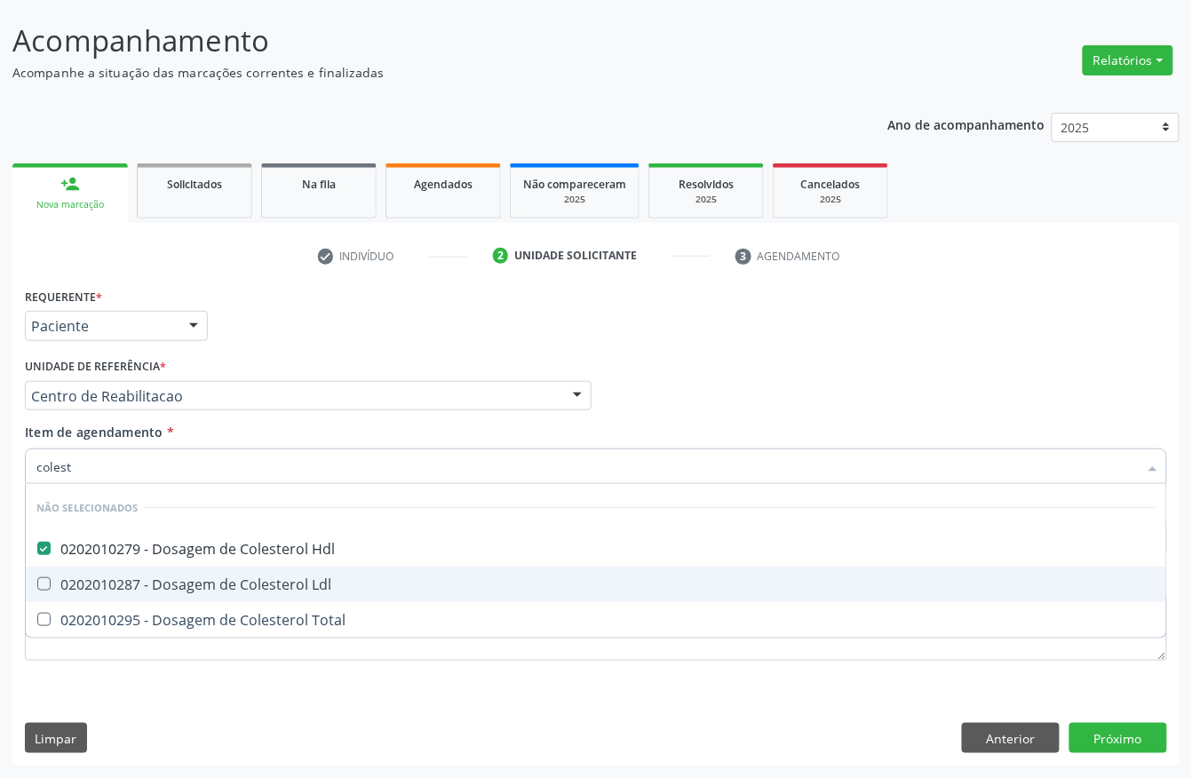
click at [98, 583] on div "0202010287 - Dosagem de Colesterol Ldl" at bounding box center [595, 584] width 1119 height 14
checkbox Ldl "true"
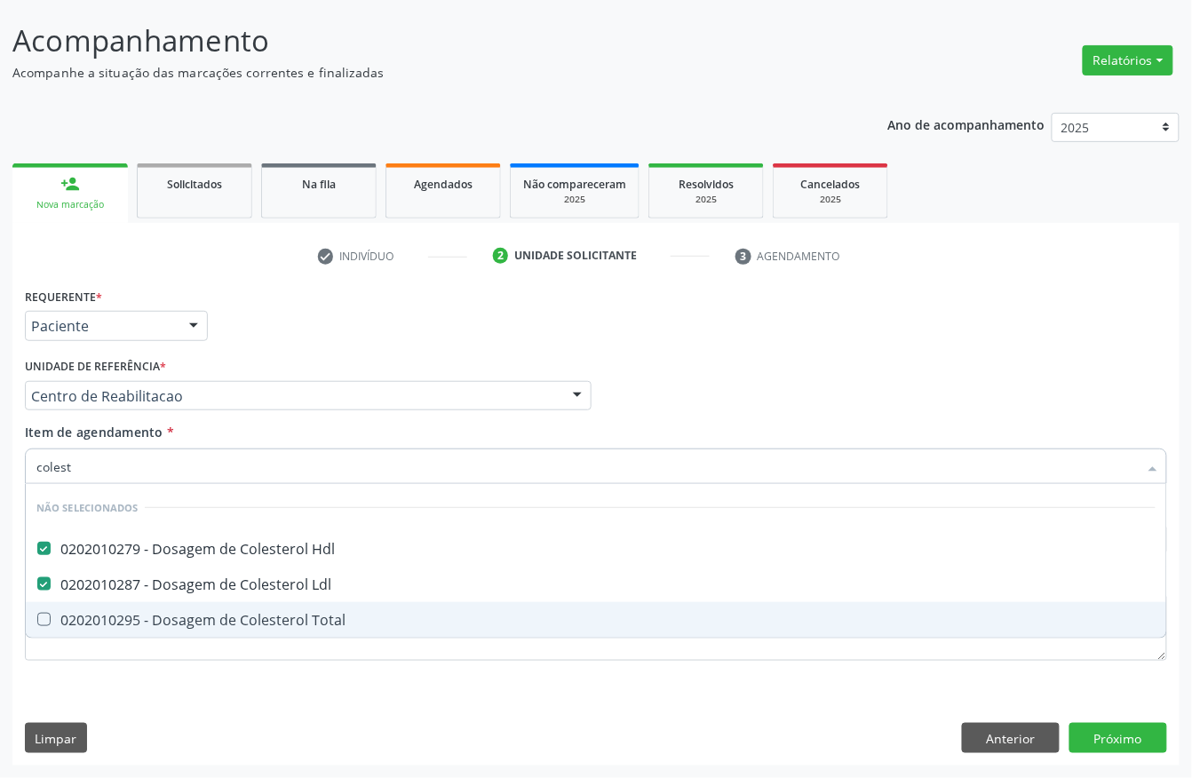
click at [84, 624] on div "0202010295 - Dosagem de Colesterol Total" at bounding box center [595, 620] width 1119 height 14
checkbox Total "true"
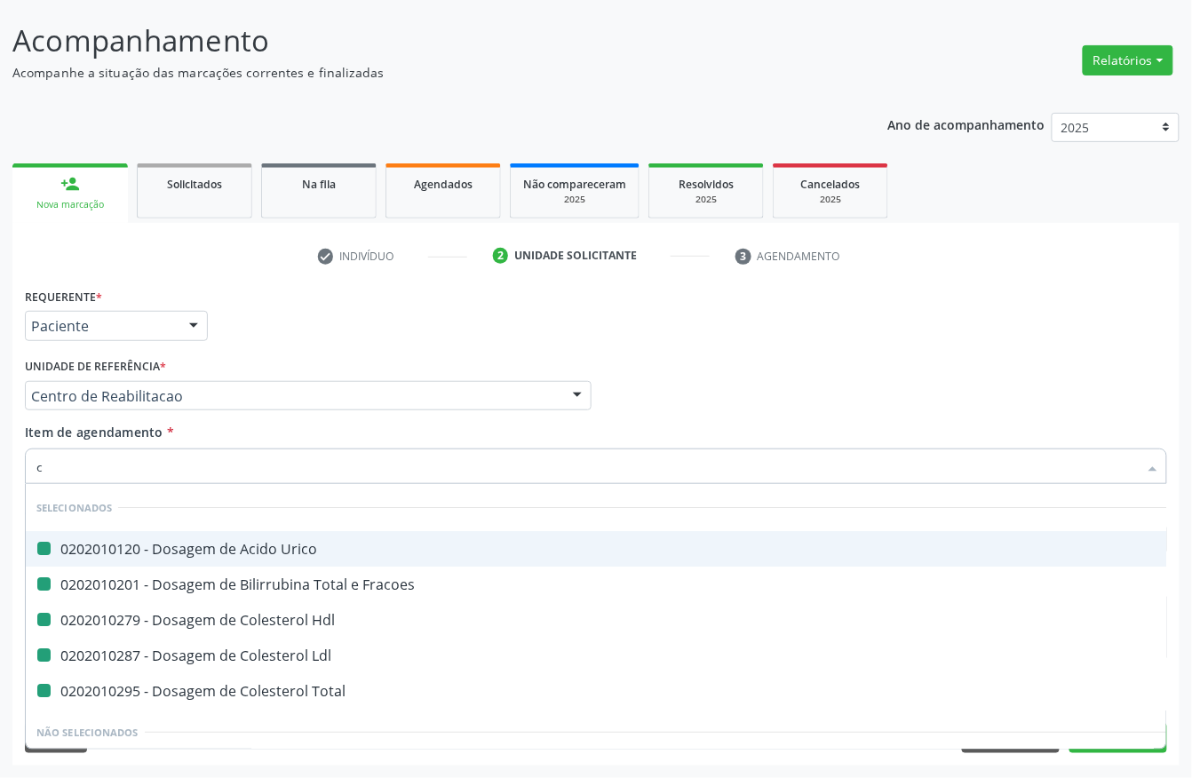
type input "cr"
checkbox Urico "false"
checkbox Fracoes "false"
checkbox Hdl "false"
checkbox Ldl "false"
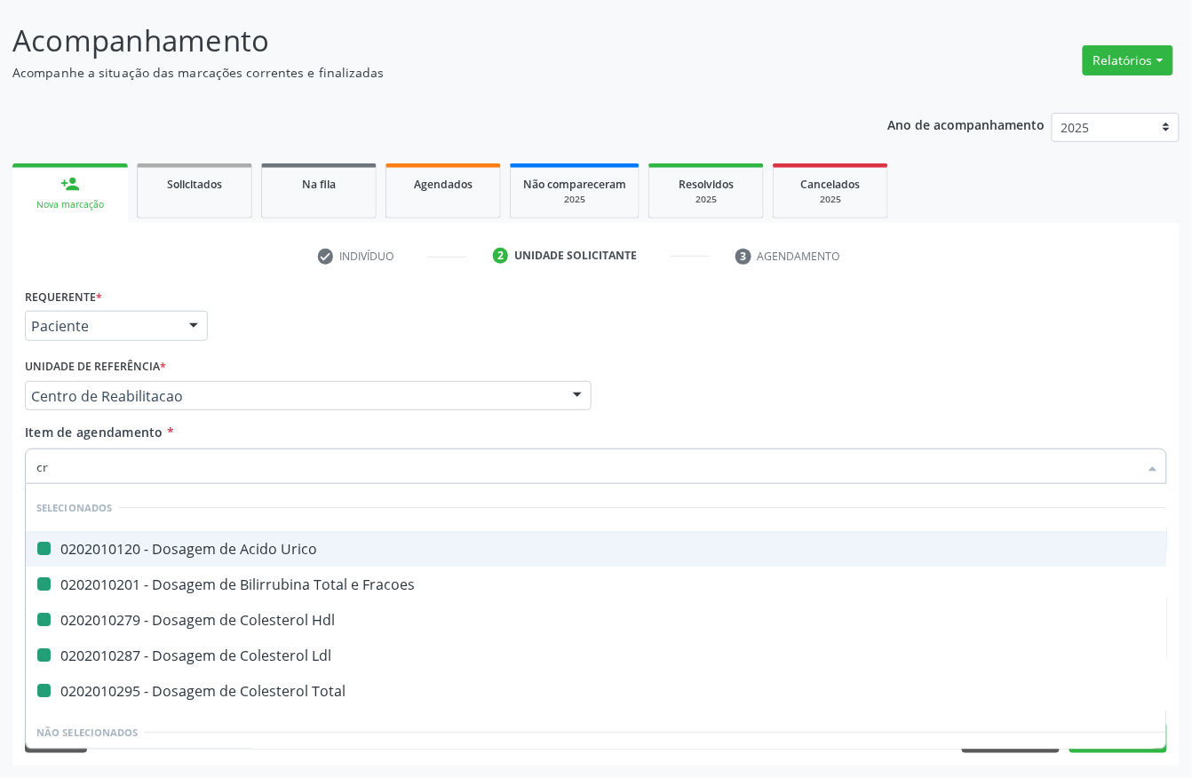
checkbox Total "false"
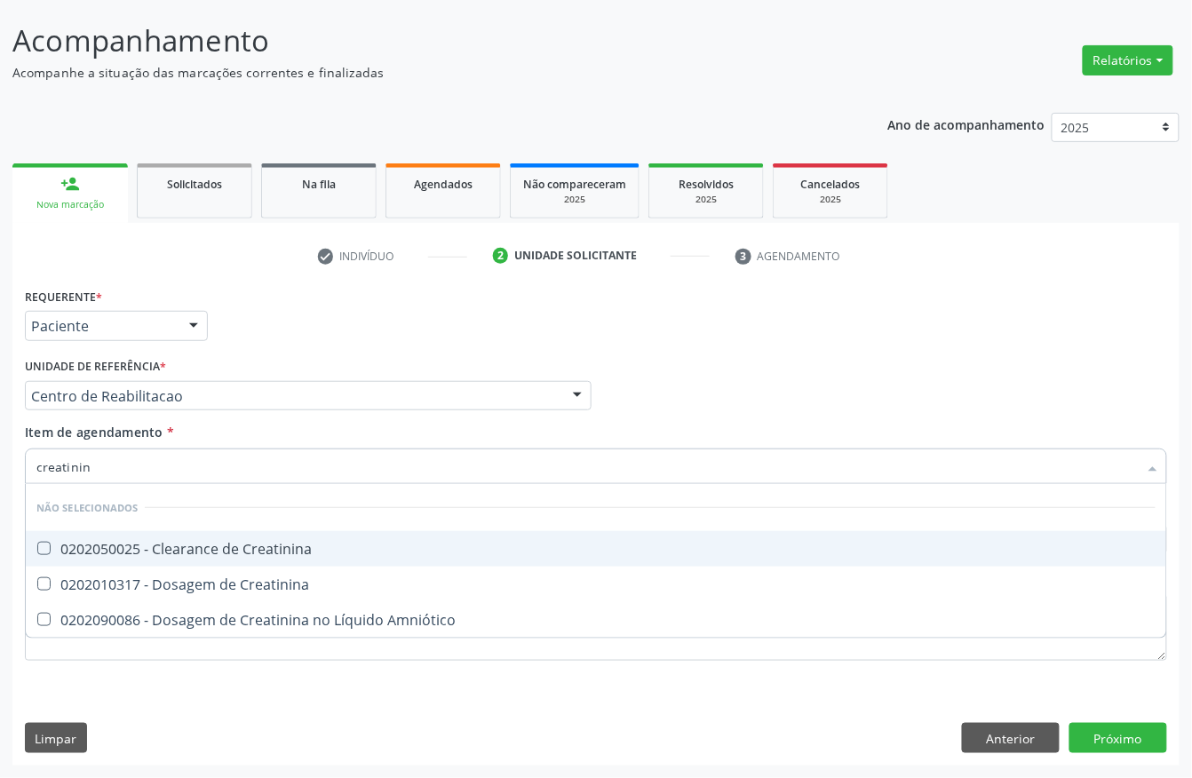
type input "creatinina"
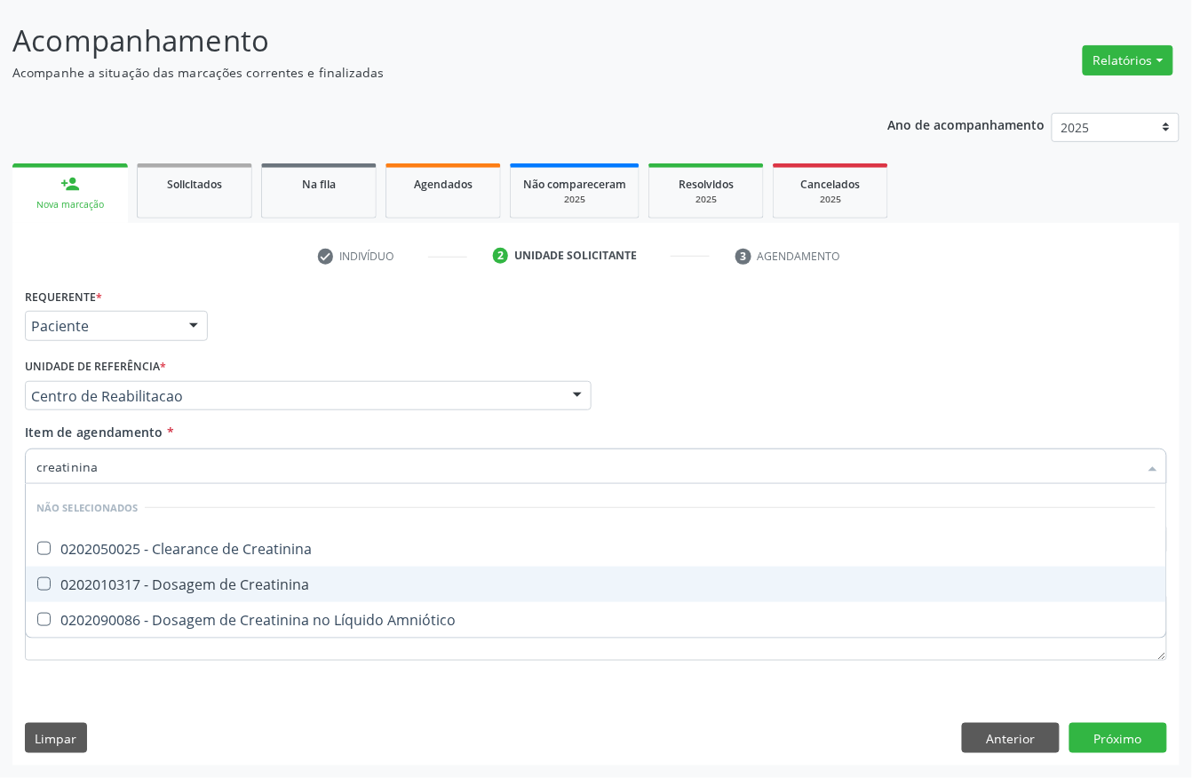
click at [103, 584] on div "0202010317 - Dosagem de Creatinina" at bounding box center [595, 584] width 1119 height 14
checkbox Creatinina "true"
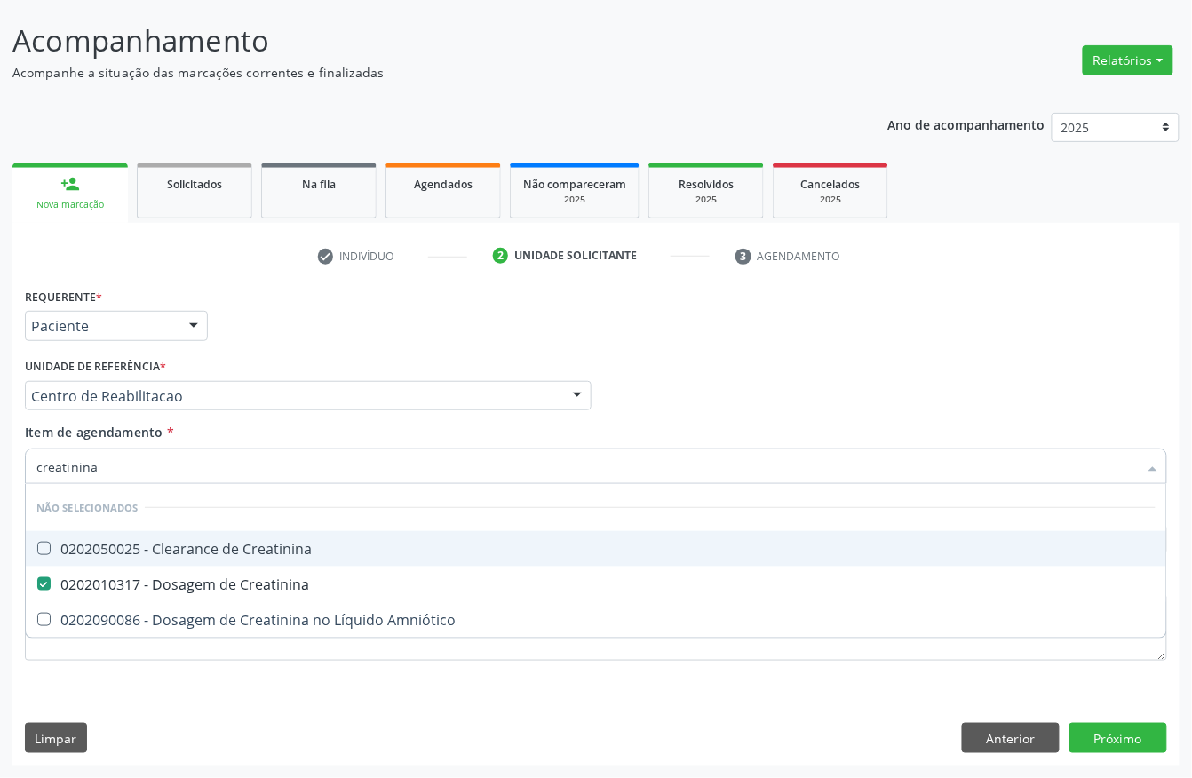
click at [111, 457] on input "creatinina" at bounding box center [587, 467] width 1102 height 36
type input "gl"
checkbox Creatinina "false"
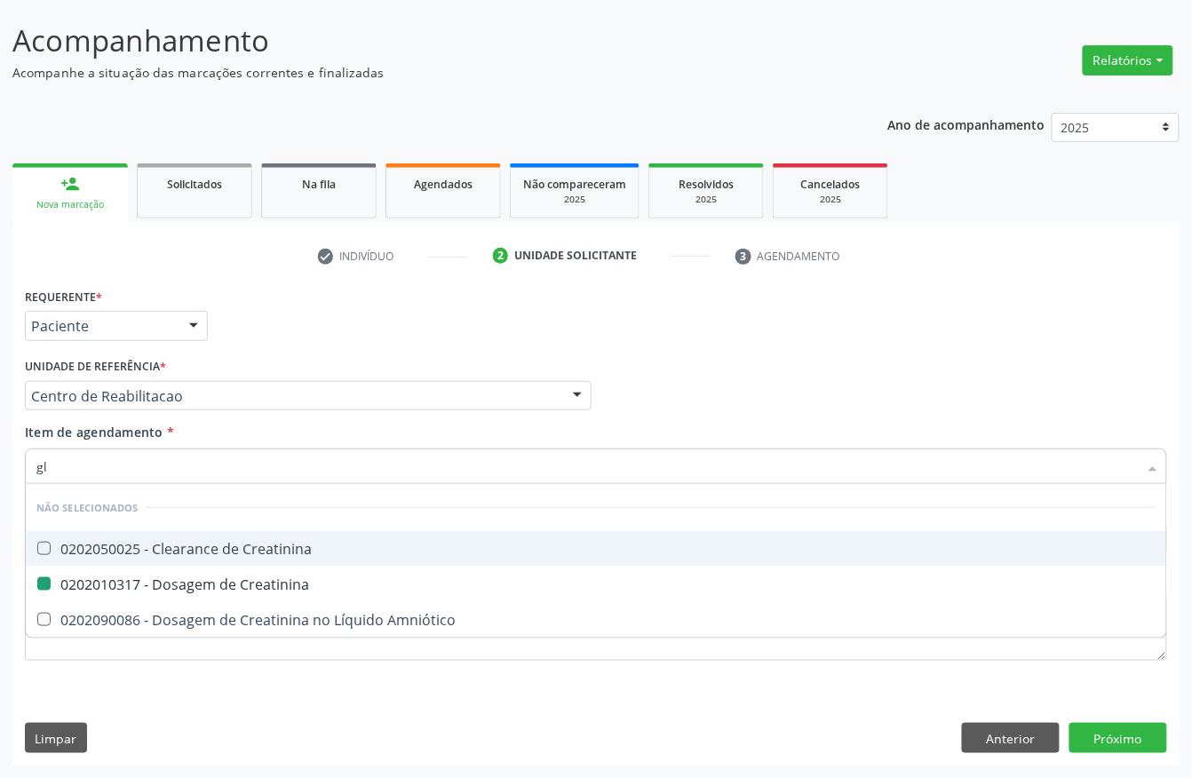
checkbox Amniótico "false"
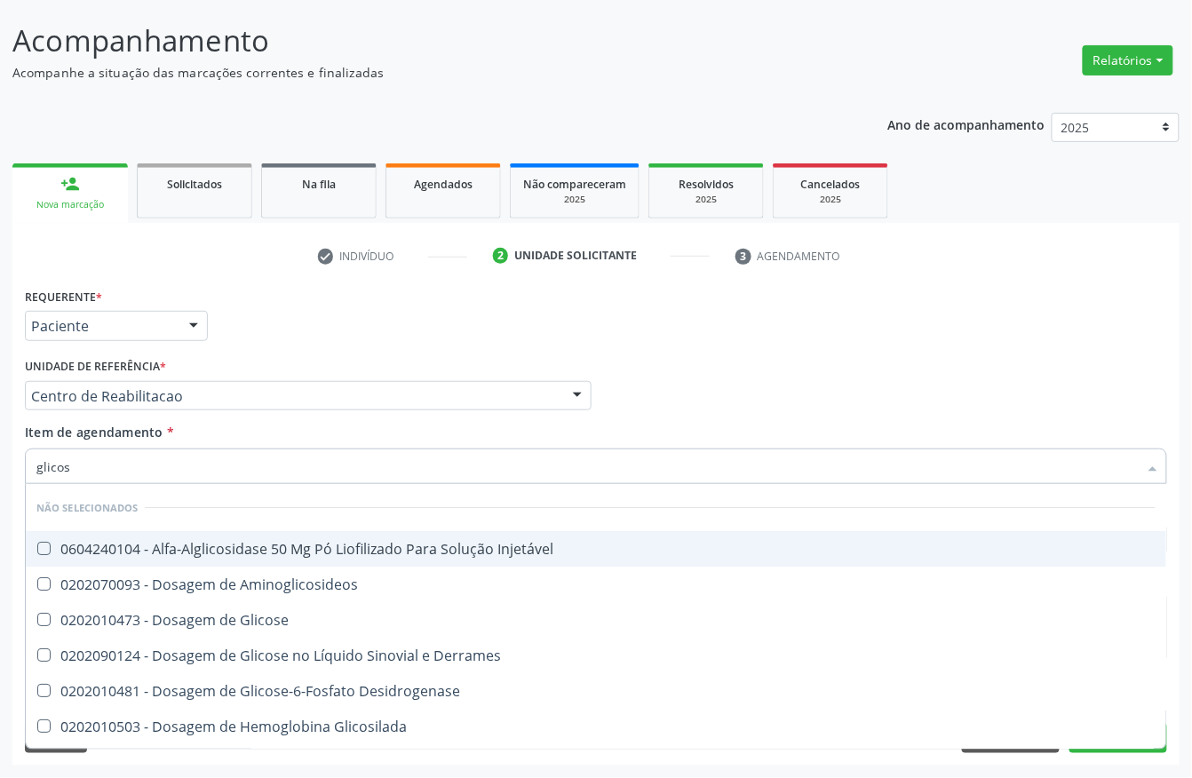
type input "glicose"
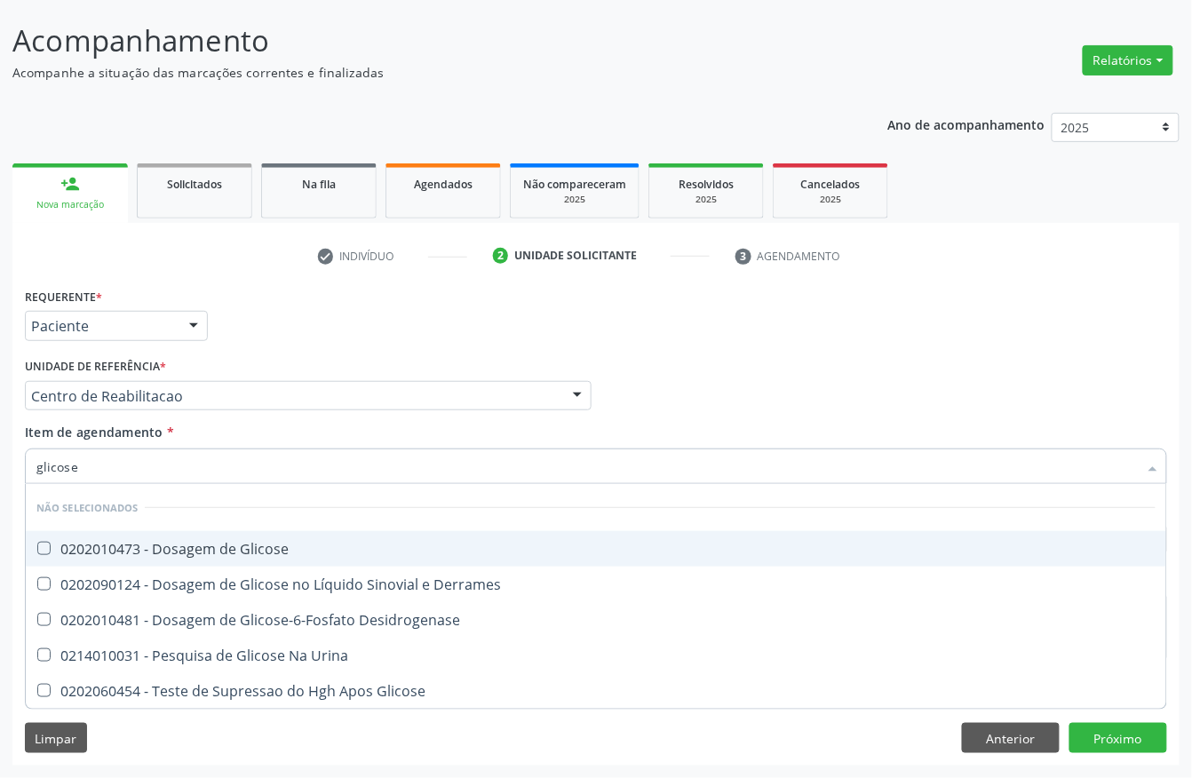
click at [123, 547] on div "0202010473 - Dosagem de Glicose" at bounding box center [595, 549] width 1119 height 14
checkbox Glicose "true"
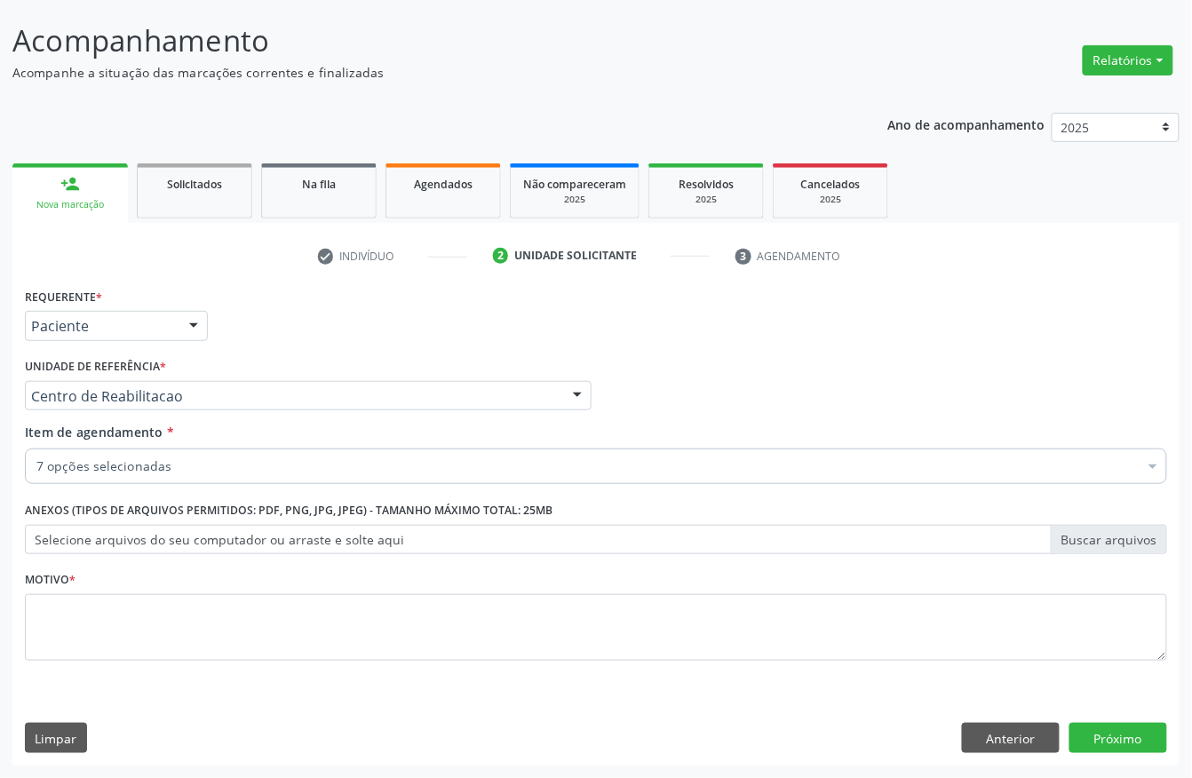
checkbox Fracoes "true"
checkbox Hdl "true"
checkbox Ldl "true"
checkbox Total "true"
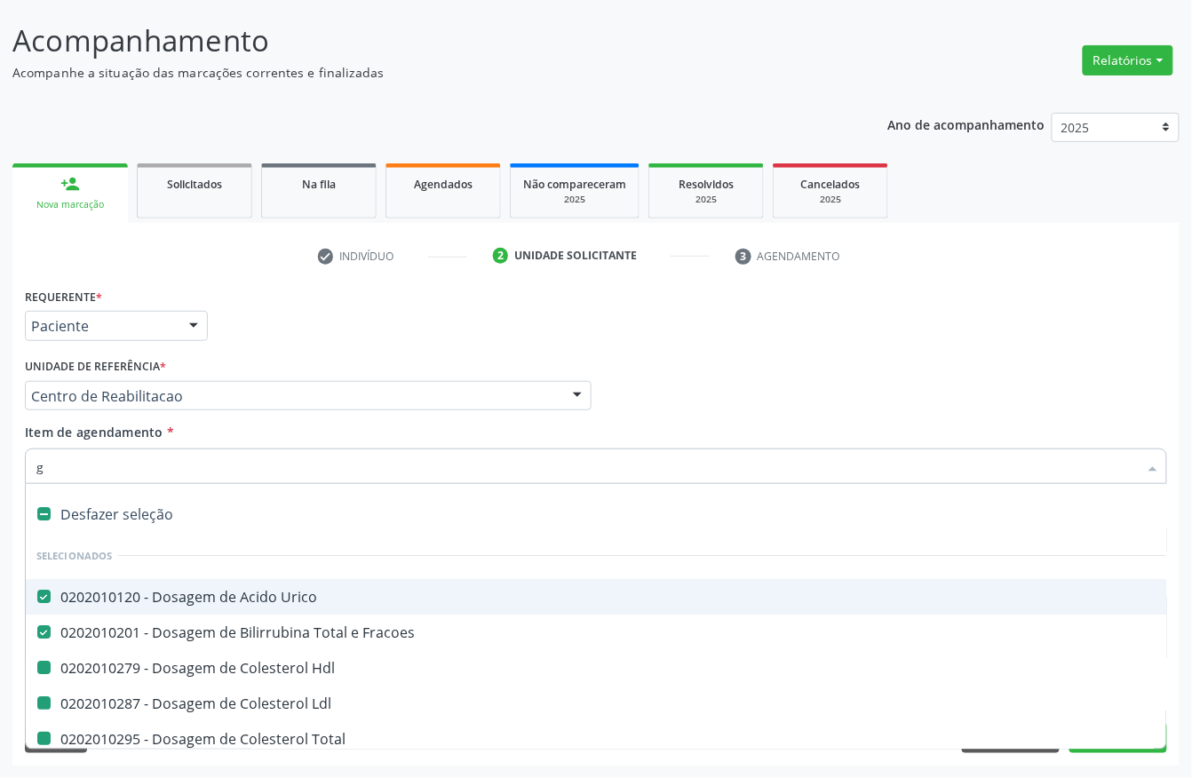
type input "gl"
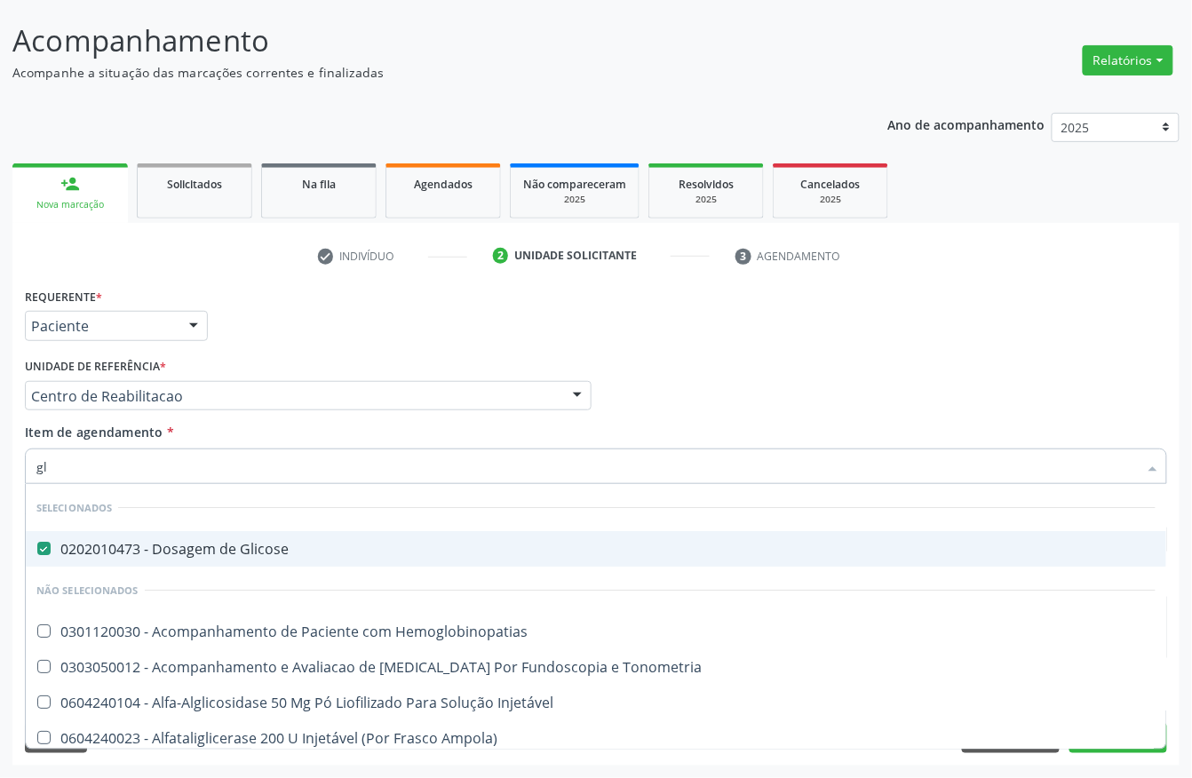
checkbox Hemoglobinopatias "false"
checkbox Tonometria "false"
checkbox Injetável "false"
checkbox Ampola\) "false"
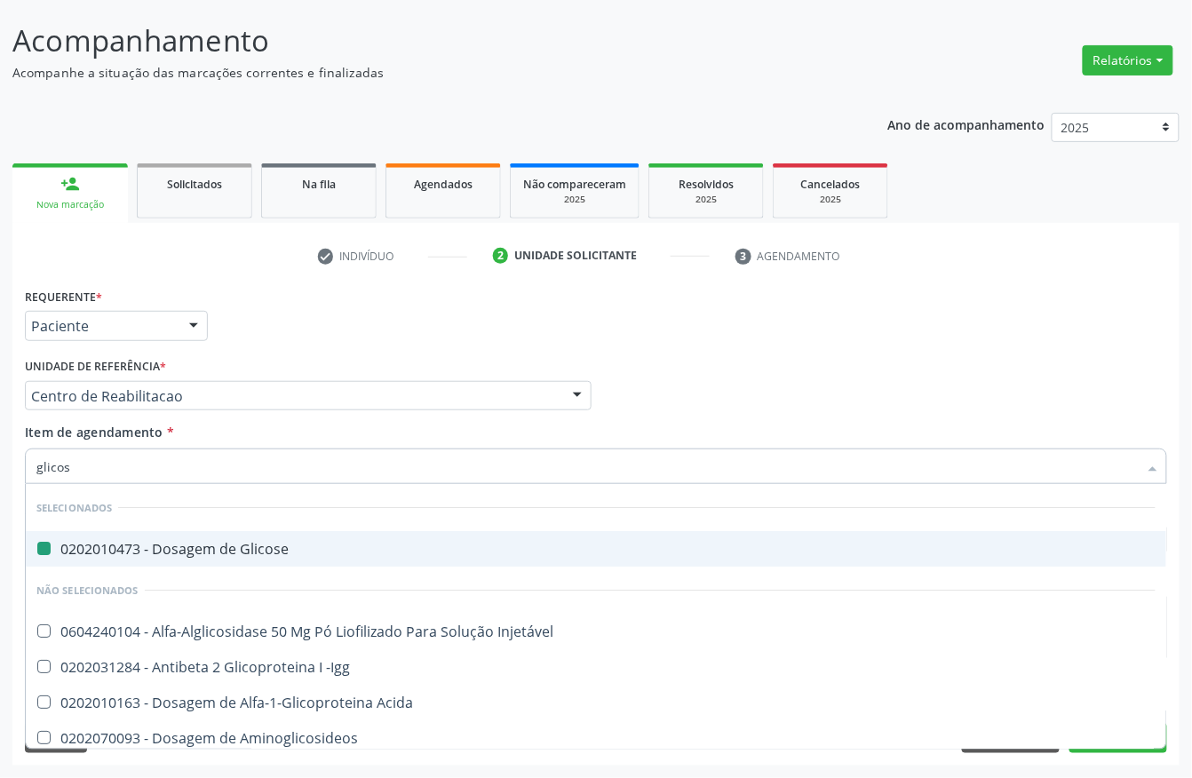
type input "glicosi"
checkbox Glicose "false"
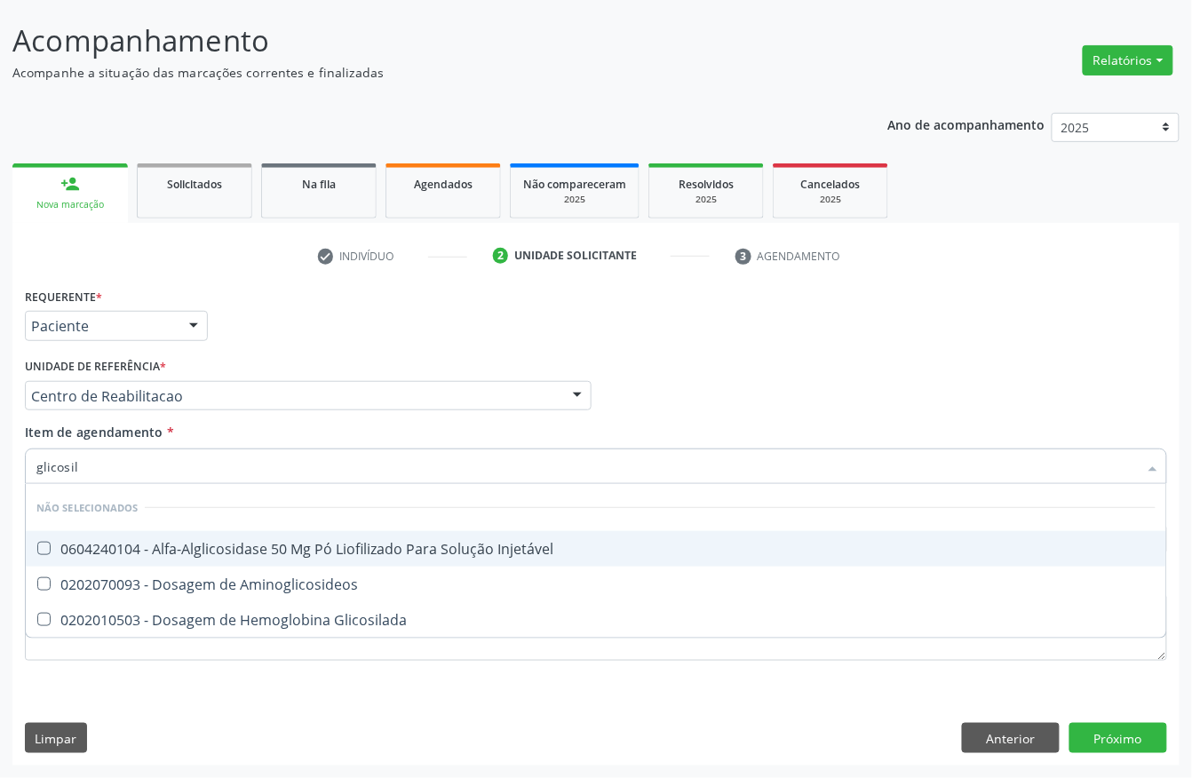
type input "glicosila"
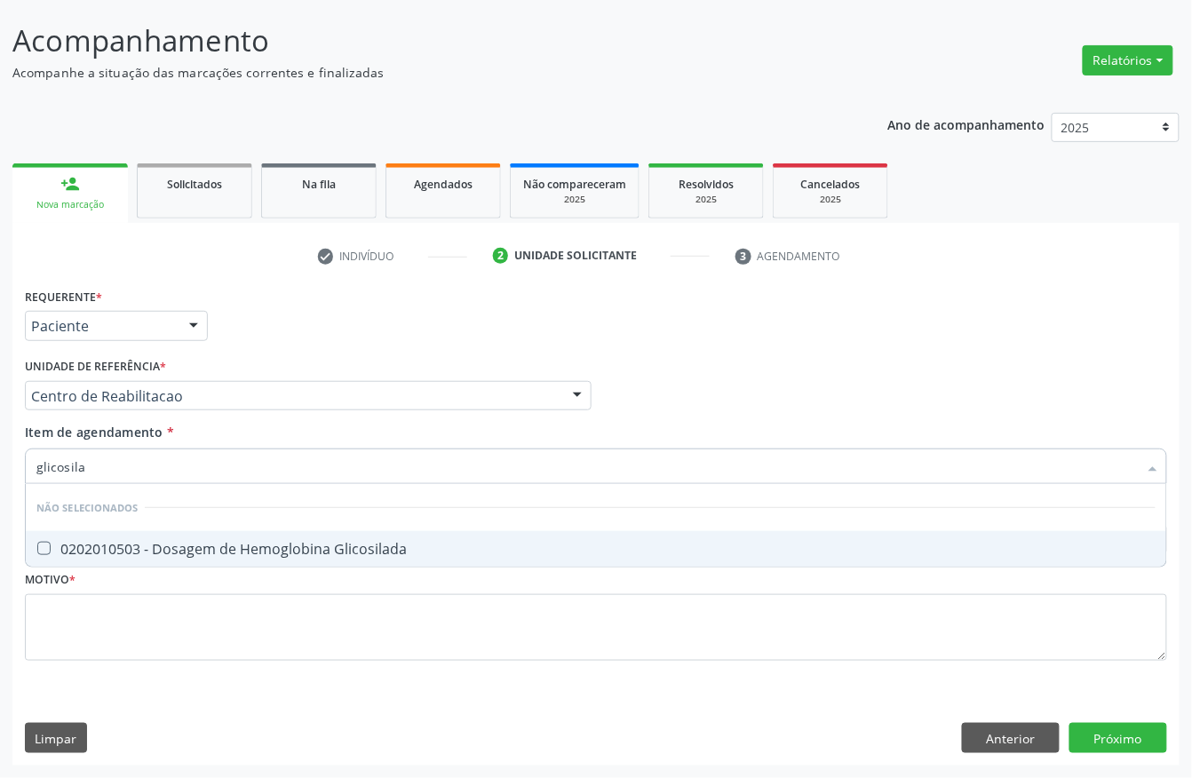
click at [115, 548] on div "0202010503 - Dosagem de Hemoglobina Glicosilada" at bounding box center [595, 549] width 1119 height 14
checkbox Glicosilada "true"
click at [136, 471] on input "glicosila" at bounding box center [587, 467] width 1102 height 36
type input "tra"
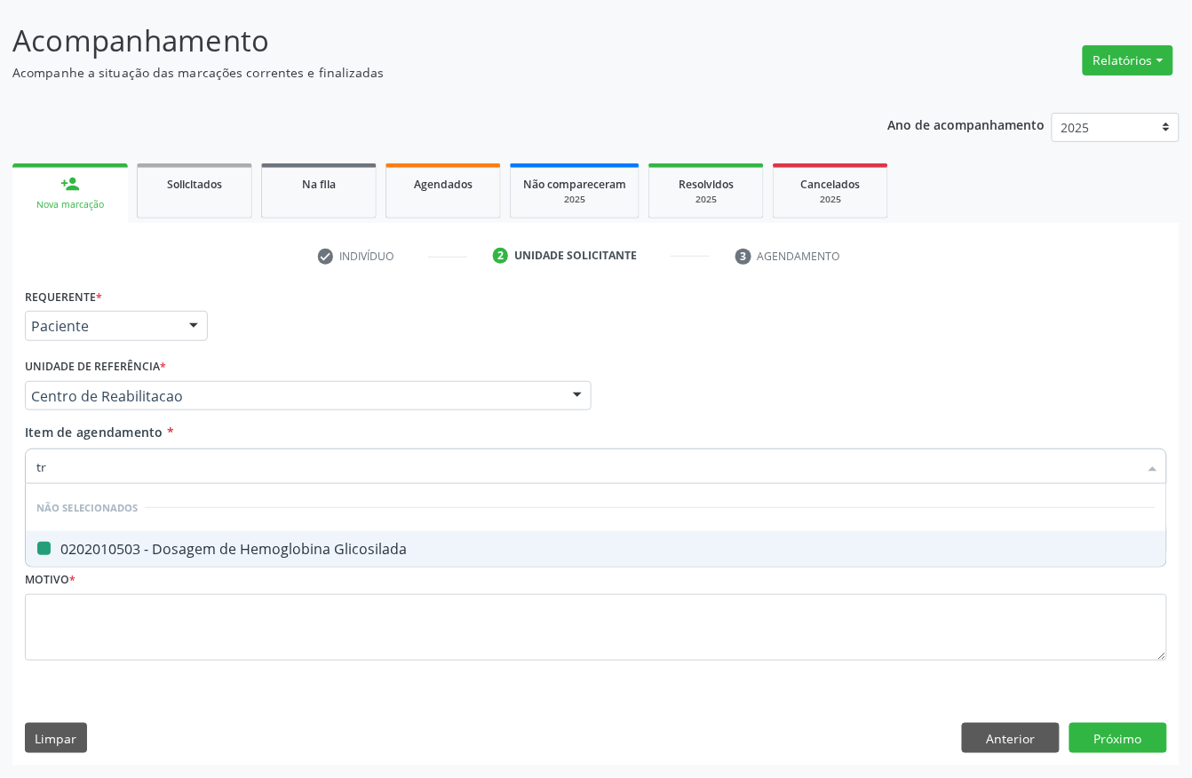
checkbox Glicosilada "false"
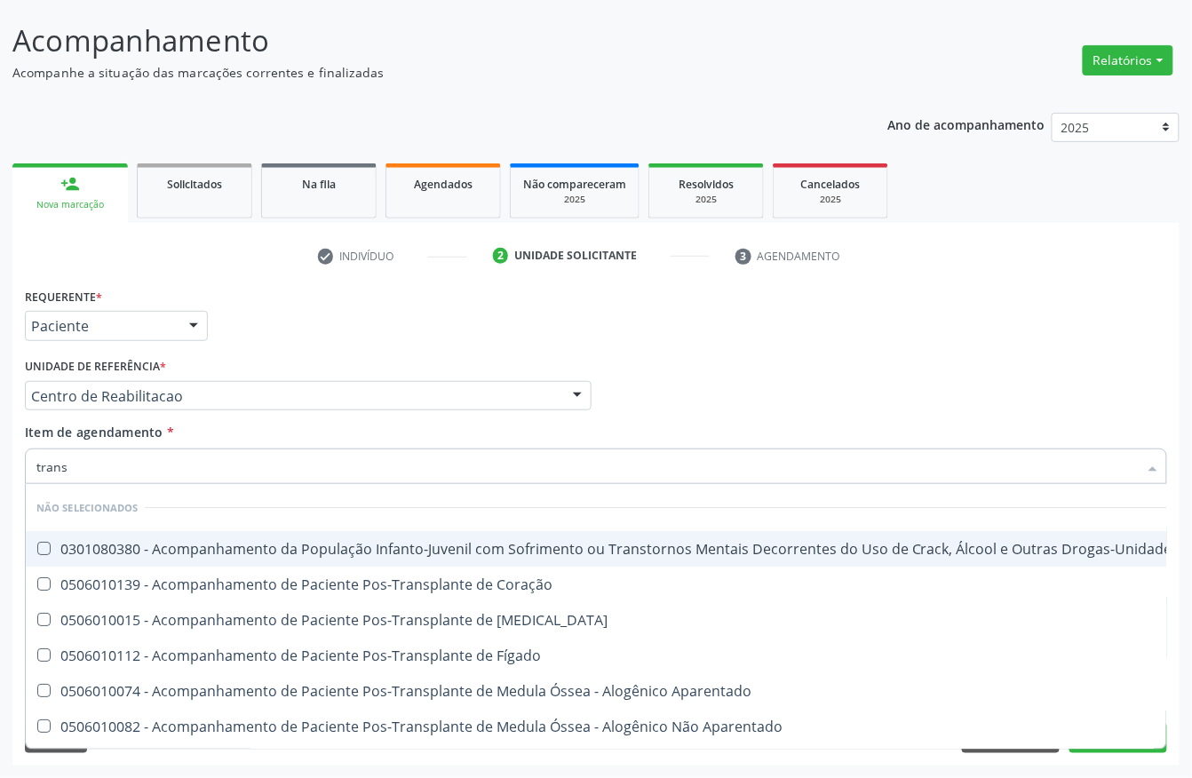
type input "transa"
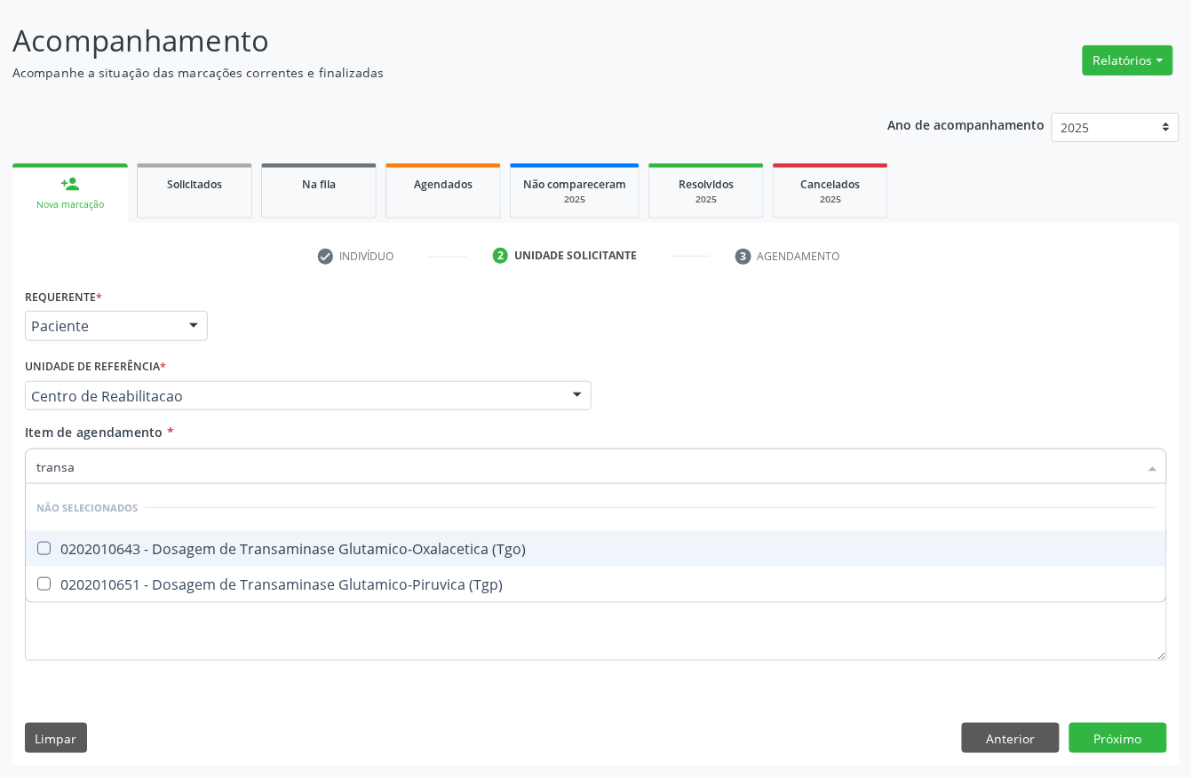
click at [194, 544] on div "0202010643 - Dosagem de Transaminase Glutamico-Oxalacetica (Tgo)" at bounding box center [595, 549] width 1119 height 14
checkbox \(Tgo\) "true"
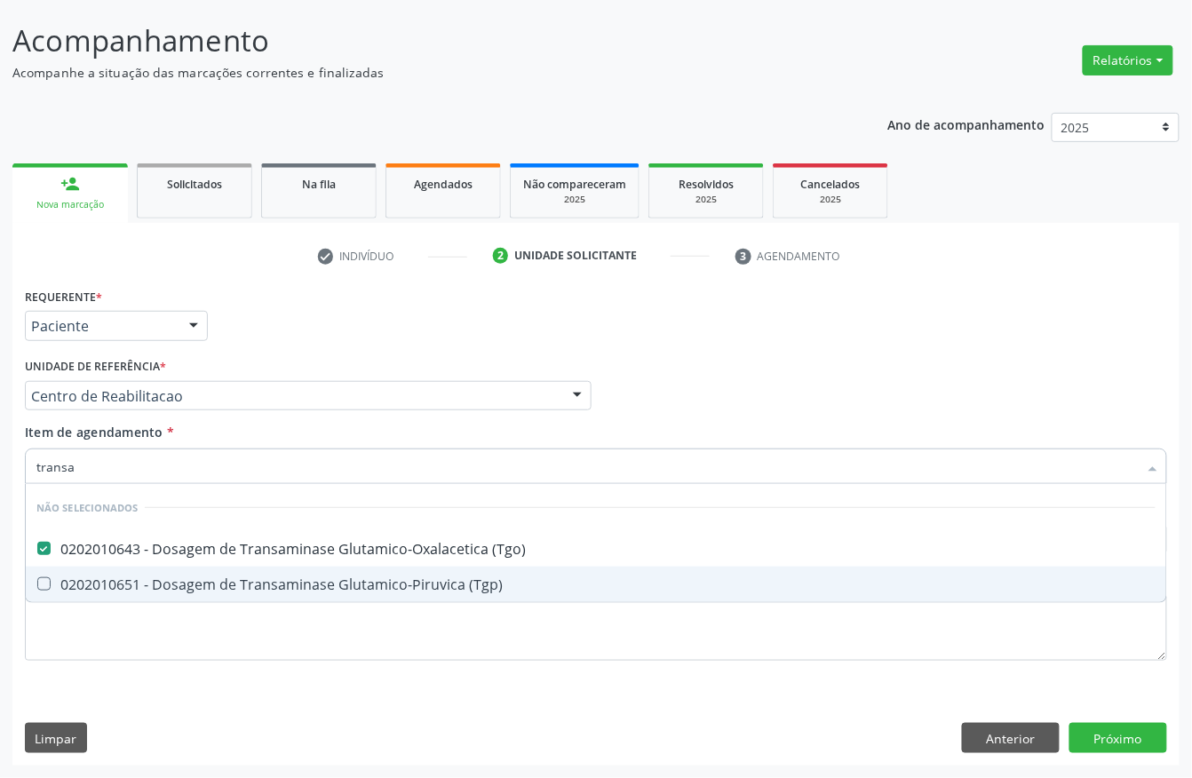
click at [188, 579] on div "0202010651 - Dosagem de Transaminase Glutamico-Piruvica (Tgp)" at bounding box center [595, 584] width 1119 height 14
checkbox \(Tgp\) "true"
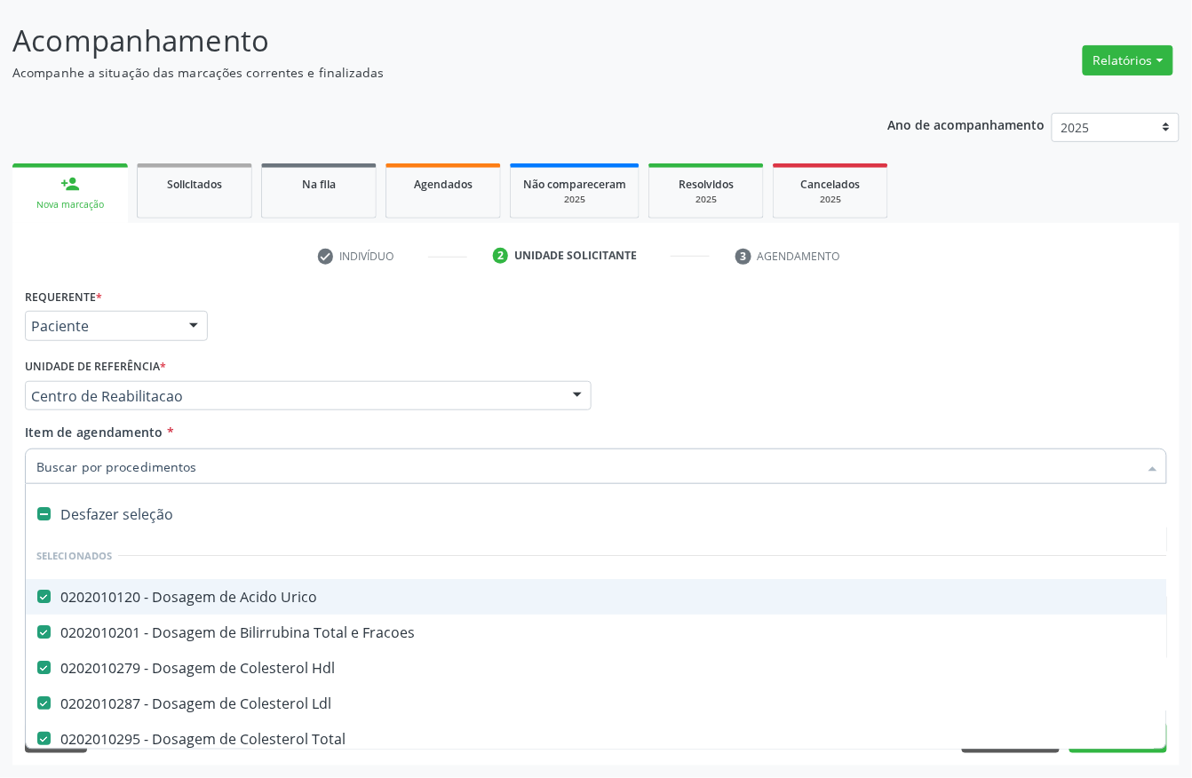
type input "t"
checkbox \(Tgo\) "false"
checkbox \(Tgp\) "false"
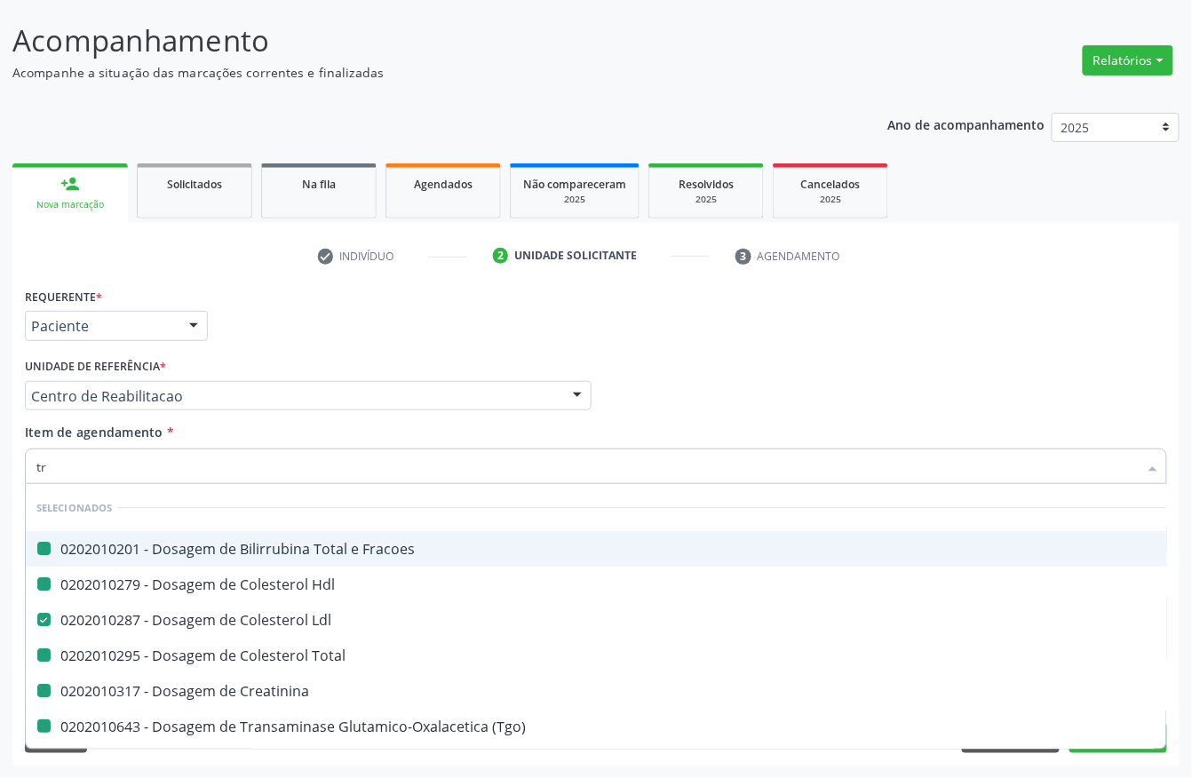
type input "tri"
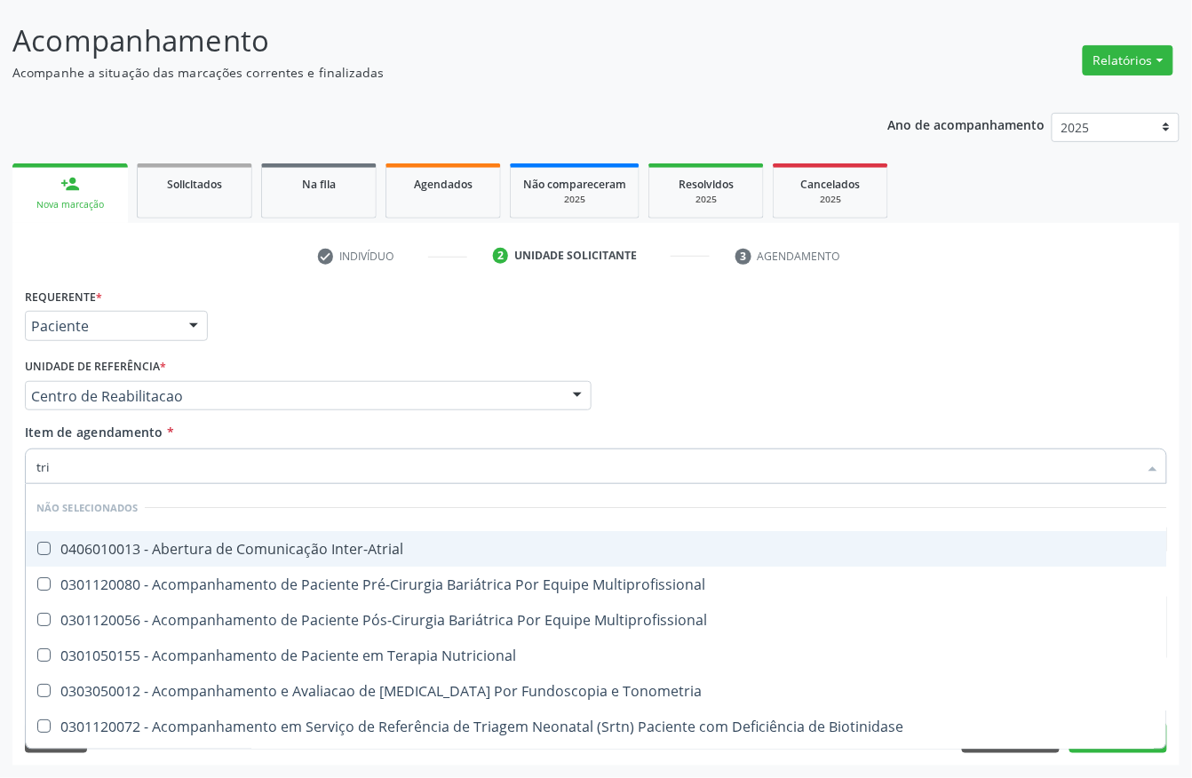
checkbox Inter-Atrial "false"
checkbox Multiprofissional "false"
checkbox Nutricional "false"
checkbox Tonometria "false"
checkbox Biotinidase "false"
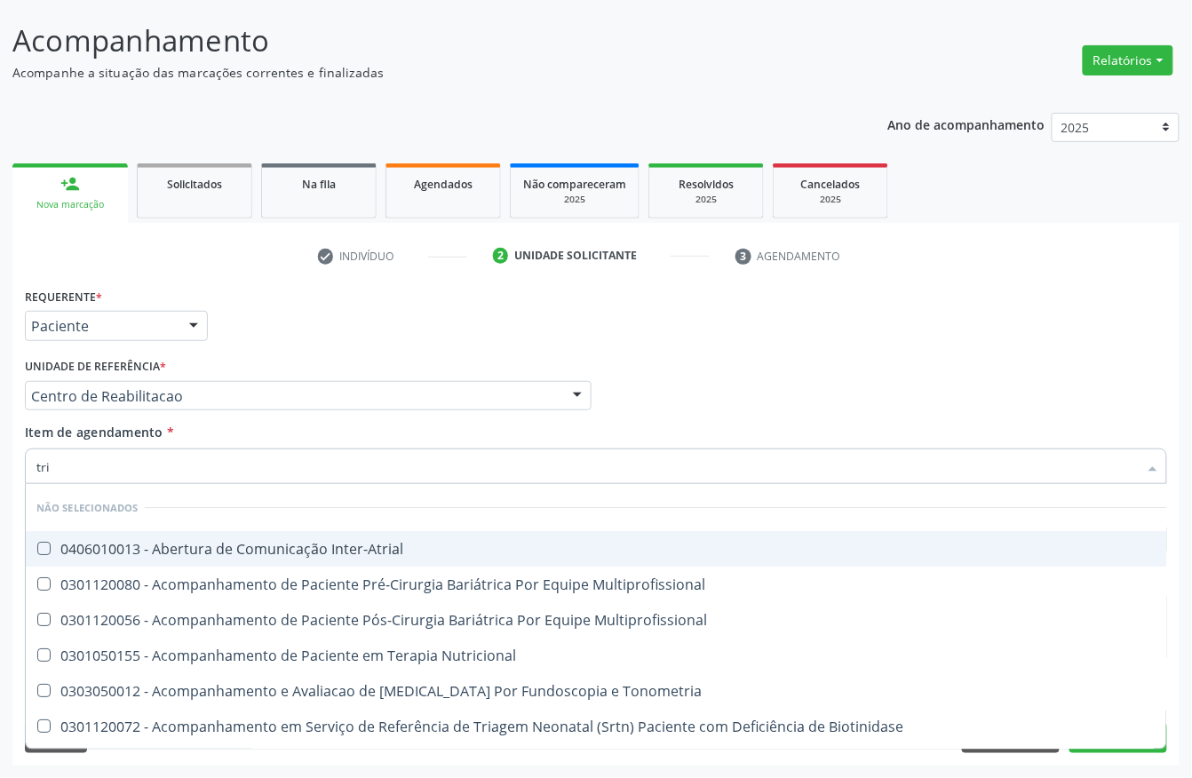
checkbox Congênita\ "false"
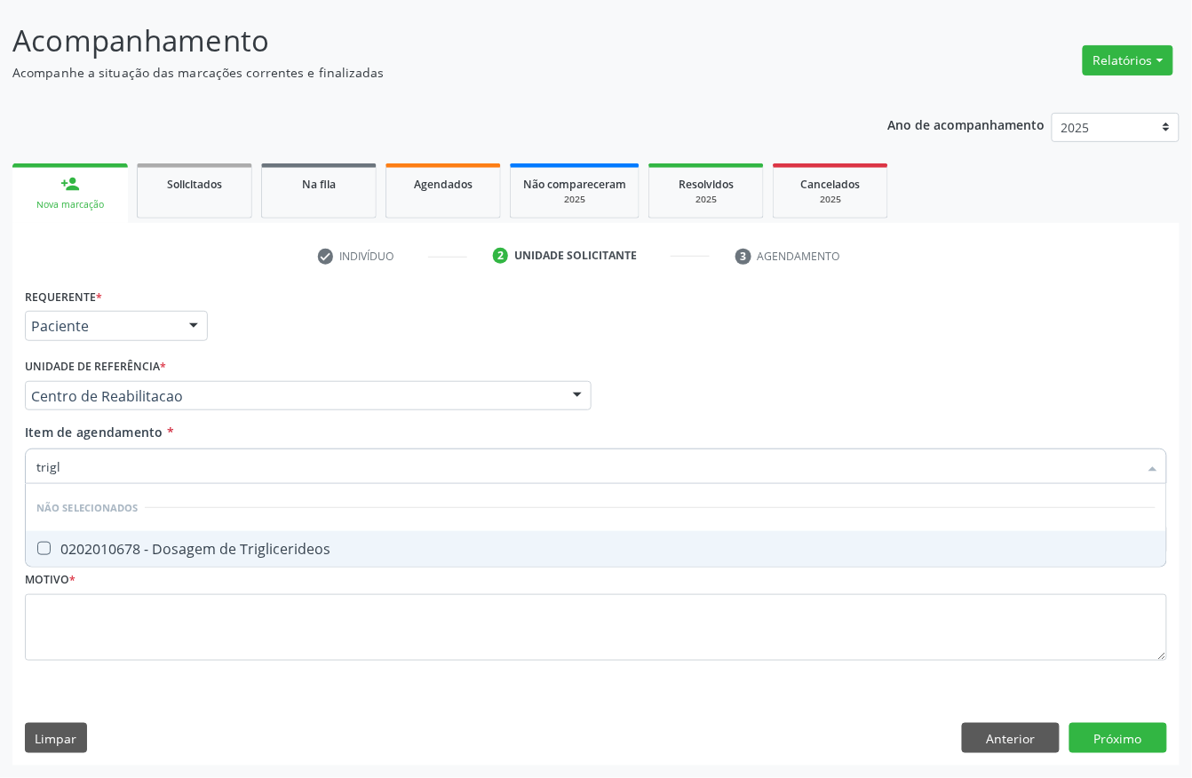
type input "trigli"
click at [126, 551] on div "0202010678 - Dosagem de Triglicerideos" at bounding box center [595, 549] width 1119 height 14
checkbox Triglicerideos "true"
click at [89, 462] on input "trigli" at bounding box center [587, 467] width 1102 height 36
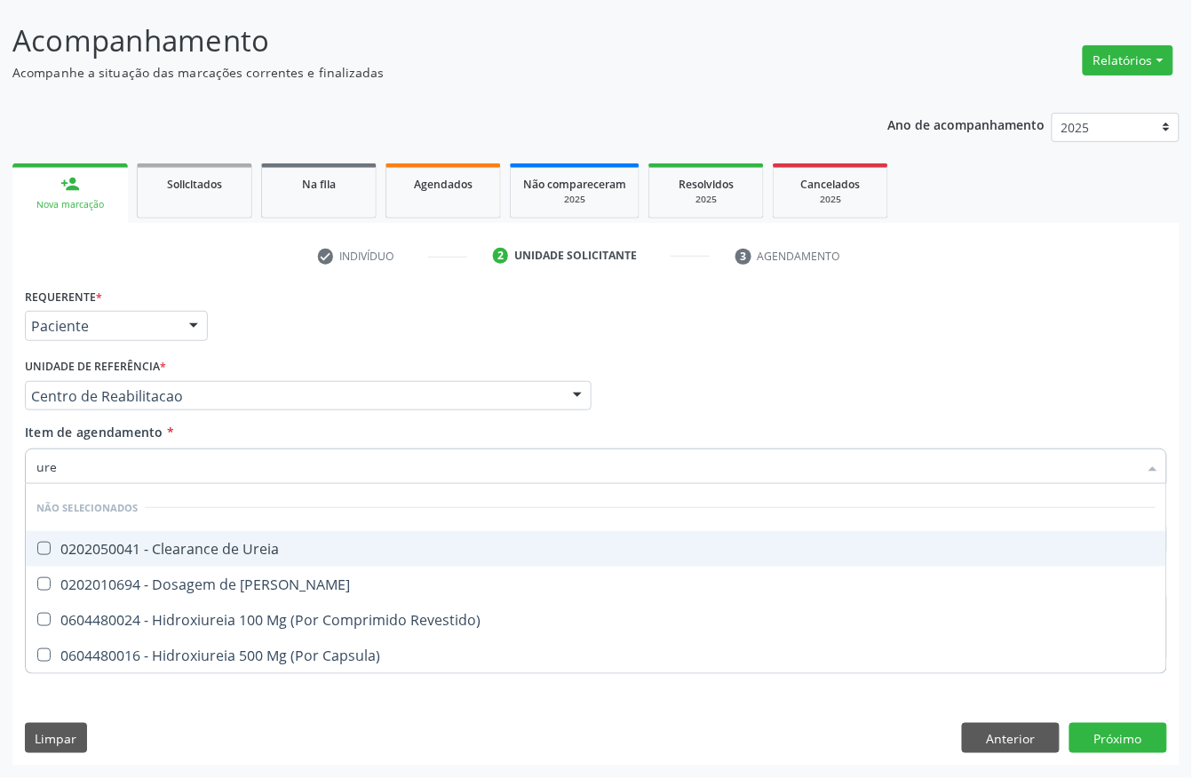
type input "urei"
checkbox Ureia "false"
type input "ureia"
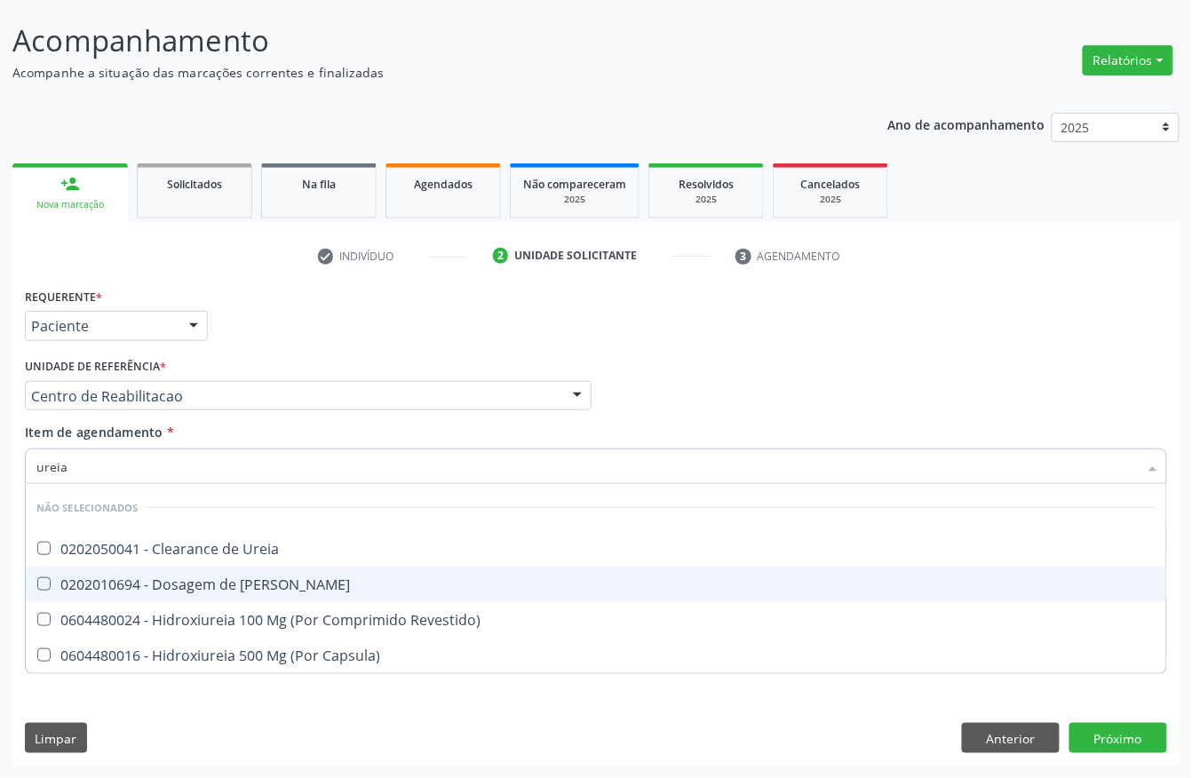
click at [185, 584] on div "0202010694 - Dosagem de [PERSON_NAME]" at bounding box center [595, 584] width 1119 height 14
checkbox Ureia "true"
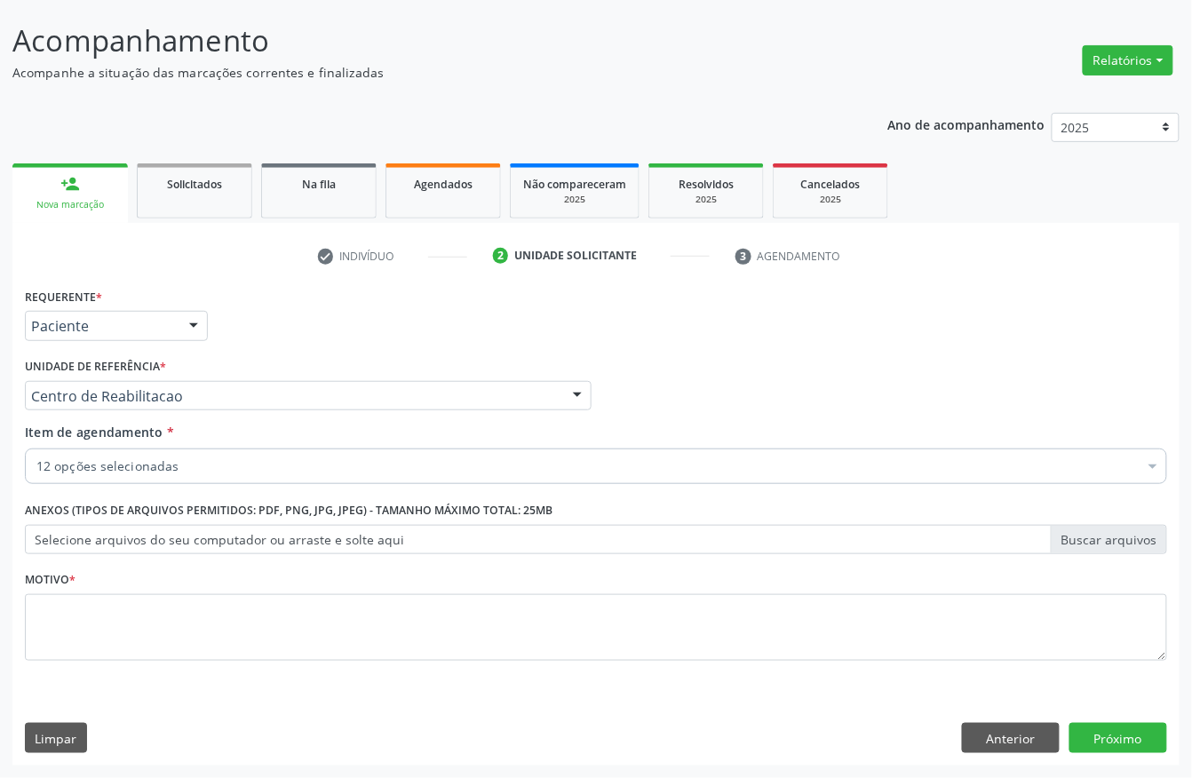
checkbox Urico "true"
checkbox Hdl "true"
checkbox Ldl "true"
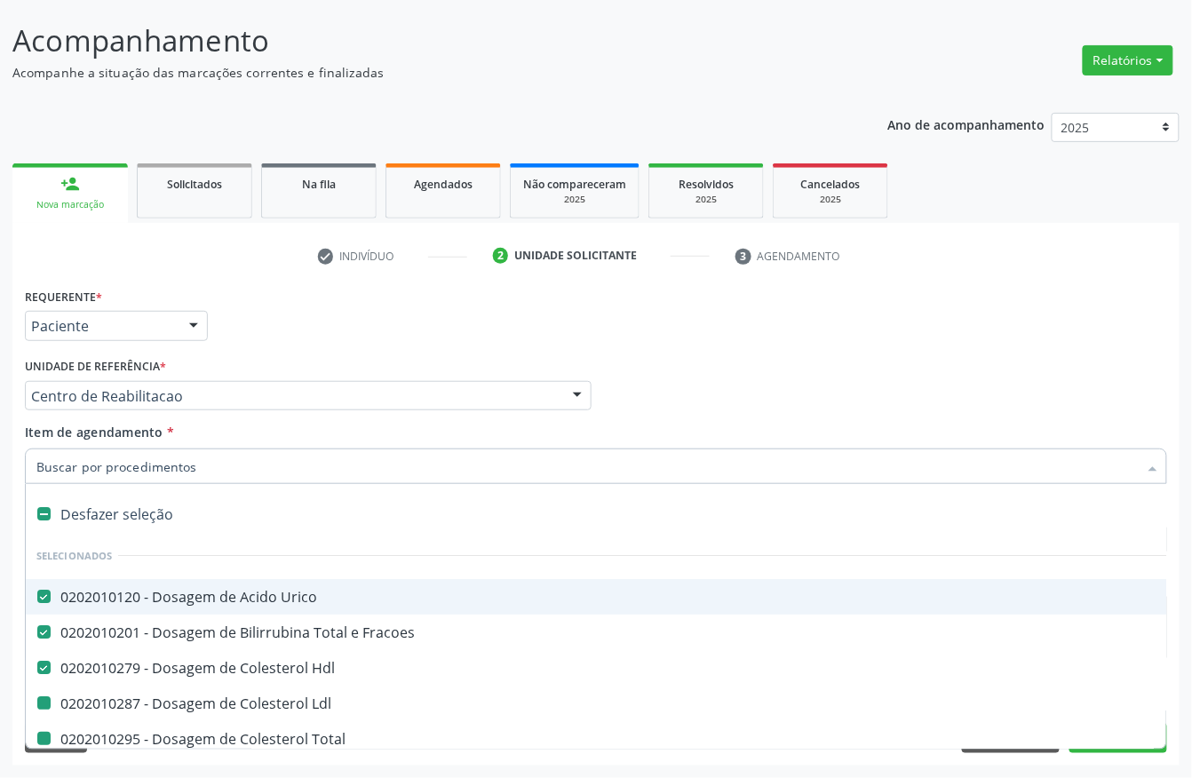
type input "h"
checkbox Ldl "false"
checkbox Total "false"
checkbox Creatinina "false"
checkbox Glicose "false"
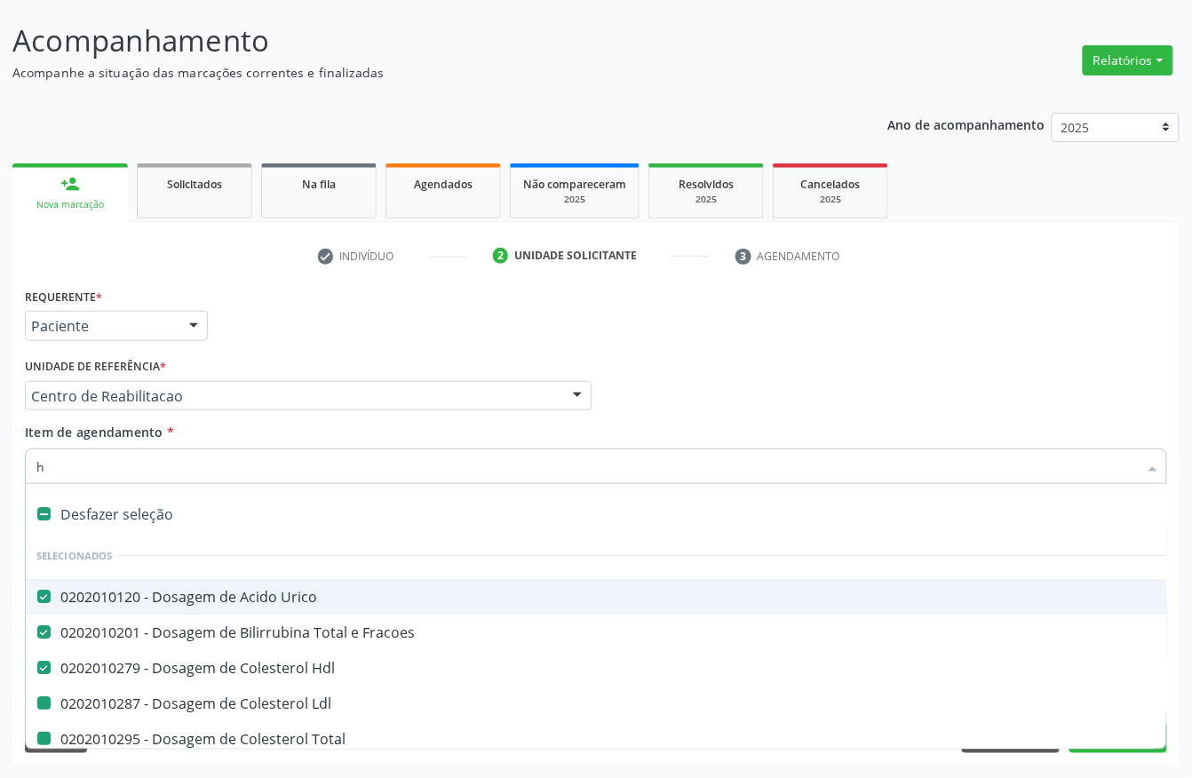
checkbox Glicosilada "false"
checkbox \(Tgo\) "false"
checkbox \(Tgp\) "false"
checkbox Triglicerideos "false"
checkbox Ureia "false"
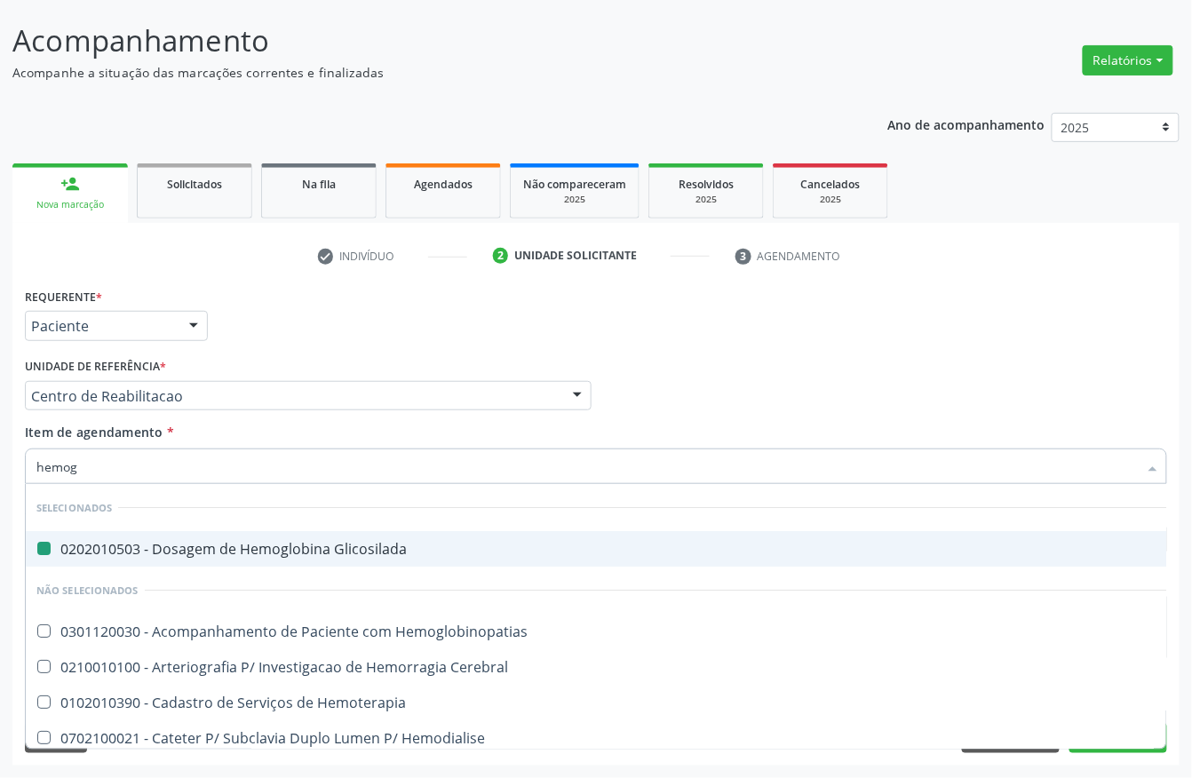
type input "hemogr"
checkbox Glicosilada "false"
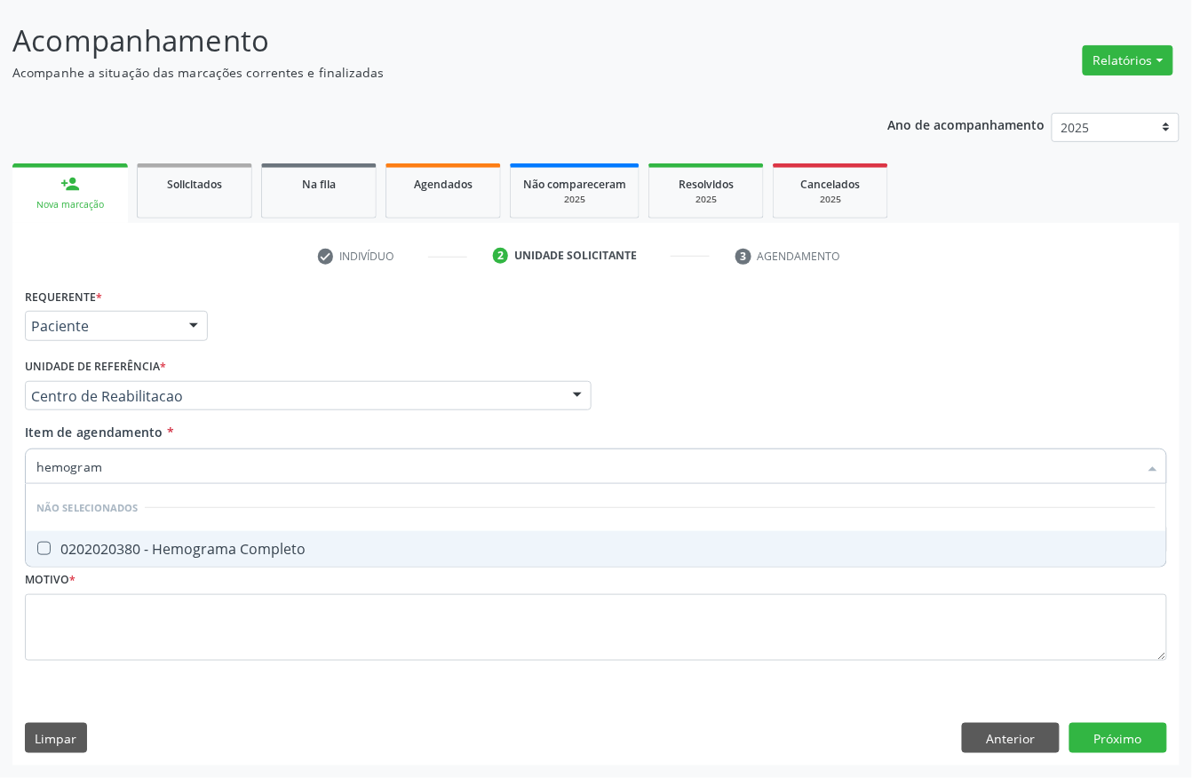
type input "hemograma"
drag, startPoint x: 101, startPoint y: 541, endPoint x: 99, endPoint y: 476, distance: 64.9
click at [100, 542] on div "0202020380 - Hemograma Completo" at bounding box center [595, 549] width 1119 height 14
checkbox Completo "true"
click at [101, 452] on input "hemograma" at bounding box center [587, 467] width 1102 height 36
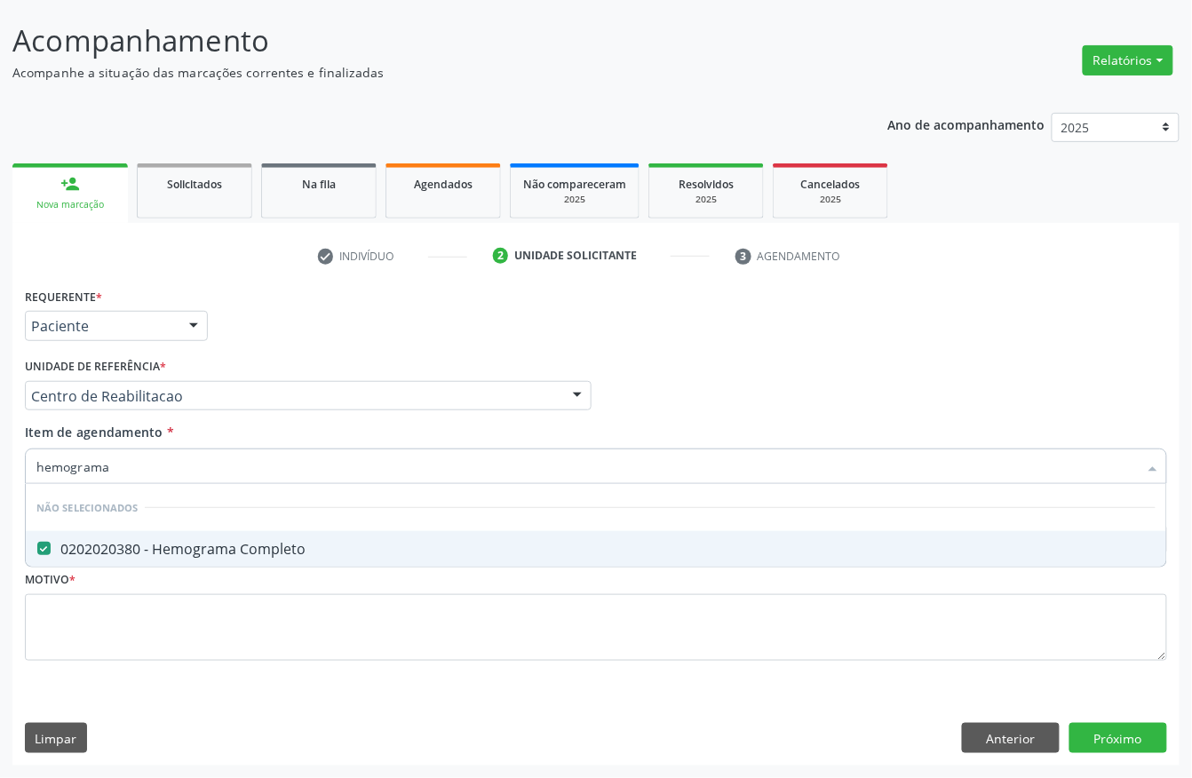
click at [101, 452] on input "hemograma" at bounding box center [587, 467] width 1102 height 36
type input "ps"
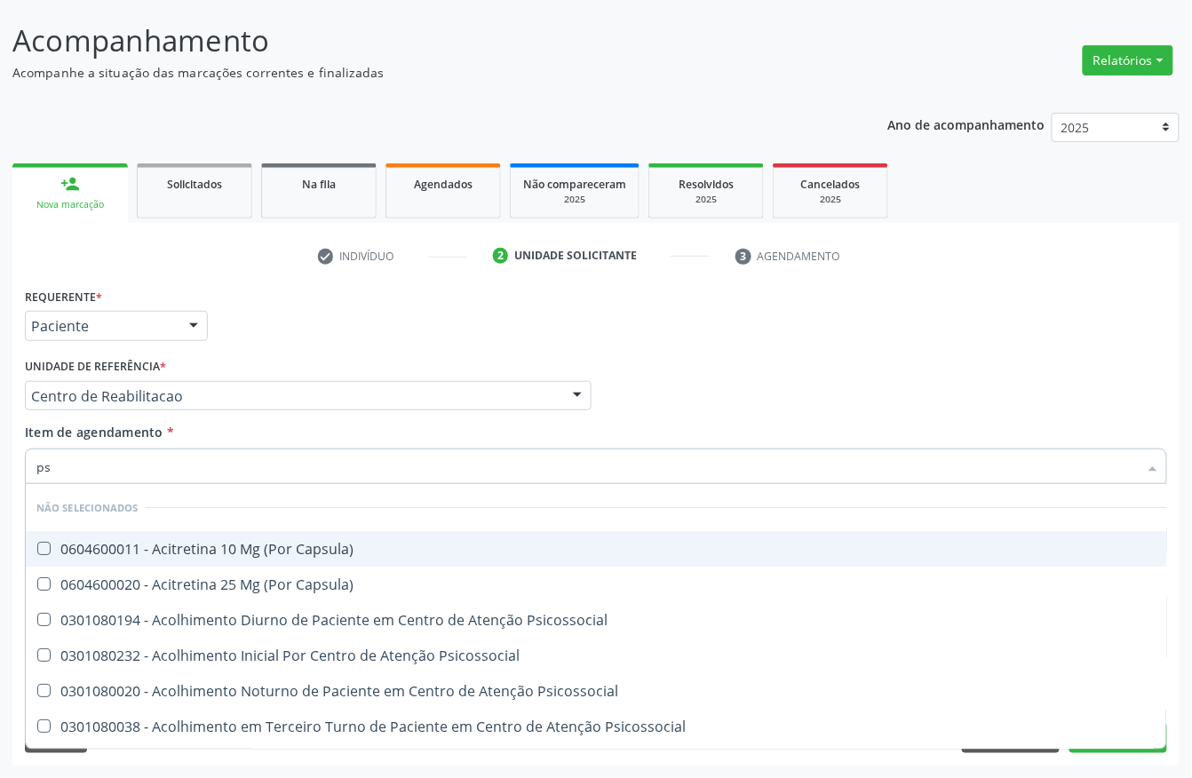
checkbox Capsula\) "false"
type input "psa"
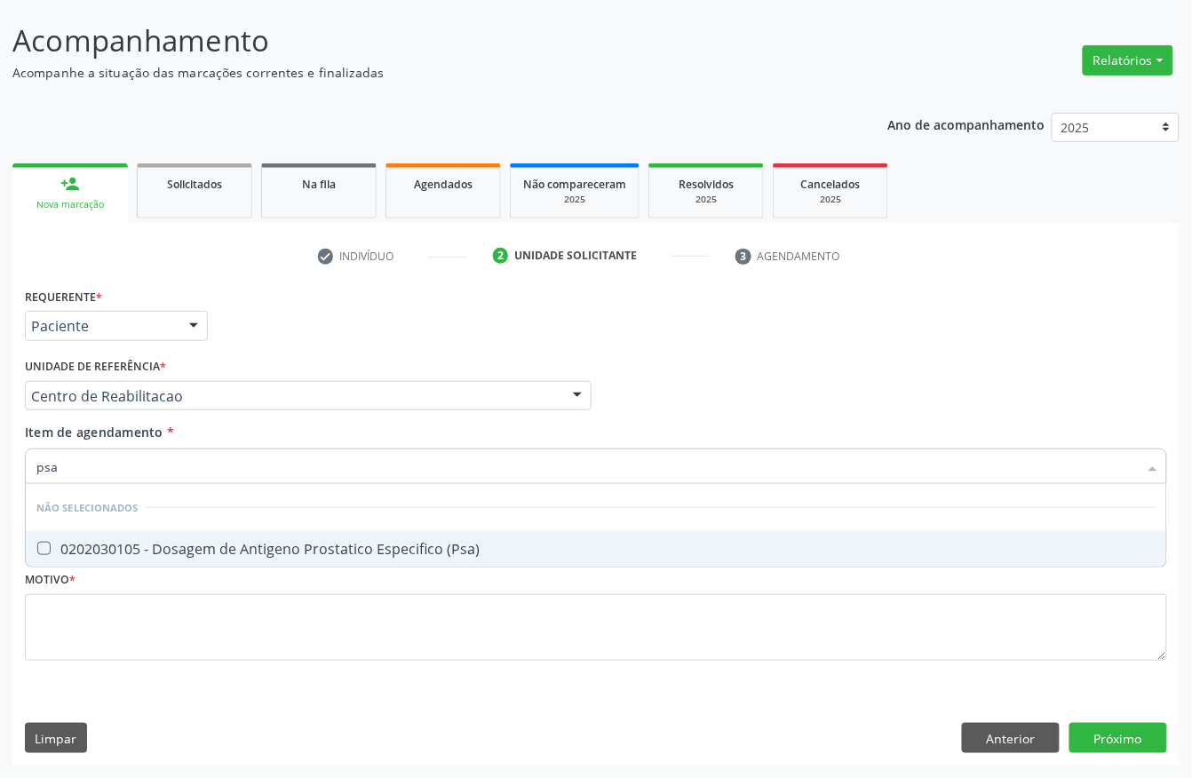
click at [107, 542] on div "0202030105 - Dosagem de Antigeno Prostatico Especifico (Psa)" at bounding box center [595, 549] width 1119 height 14
checkbox \(Psa\) "true"
